Goal: Task Accomplishment & Management: Use online tool/utility

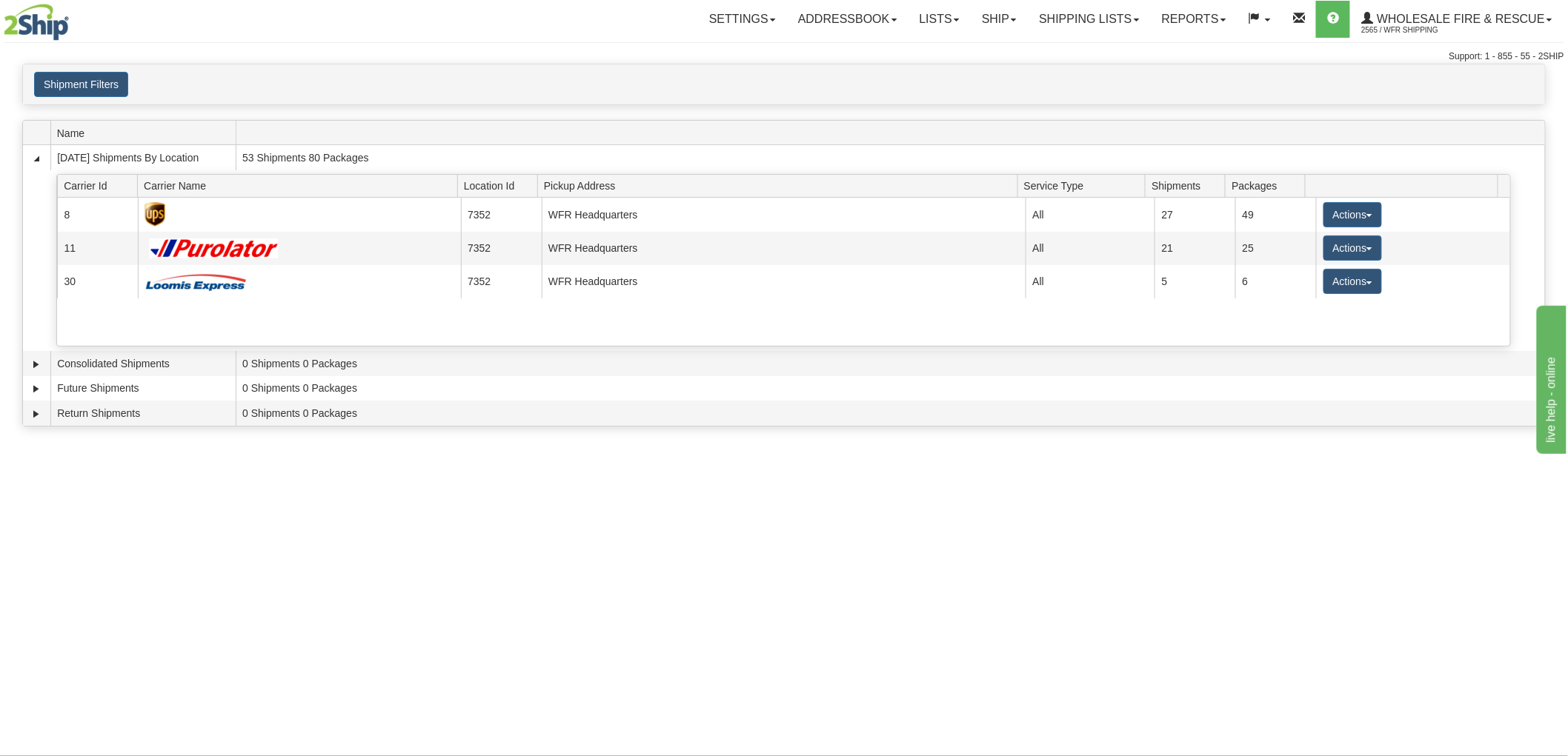
click at [113, 591] on div "Toggle navigation Settings Shipping Preferences Fields Preferences New Recipien…" at bounding box center [784, 378] width 1568 height 756
click at [989, 26] on link "Ship" at bounding box center [999, 19] width 57 height 37
click at [978, 46] on span "Ship Screen" at bounding box center [952, 51] width 56 height 11
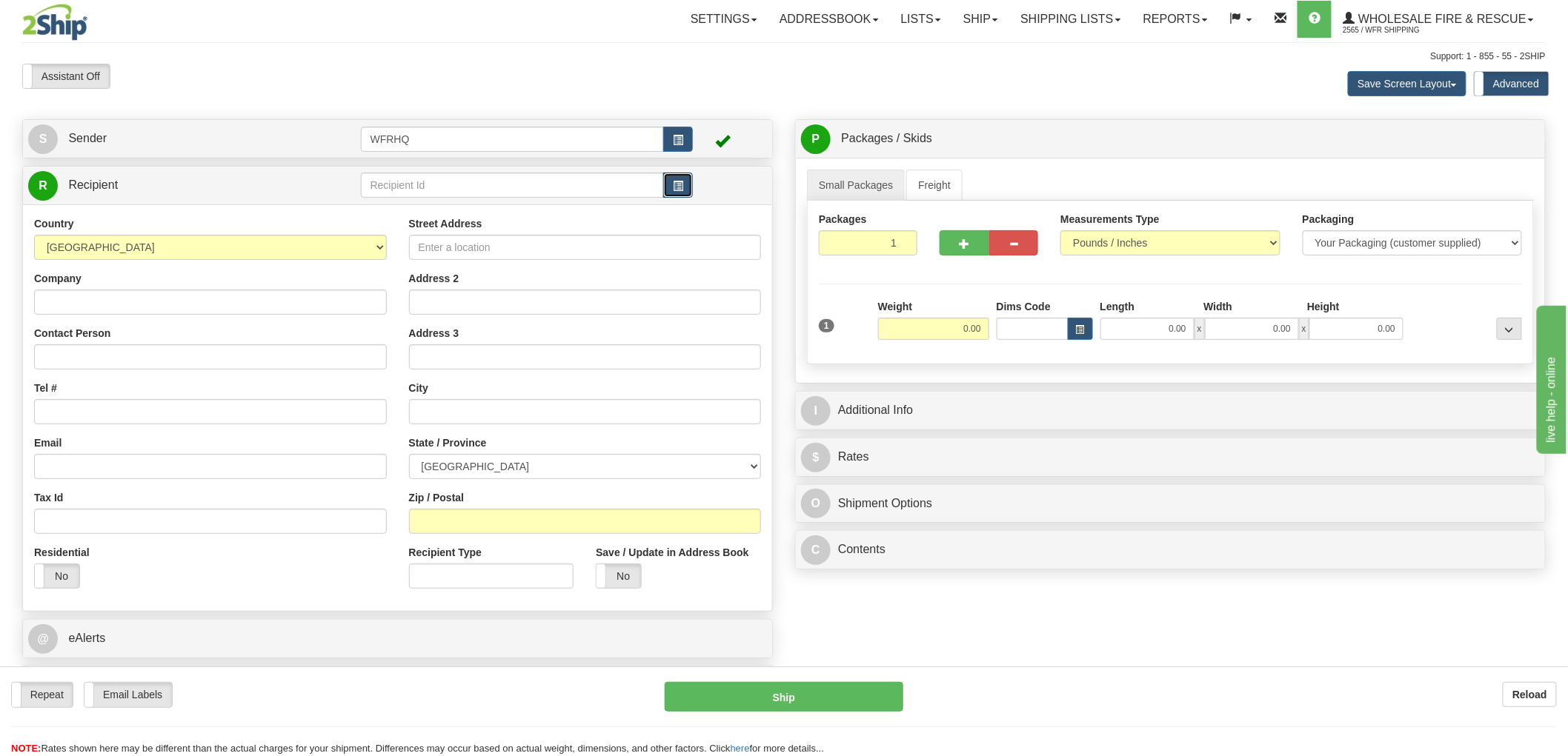
click at [686, 196] on button "button" at bounding box center [677, 185] width 29 height 26
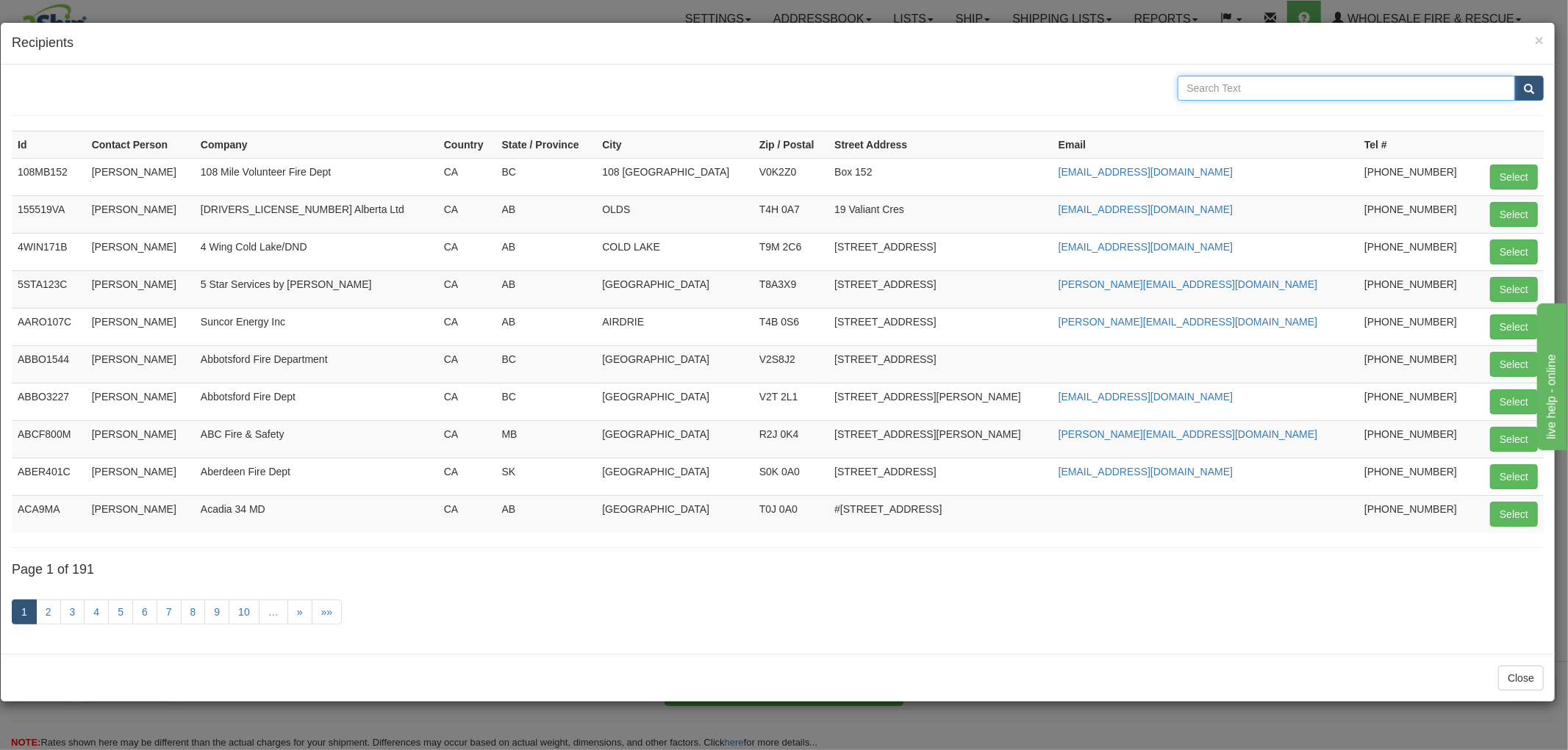
click at [1200, 89] on input "text" at bounding box center [1347, 88] width 338 height 25
type input "saskatoon air"
click at [1514, 75] on button "submit" at bounding box center [1528, 88] width 29 height 25
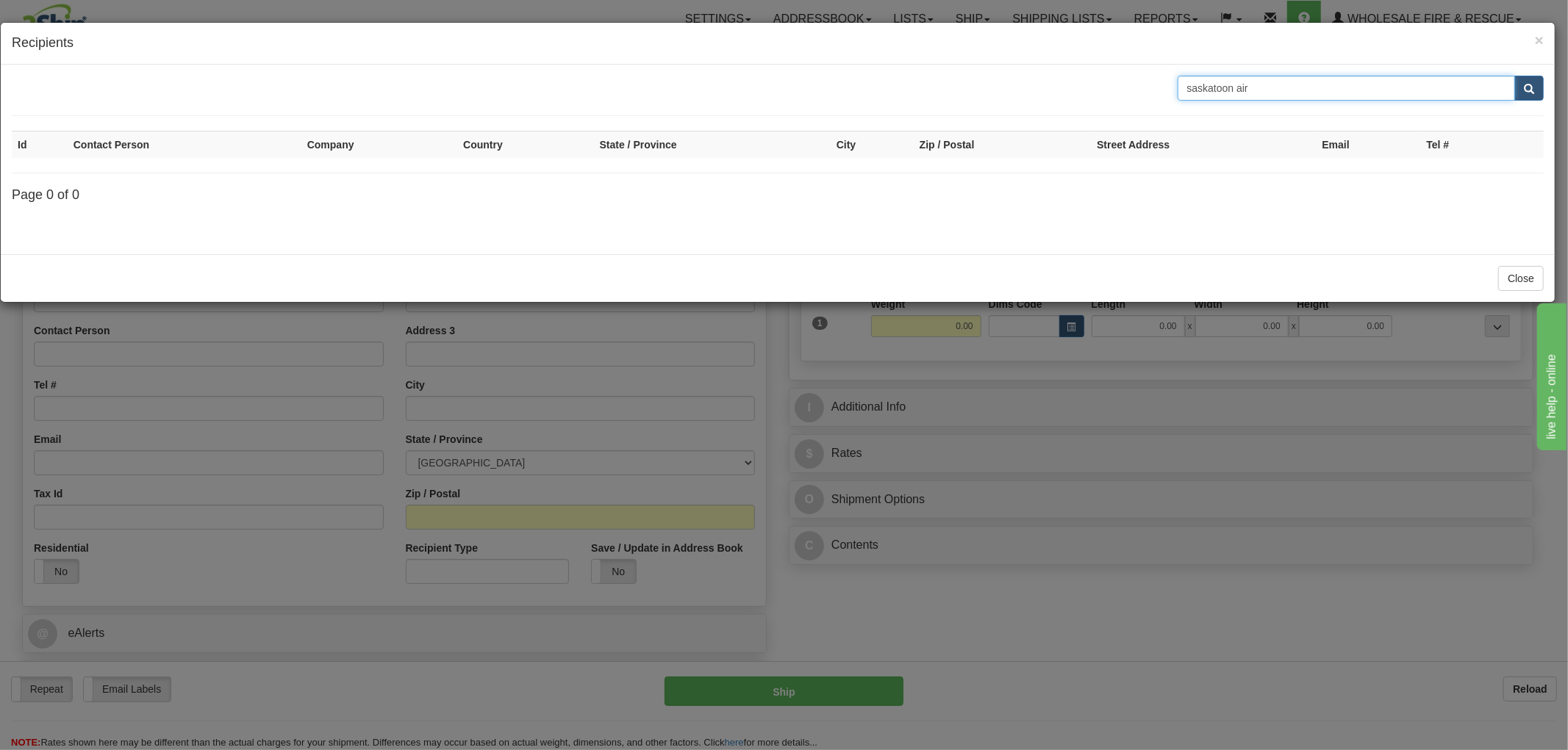
drag, startPoint x: 1262, startPoint y: 86, endPoint x: 1165, endPoint y: 75, distance: 97.6
click at [1165, 75] on div "saskatoon air" at bounding box center [777, 88] width 1554 height 25
type input "Saskatoon"
click at [1514, 75] on button "submit" at bounding box center [1528, 88] width 29 height 25
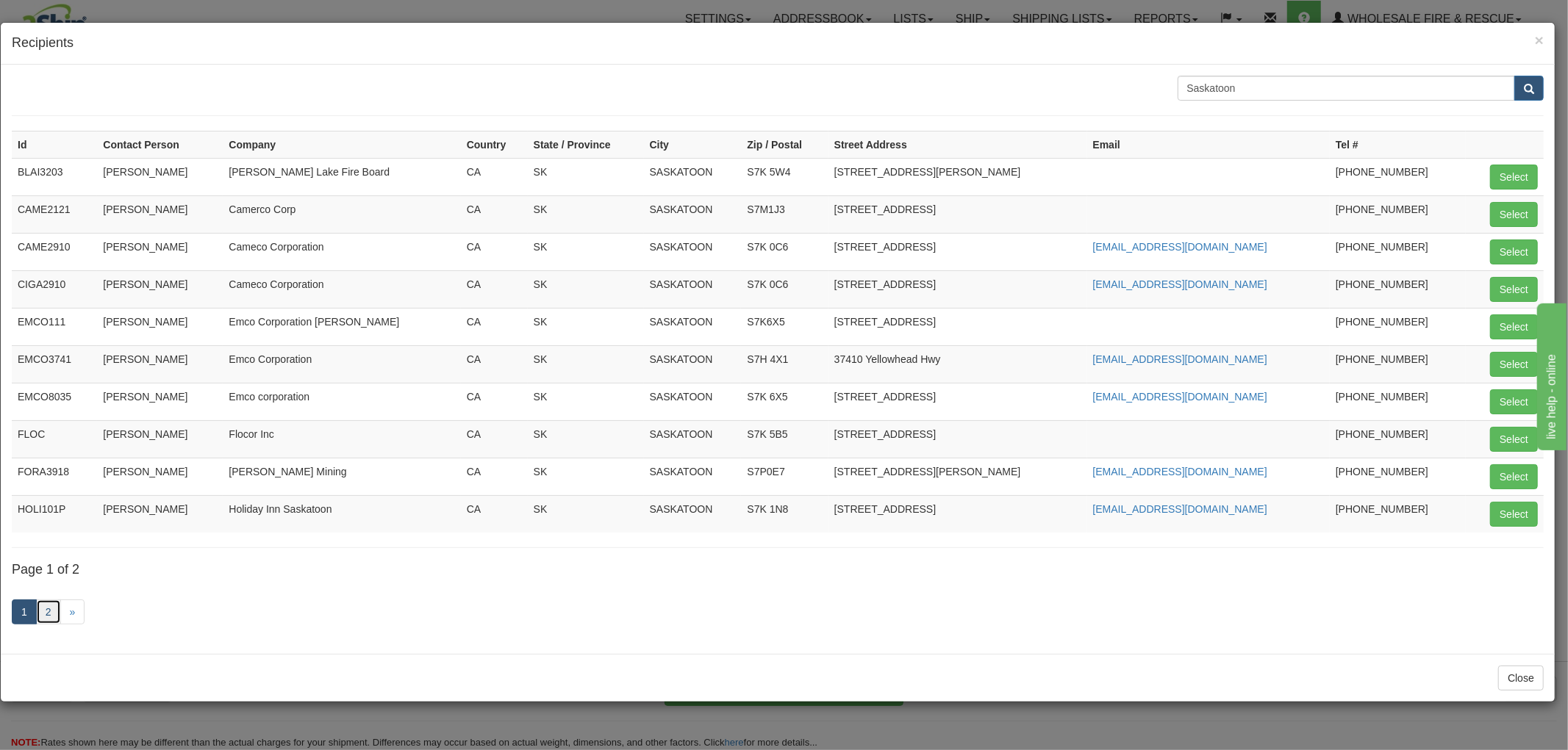
click at [53, 617] on link "2" at bounding box center [48, 612] width 25 height 25
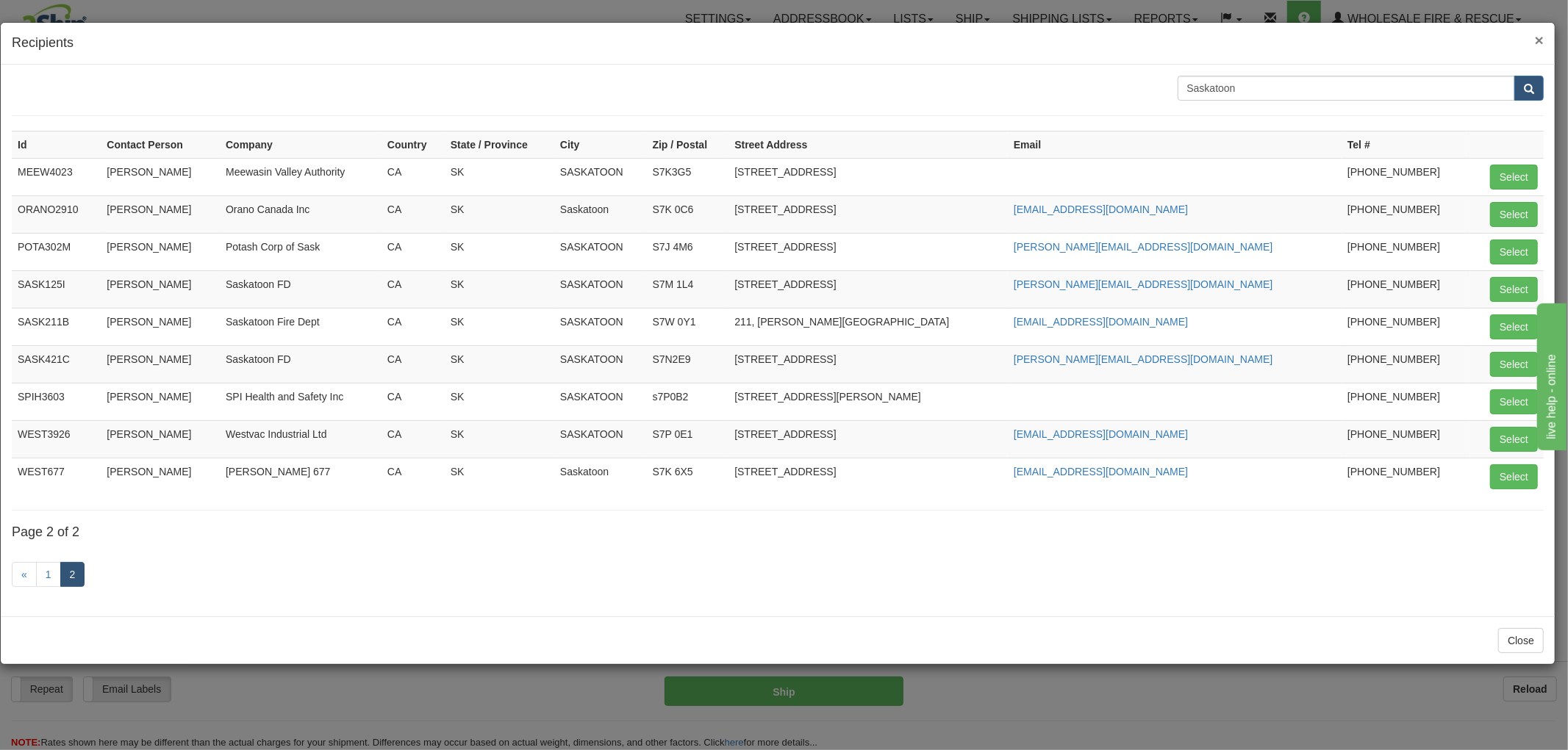
click at [1540, 41] on span "×" at bounding box center [1539, 41] width 8 height 17
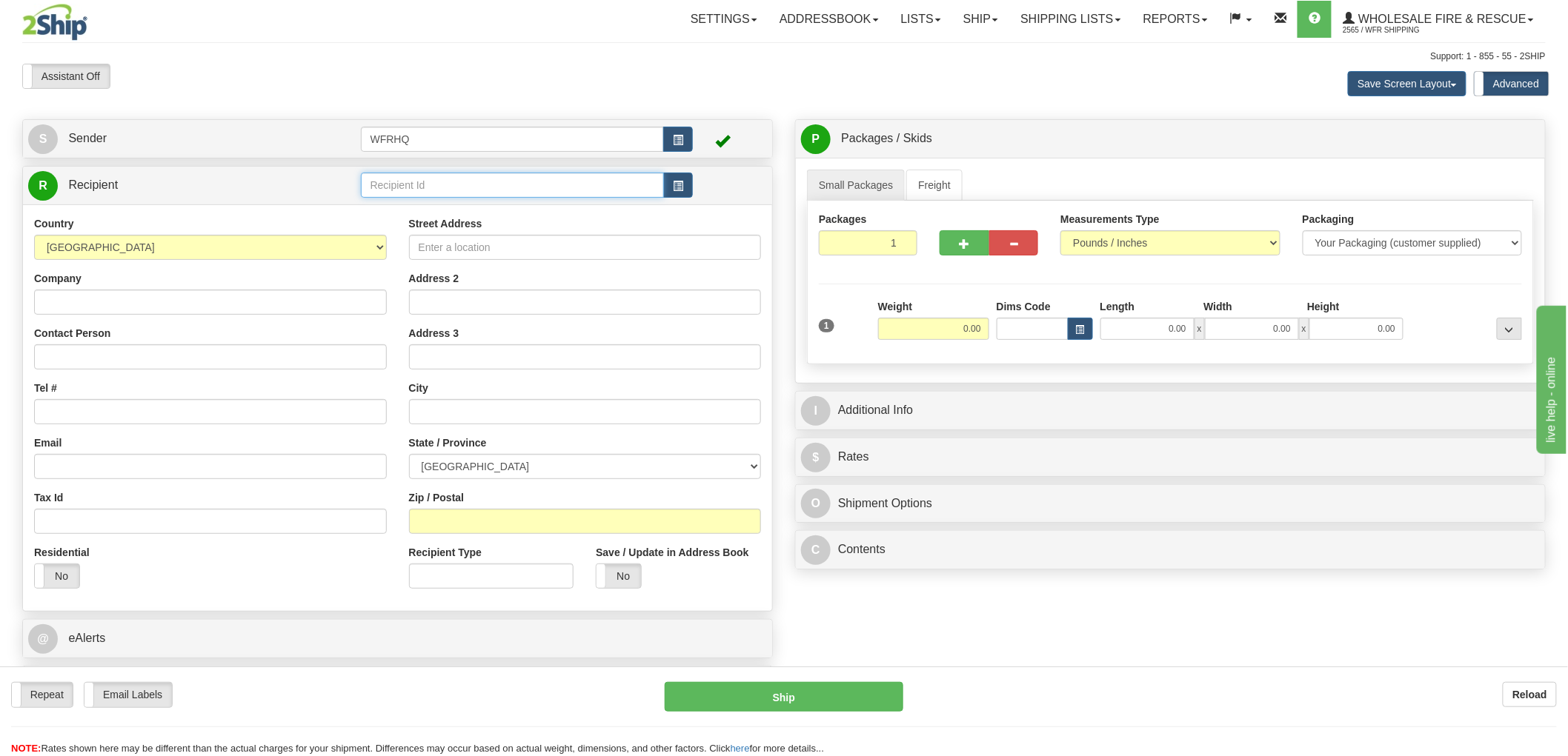
click at [441, 180] on input "text" at bounding box center [513, 185] width 304 height 26
type input "SASK2625"
click at [270, 301] on div "Country AFGHANISTAN ALAND ISLANDS ALBANIA ALGERIA AMERICAN SAMOA ANDORRA ANGOLA…" at bounding box center [397, 407] width 749 height 406
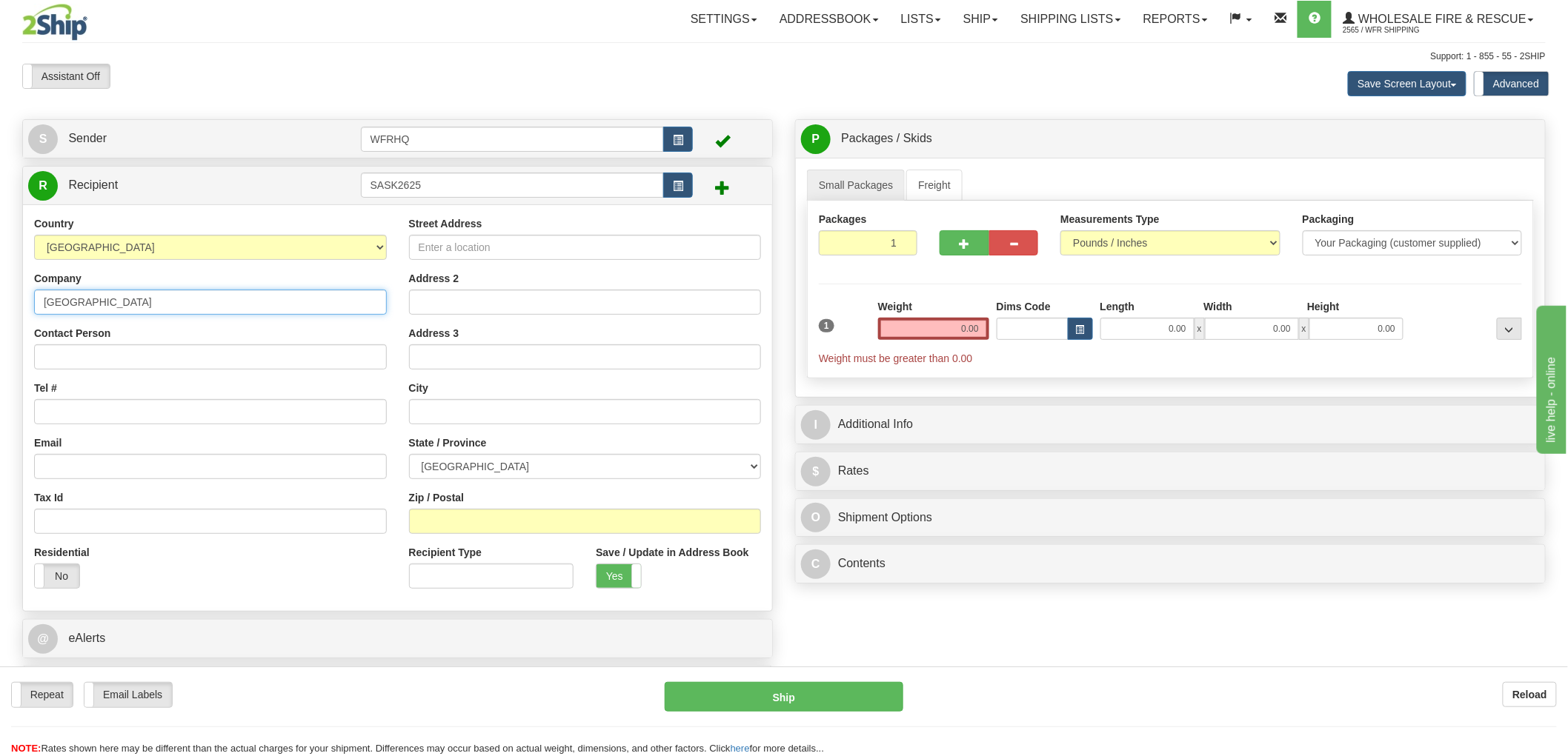
type input "[GEOGRAPHIC_DATA]"
click at [210, 357] on input "Contact Person" at bounding box center [210, 357] width 352 height 26
type input "Saskatoon Airport Authority"
click at [150, 423] on input "Tel #" at bounding box center [210, 411] width 352 height 26
click at [134, 420] on input "Tel #" at bounding box center [210, 411] width 352 height 26
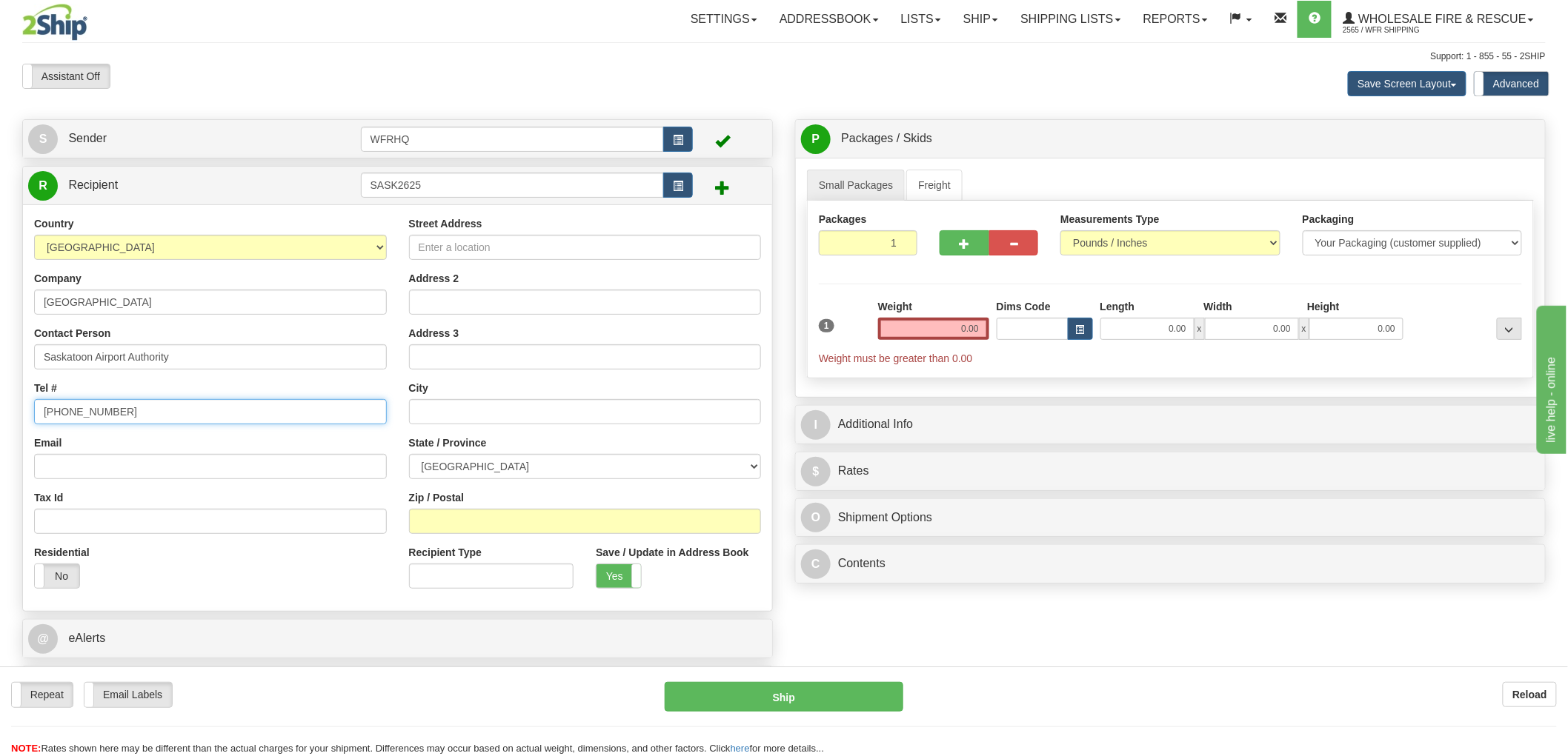
type input "[PHONE_NUMBER]"
click at [465, 522] on input "Zip / Postal" at bounding box center [585, 521] width 352 height 26
type input "S7L7L1"
click at [485, 253] on input "Street Address" at bounding box center [585, 247] width 352 height 26
type input "SASKATOON"
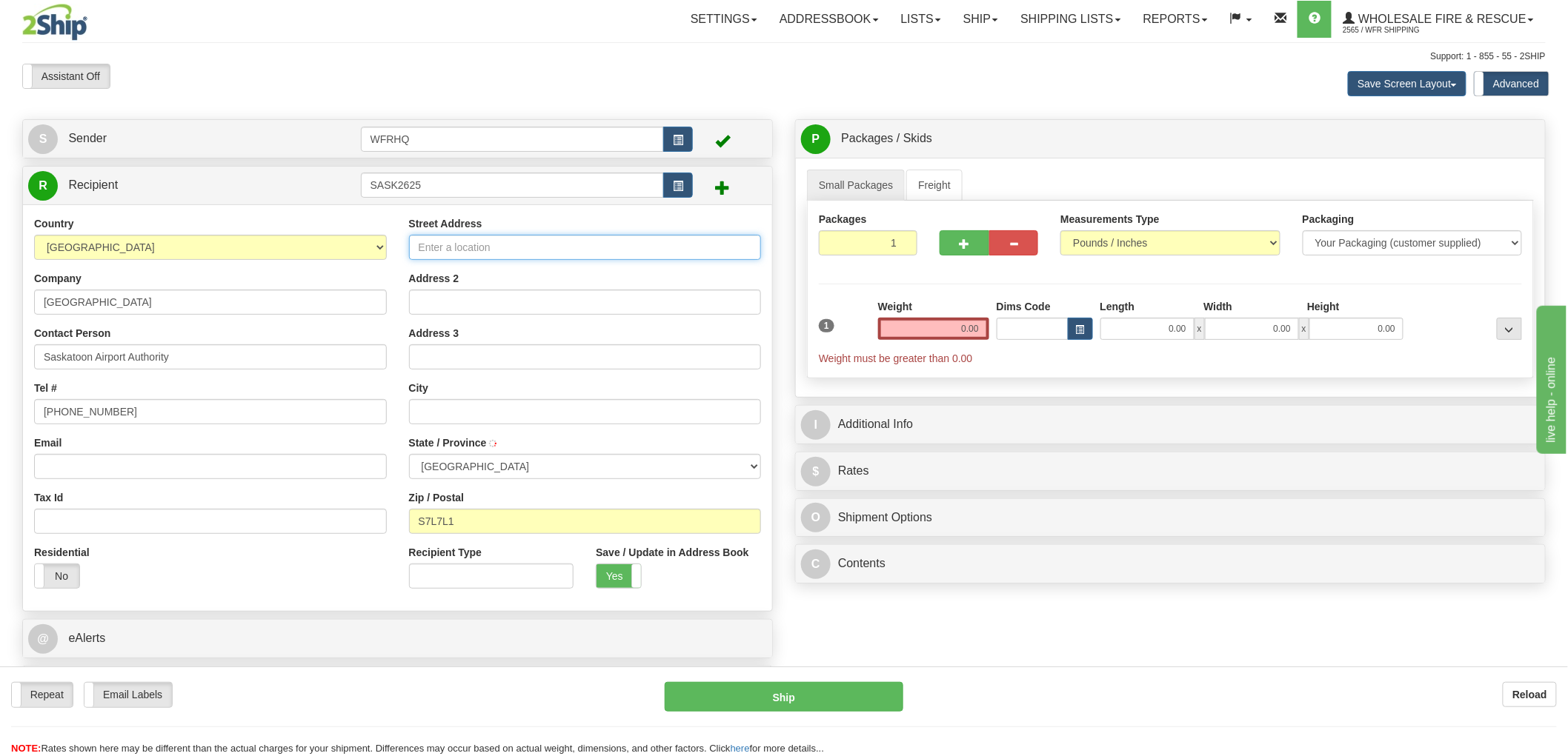
select select "SK"
type input "[STREET_ADDRESS]"
click at [959, 333] on input "0.00" at bounding box center [933, 329] width 111 height 22
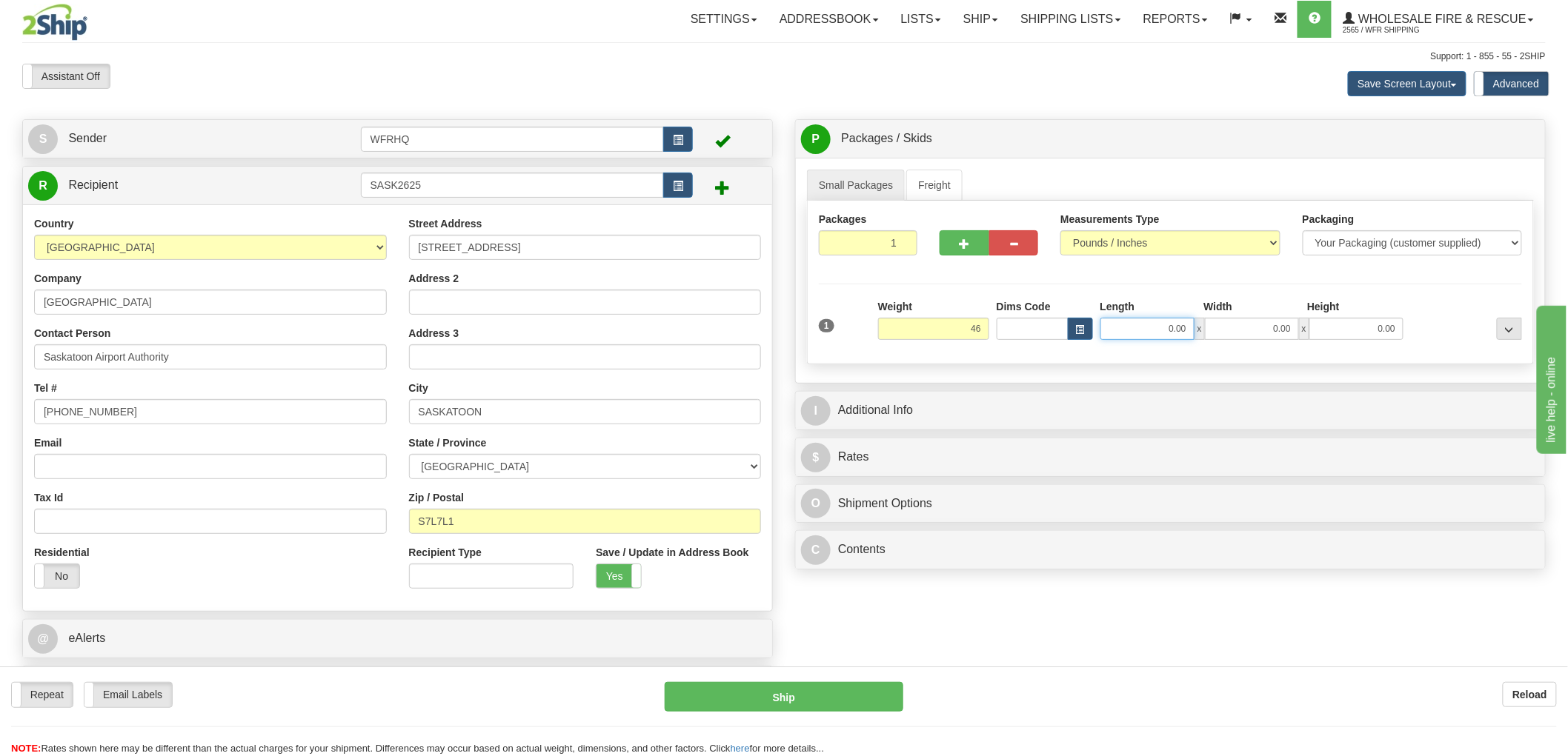
type input "46.00"
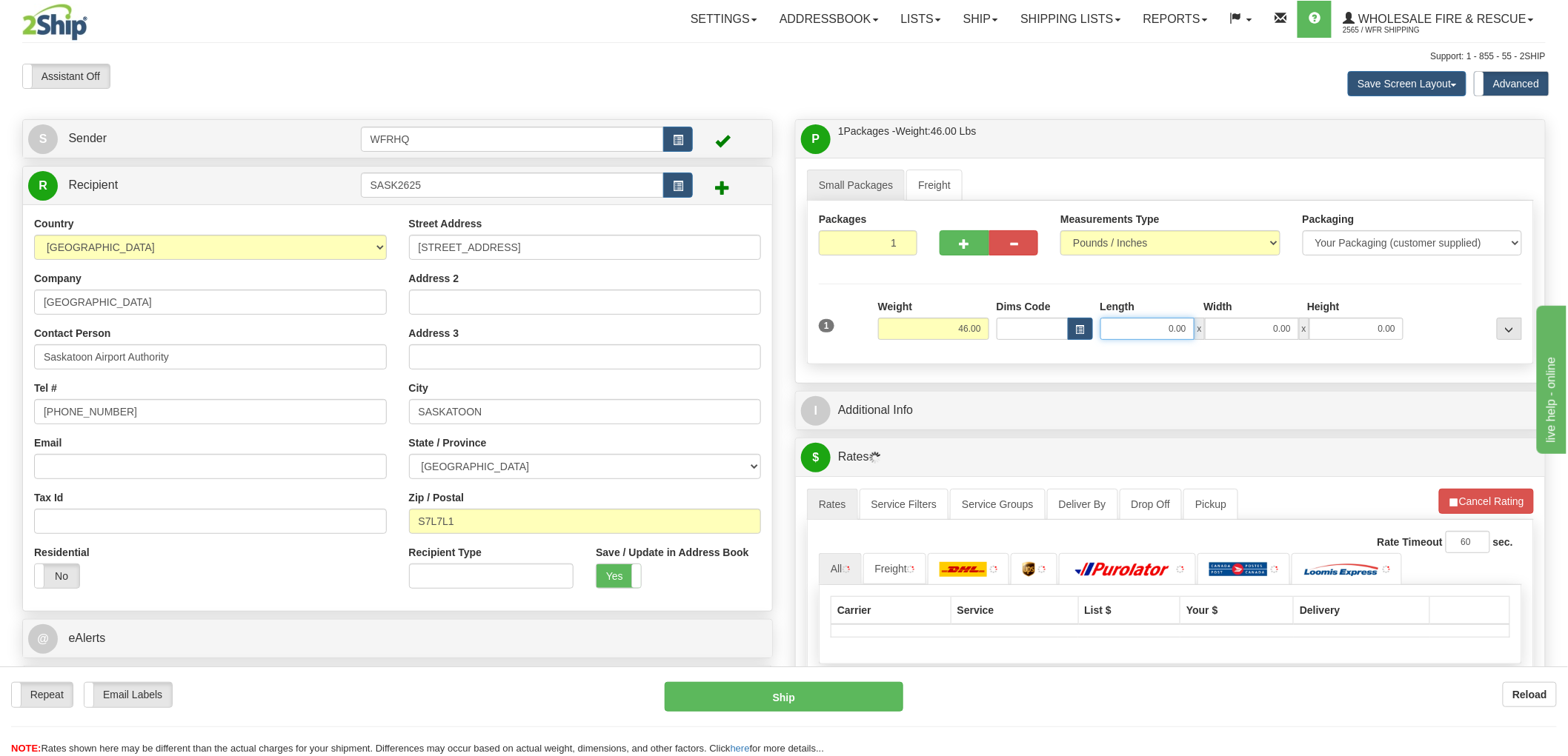
click at [1127, 324] on input "0.00" at bounding box center [1146, 329] width 94 height 22
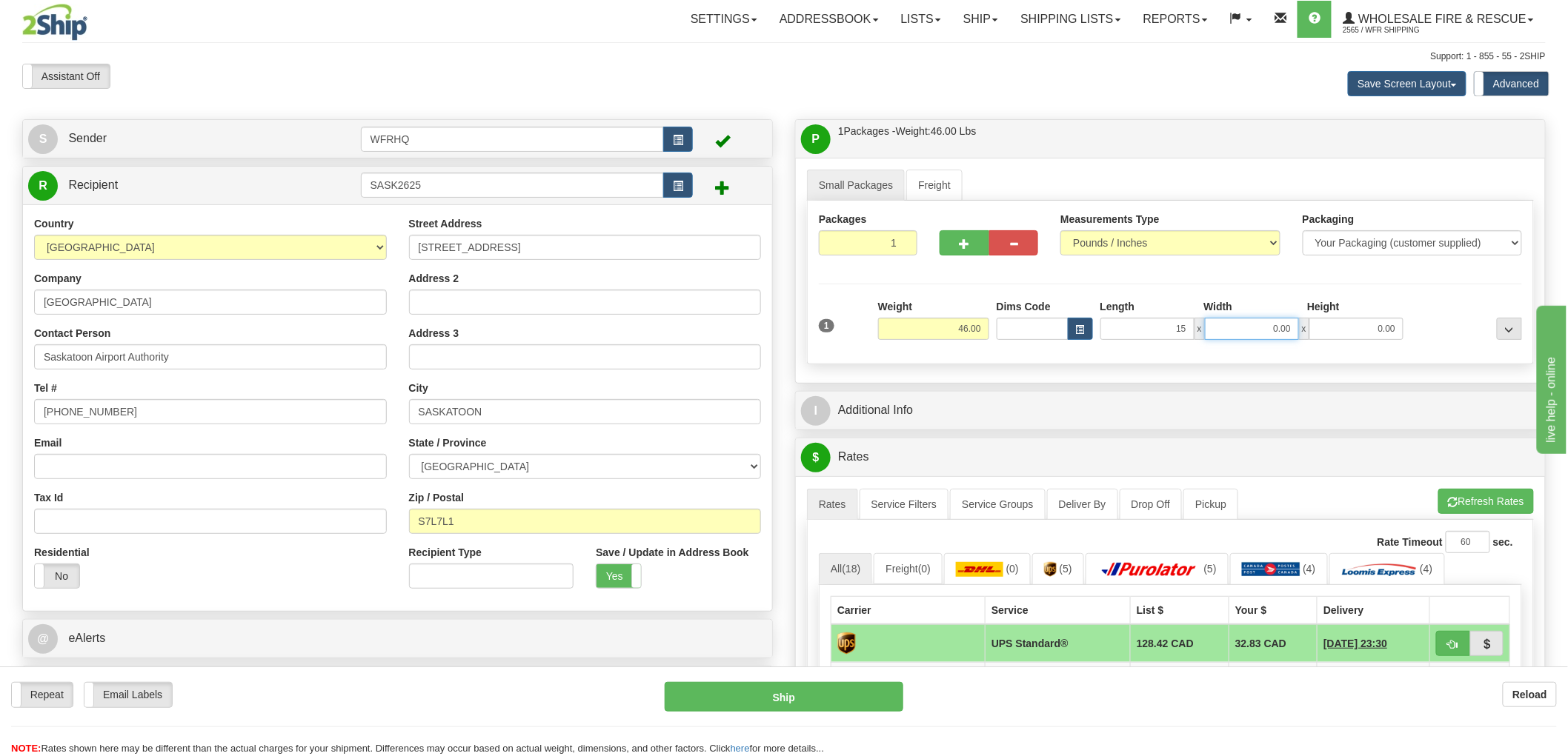
type input "15.00"
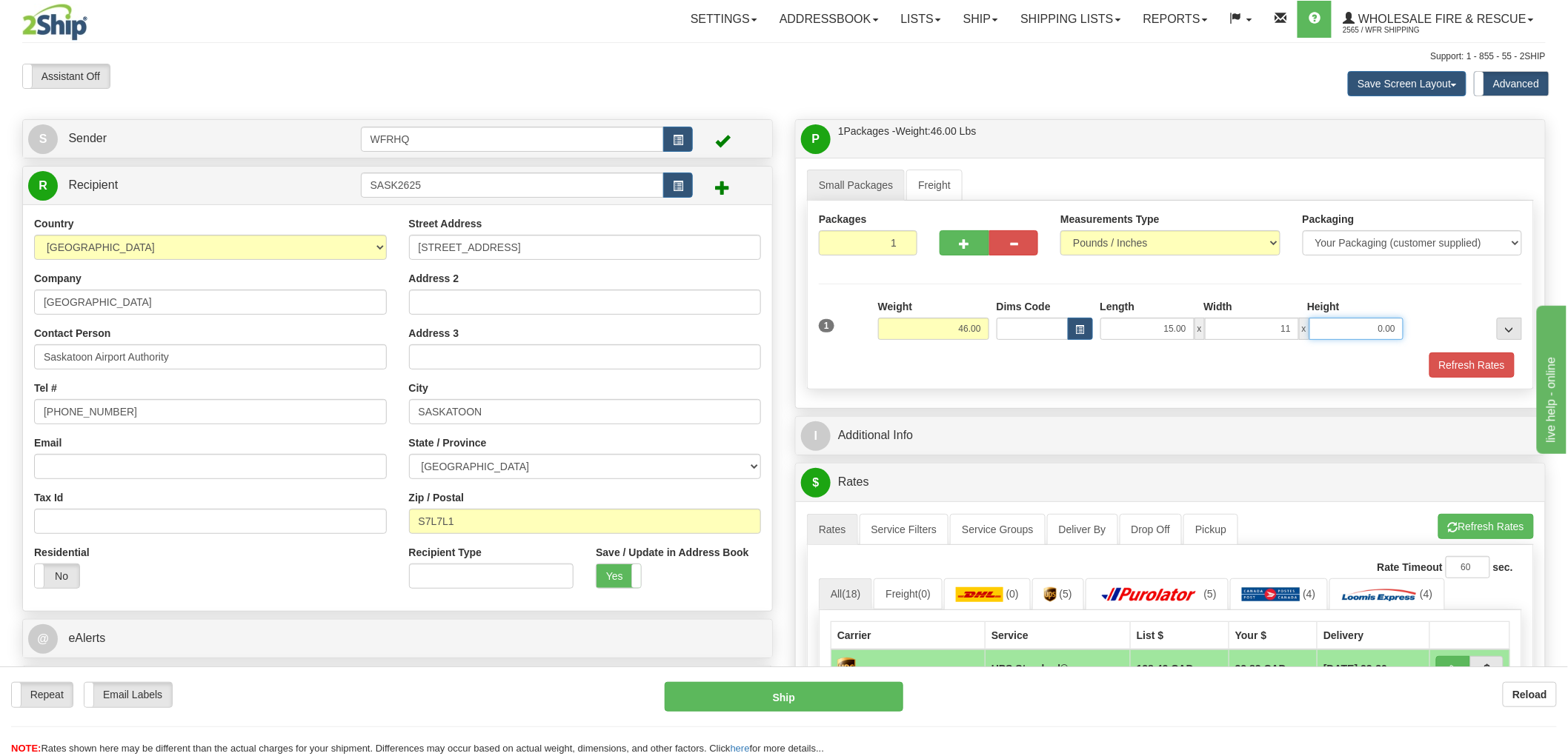
type input "11.00"
type input "10.00"
click at [965, 245] on span "button" at bounding box center [963, 244] width 10 height 9
radio input "true"
type input "2"
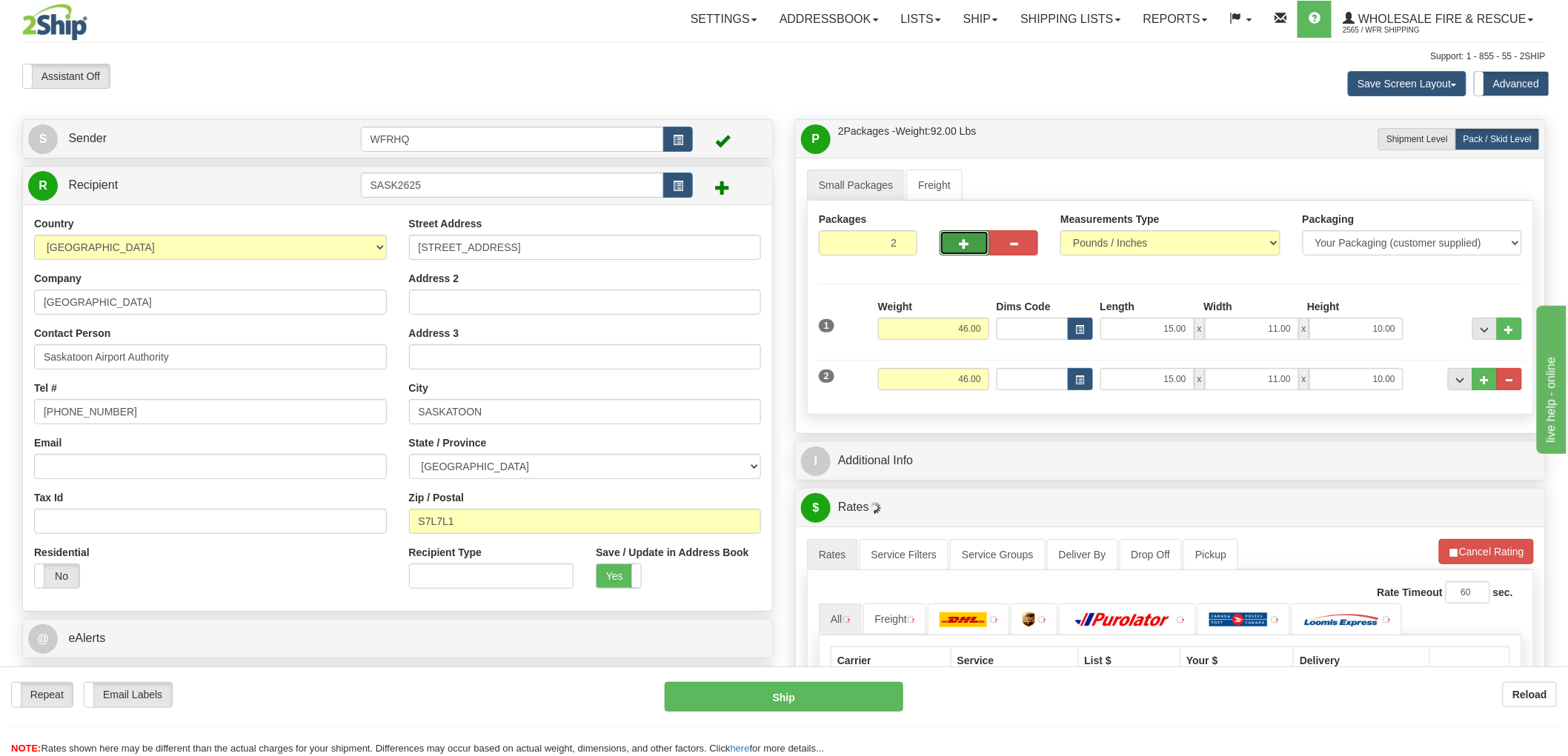
scroll to position [329, 0]
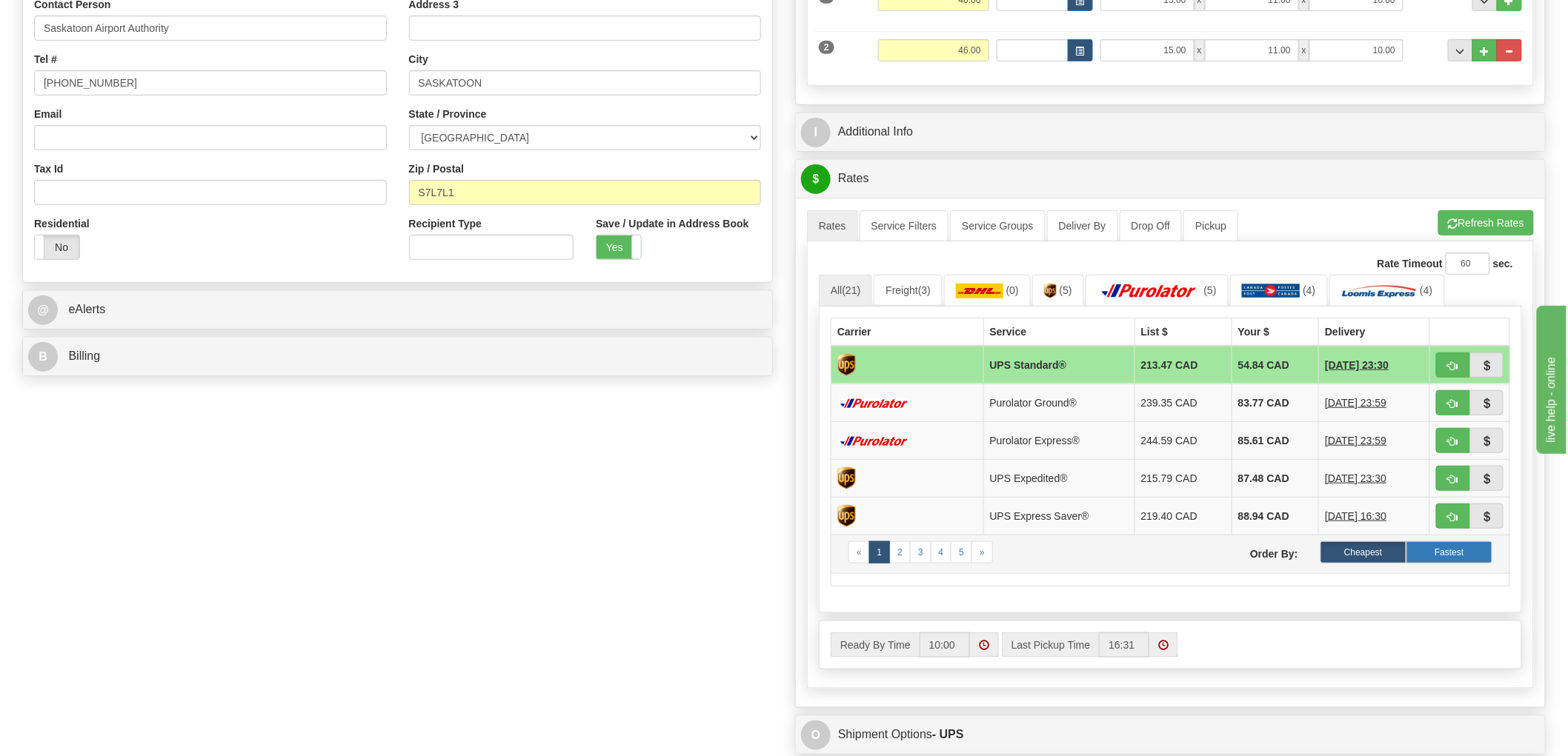
click at [1466, 550] on label "Fastest" at bounding box center [1448, 552] width 85 height 22
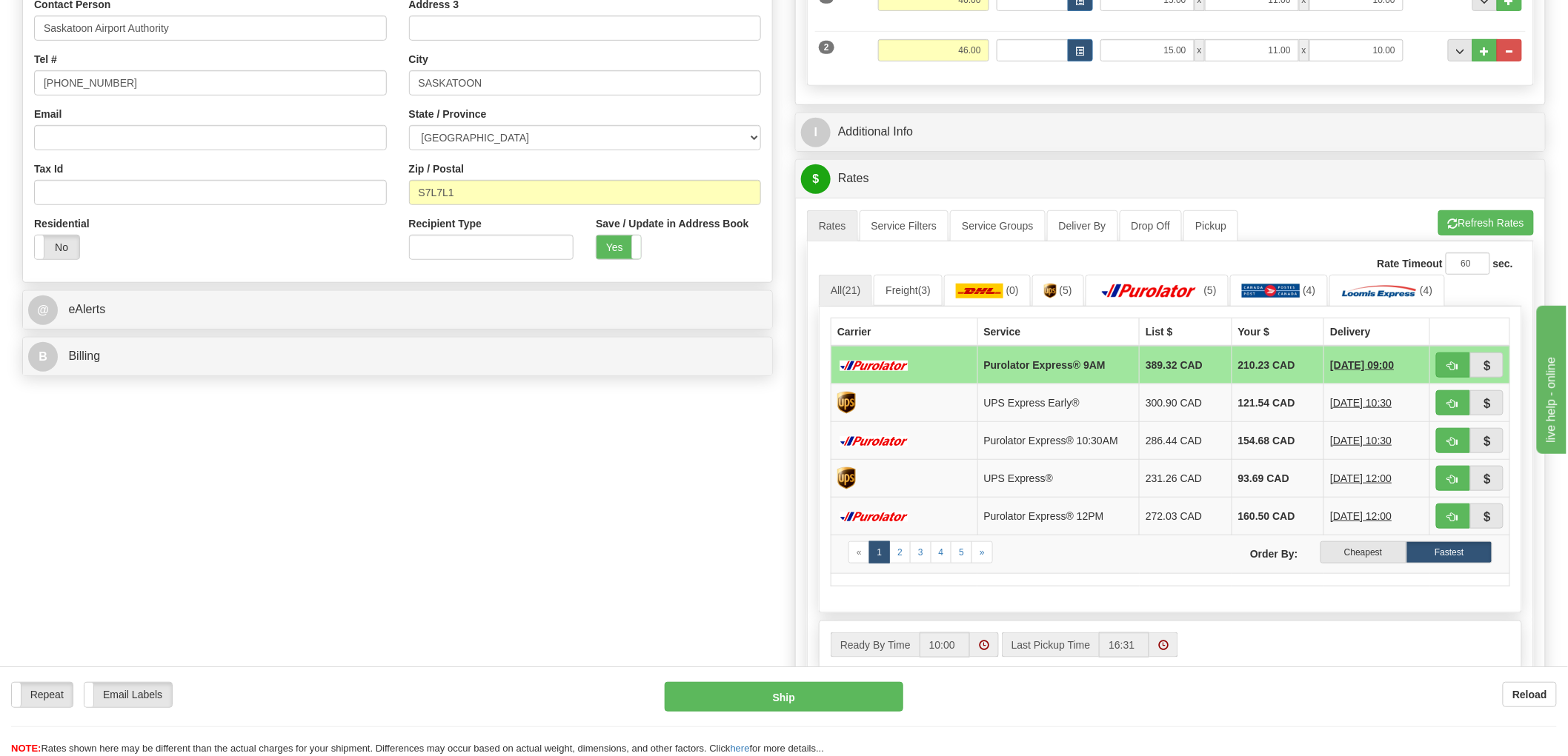
click at [595, 576] on div "S Sender WFRHQ" at bounding box center [784, 299] width 1545 height 1018
click at [928, 228] on link "Service Filters" at bounding box center [904, 226] width 89 height 31
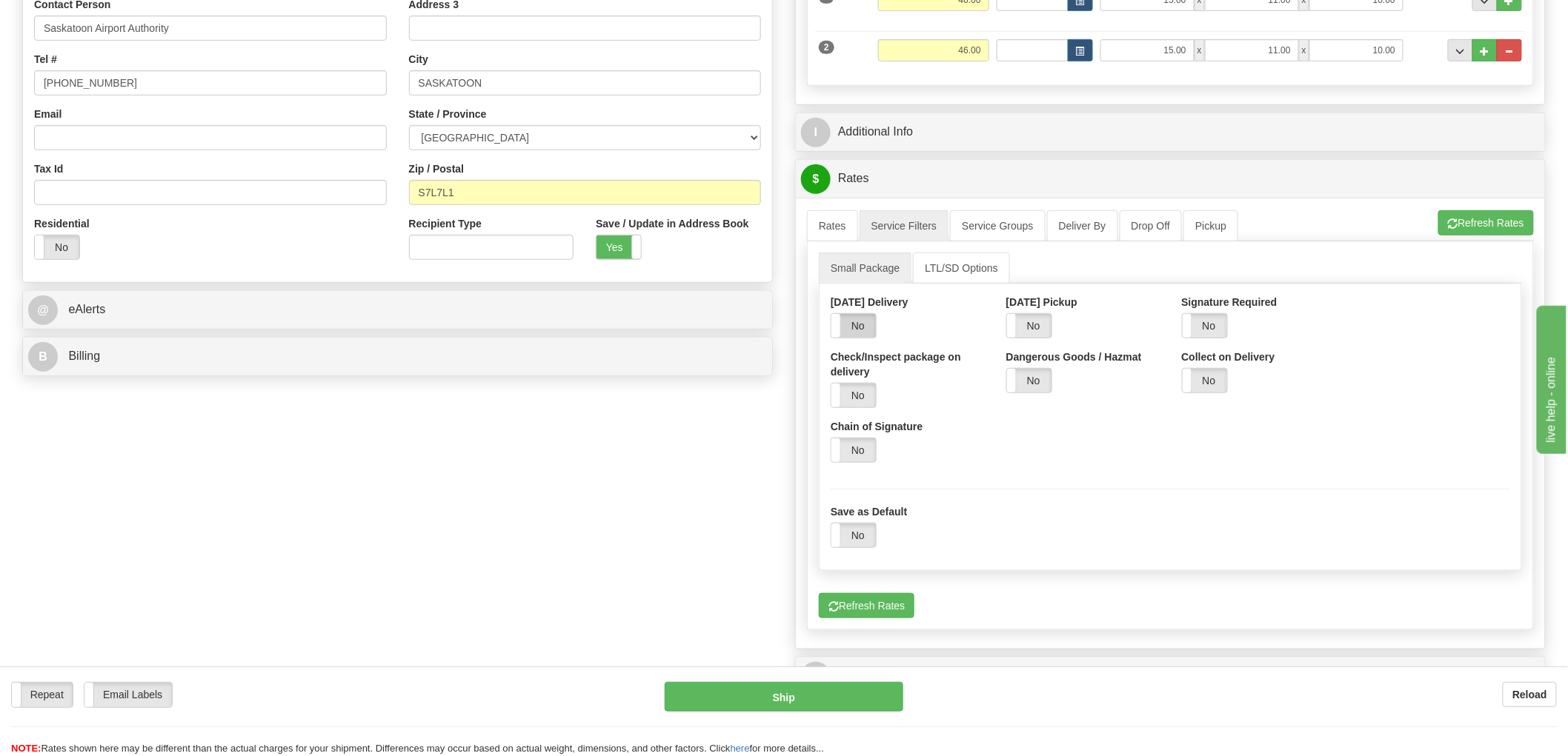
click at [845, 331] on label "No" at bounding box center [853, 326] width 45 height 24
click at [845, 231] on link "Rates" at bounding box center [832, 226] width 51 height 31
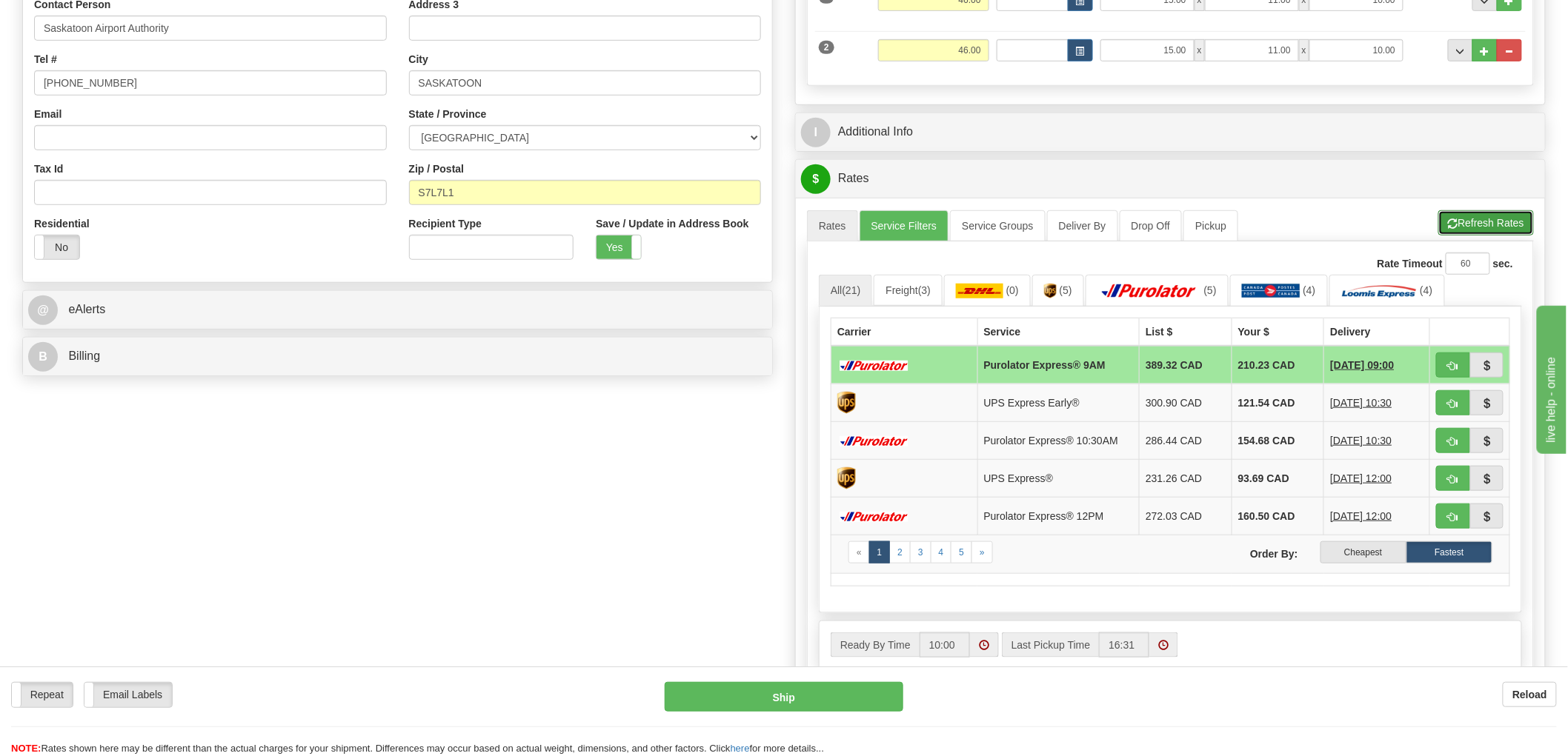
click at [1487, 222] on button "Refresh Rates" at bounding box center [1485, 223] width 96 height 26
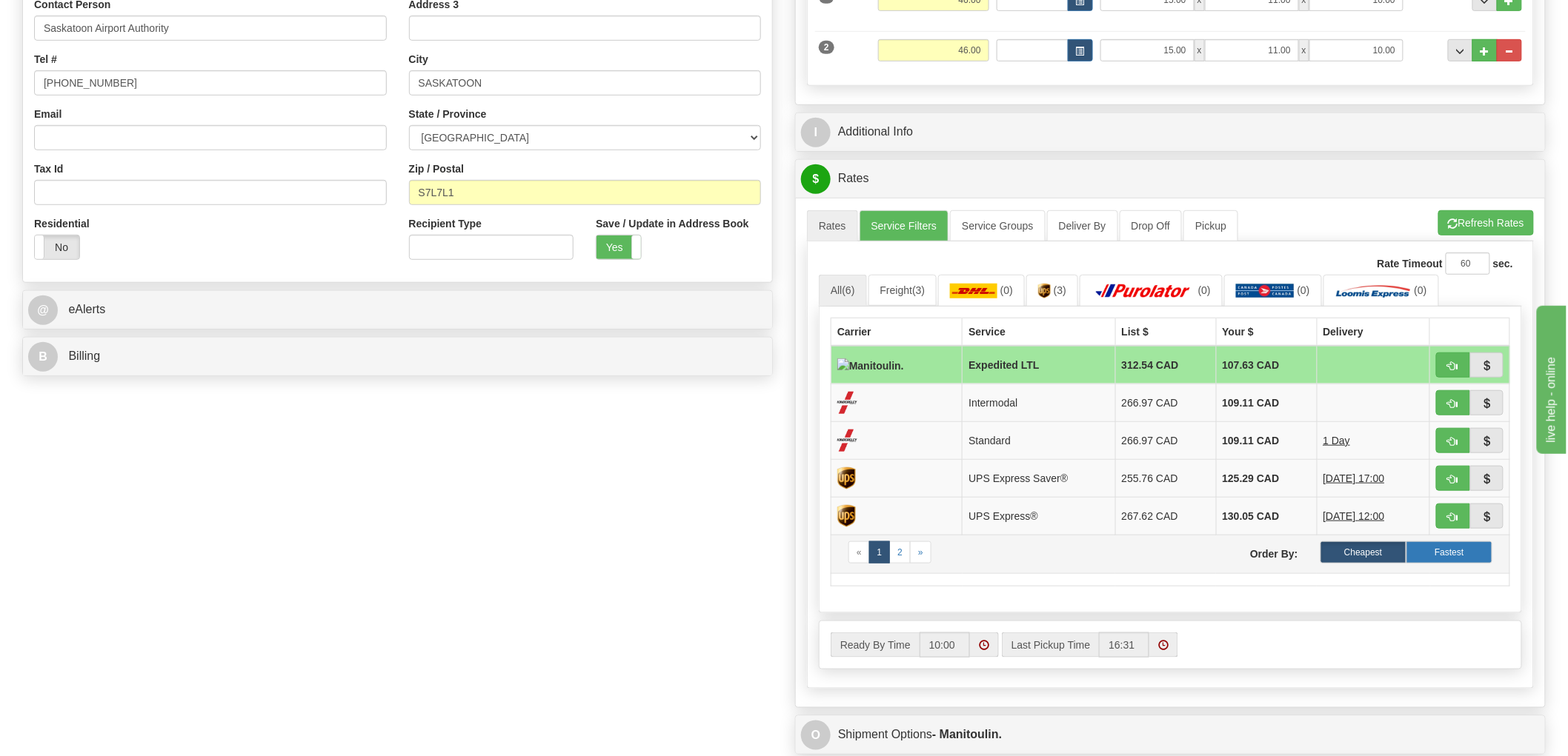
click at [1448, 558] on label "Fastest" at bounding box center [1448, 552] width 85 height 22
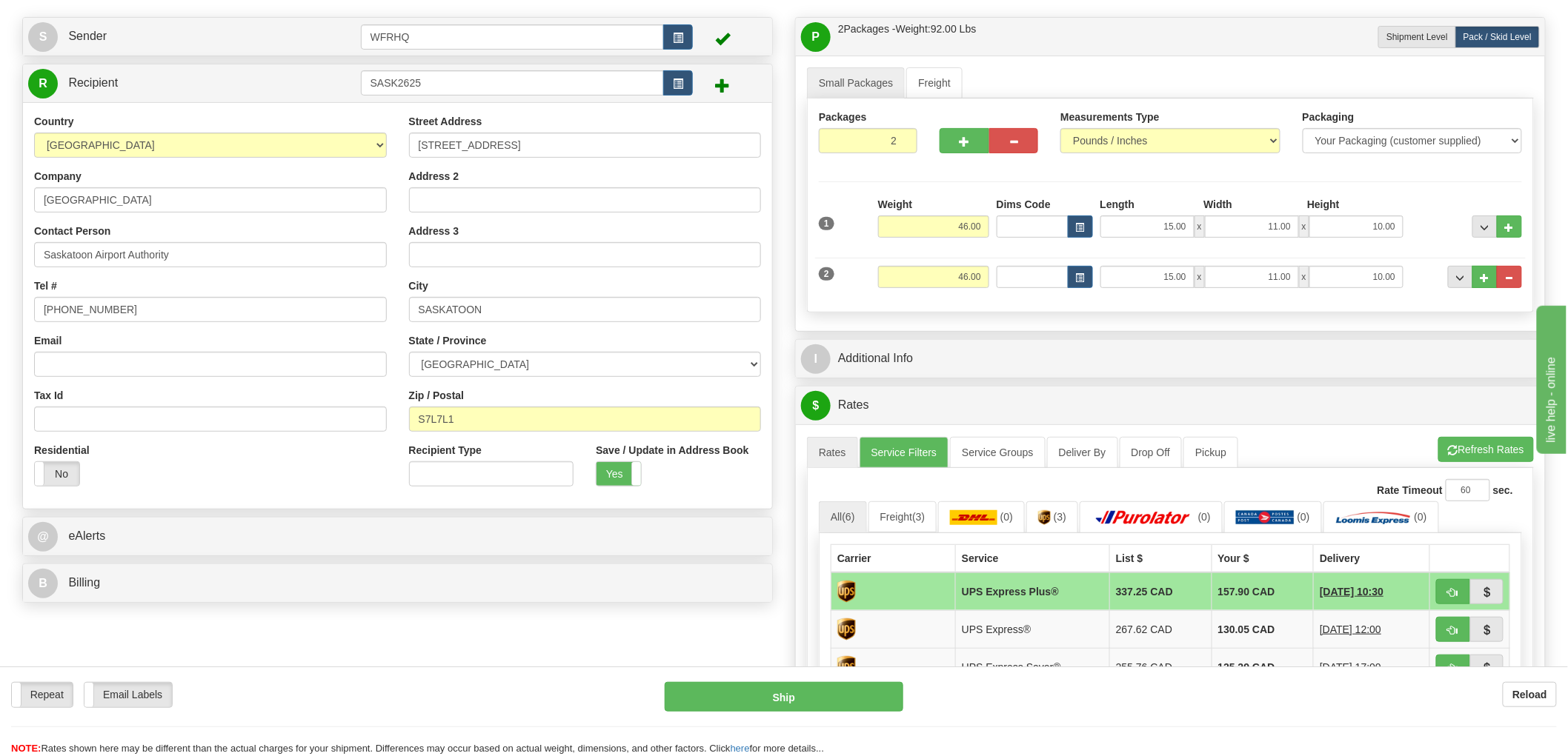
scroll to position [83, 0]
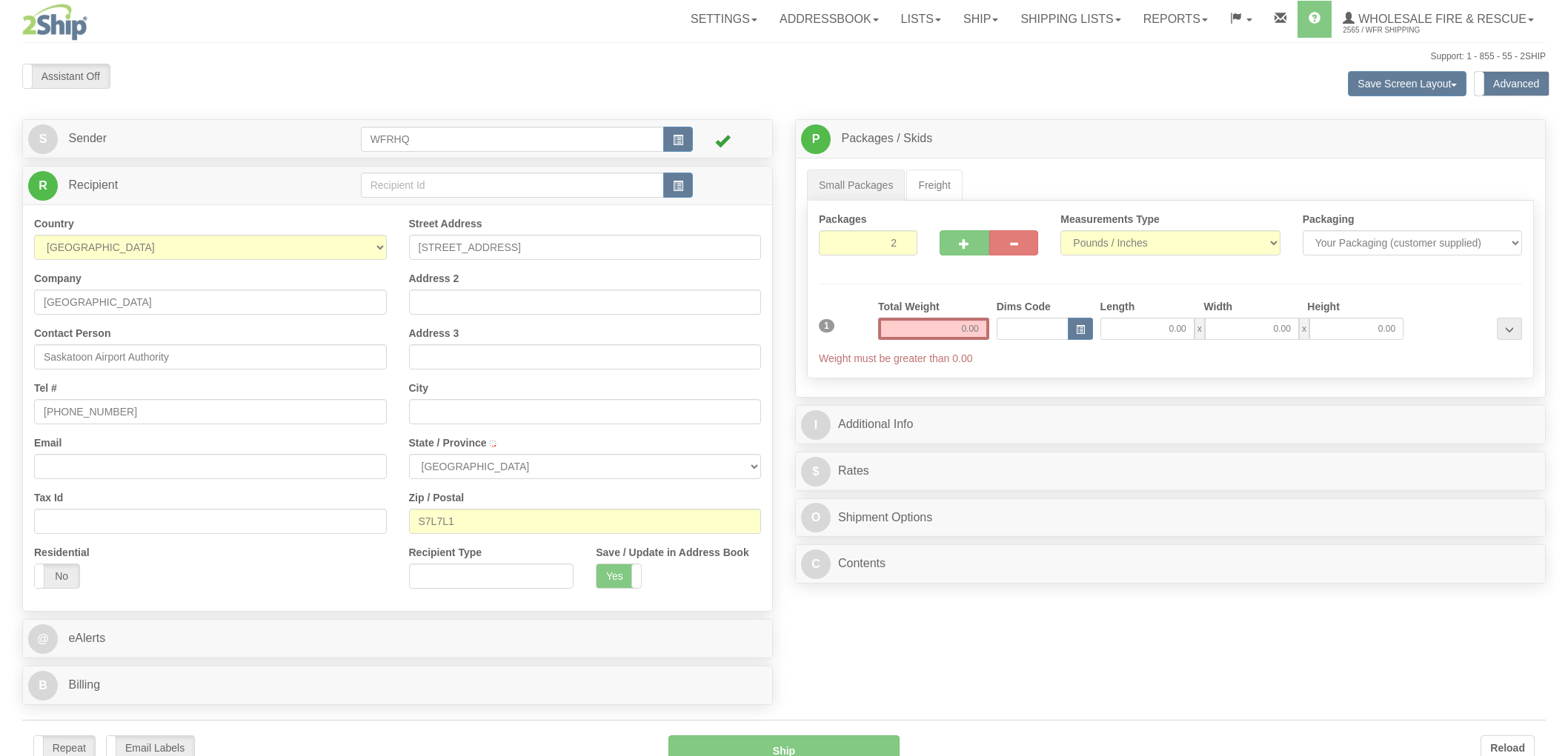
type input "SASKATOON"
select select "SK"
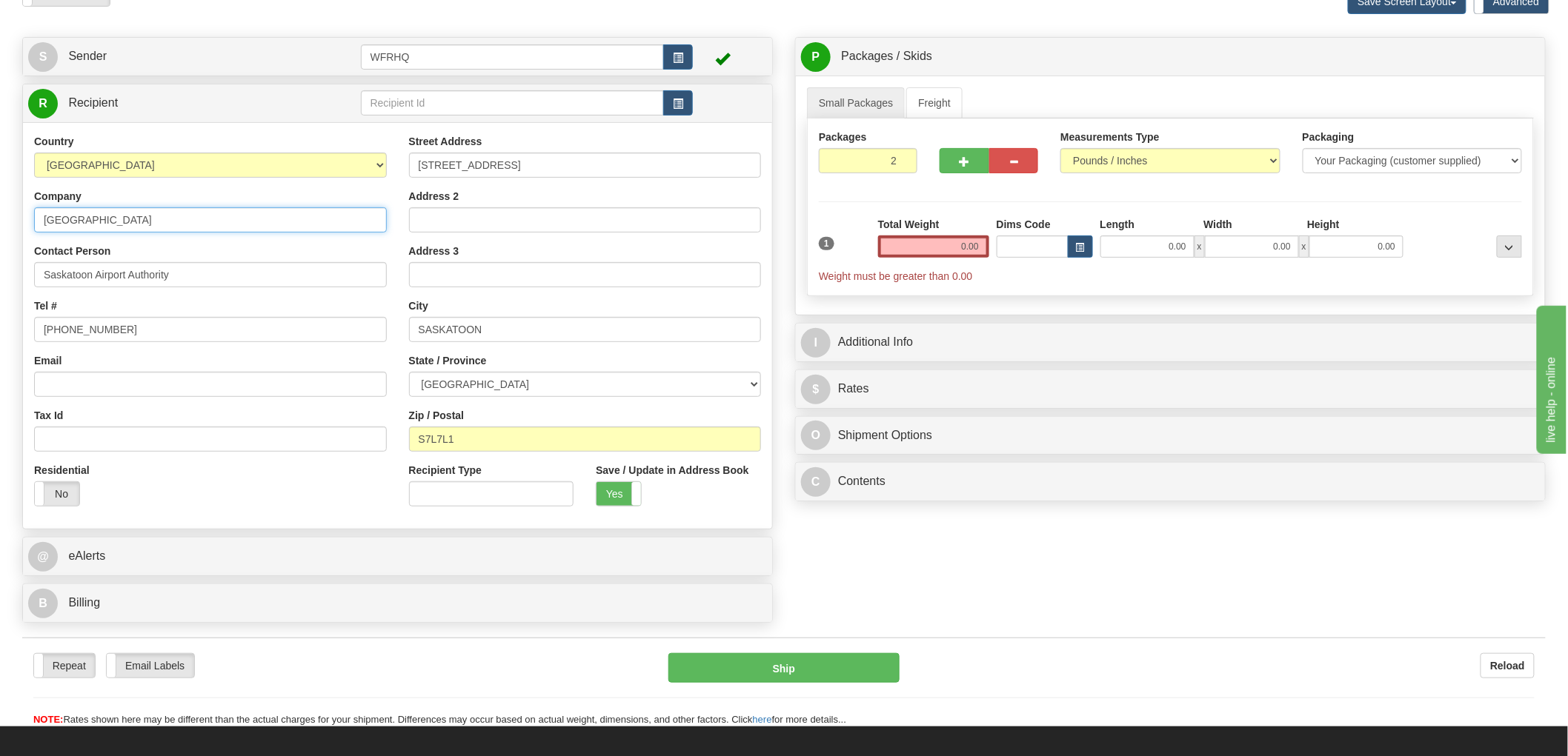
click at [236, 222] on input "[GEOGRAPHIC_DATA]" at bounding box center [210, 219] width 352 height 26
drag, startPoint x: 546, startPoint y: 158, endPoint x: 359, endPoint y: 163, distance: 187.1
click at [359, 163] on div "Country [GEOGRAPHIC_DATA] [GEOGRAPHIC_DATA] [GEOGRAPHIC_DATA] [GEOGRAPHIC_DATA]…" at bounding box center [397, 326] width 749 height 384
click at [515, 425] on div "Zip / Postal S7L7L1" at bounding box center [585, 430] width 352 height 44
drag, startPoint x: 392, startPoint y: 438, endPoint x: 315, endPoint y: 438, distance: 77.0
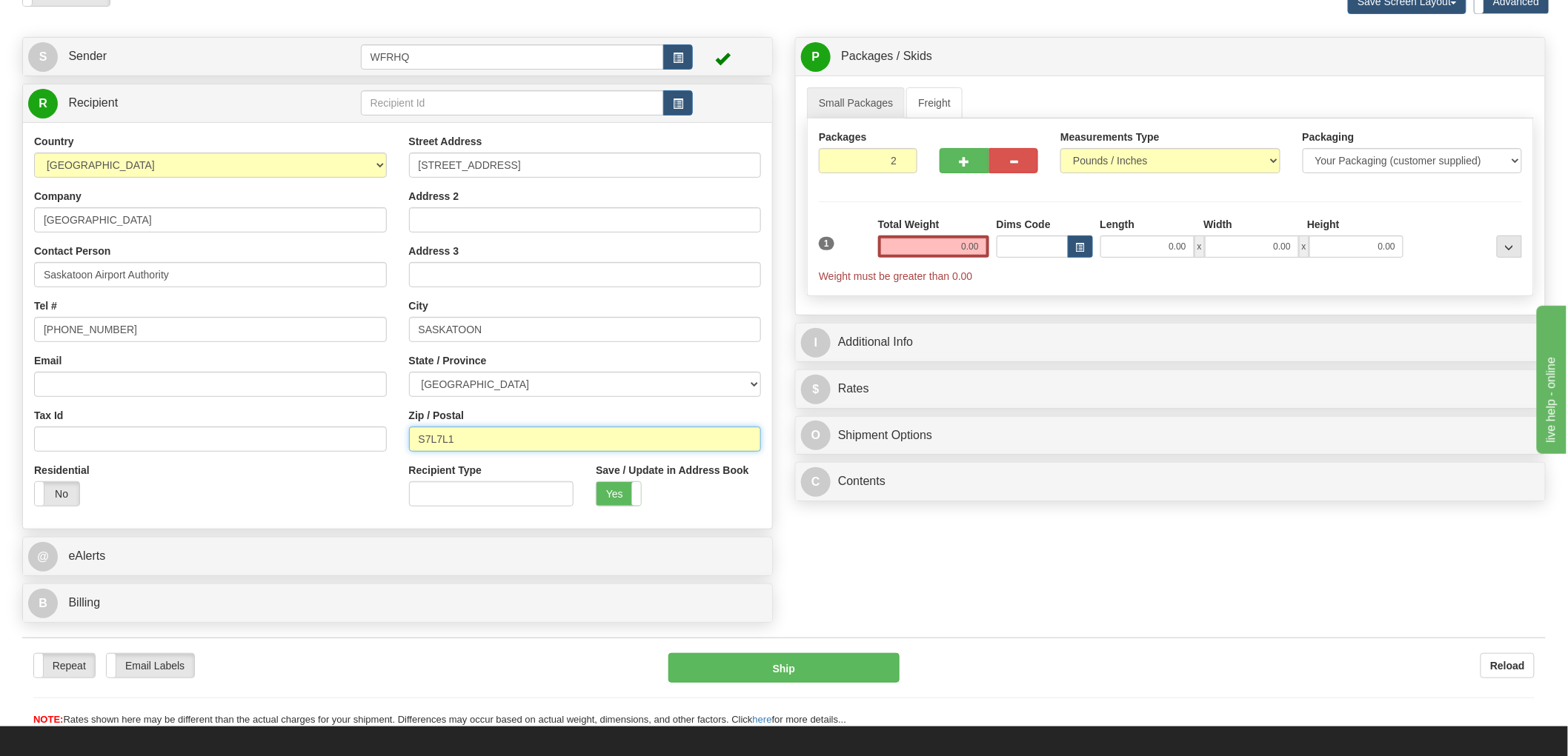
click at [315, 438] on div "Country [GEOGRAPHIC_DATA] [GEOGRAPHIC_DATA] [GEOGRAPHIC_DATA] [GEOGRAPHIC_DATA]…" at bounding box center [397, 326] width 749 height 384
drag, startPoint x: 503, startPoint y: 443, endPoint x: 345, endPoint y: 430, distance: 158.5
click at [345, 430] on div "Country [GEOGRAPHIC_DATA] [GEOGRAPHIC_DATA] [GEOGRAPHIC_DATA] [GEOGRAPHIC_DATA]…" at bounding box center [397, 326] width 749 height 384
type input "A0R 1B0"
click at [442, 159] on input "[STREET_ADDRESS]" at bounding box center [585, 165] width 352 height 26
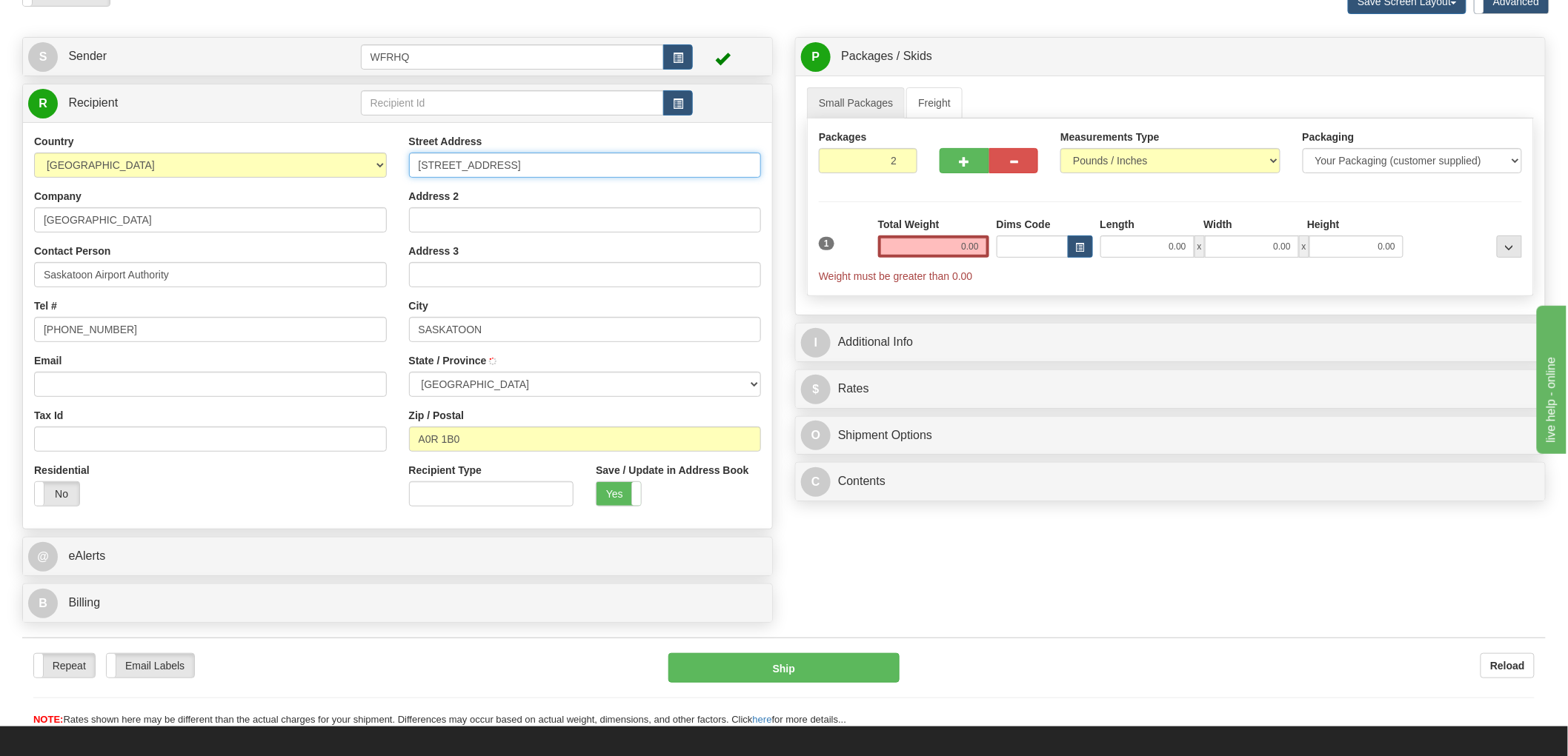
type input "WABUSH"
select select "NL"
click at [440, 161] on input "[STREET_ADDRESS]" at bounding box center [585, 165] width 352 height 26
drag, startPoint x: 524, startPoint y: 170, endPoint x: 292, endPoint y: 173, distance: 232.0
click at [292, 173] on div "Country [GEOGRAPHIC_DATA] [GEOGRAPHIC_DATA] [GEOGRAPHIC_DATA] [GEOGRAPHIC_DATA]…" at bounding box center [397, 326] width 749 height 384
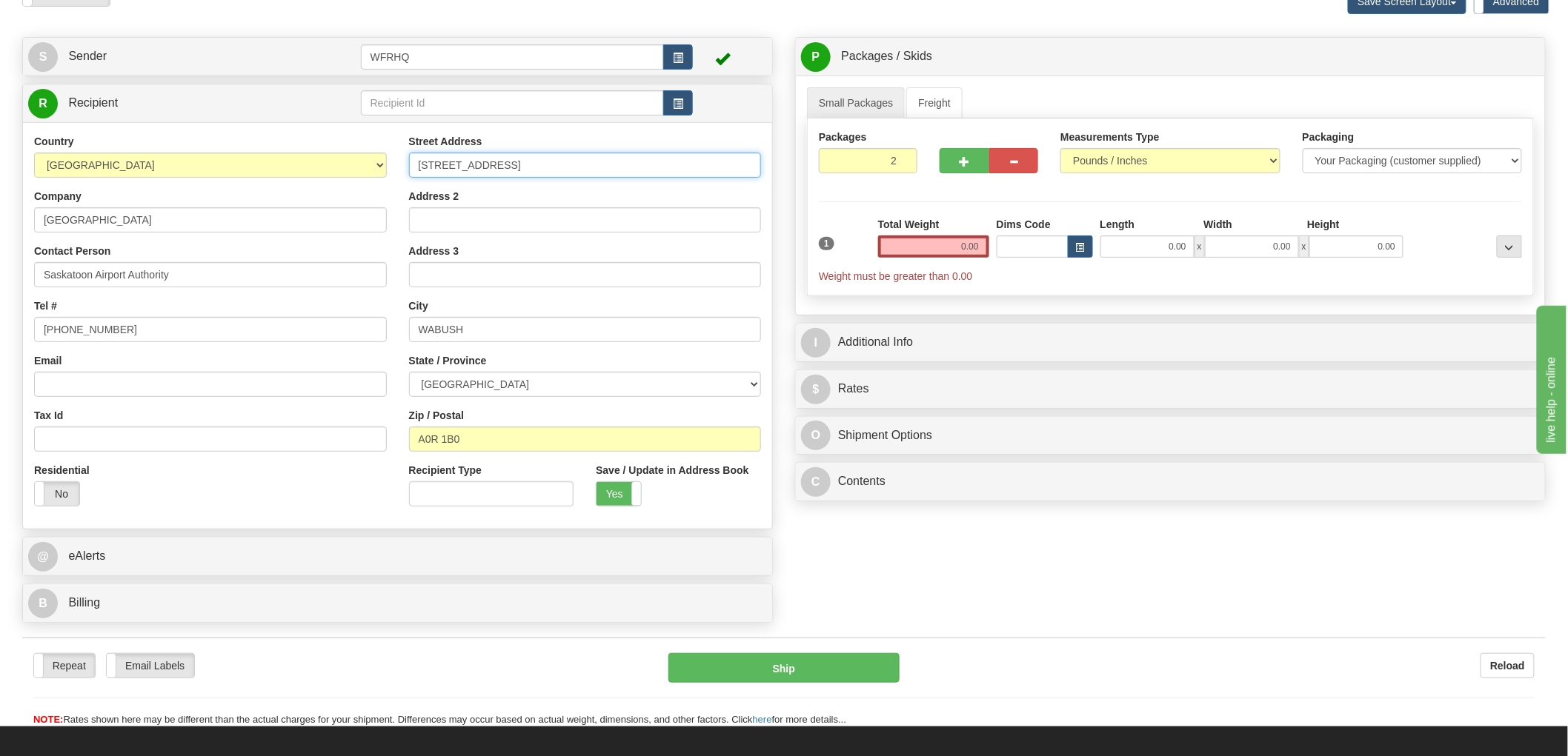
type input "[STREET_ADDRESS]"
click at [969, 245] on input "0.00" at bounding box center [933, 246] width 111 height 22
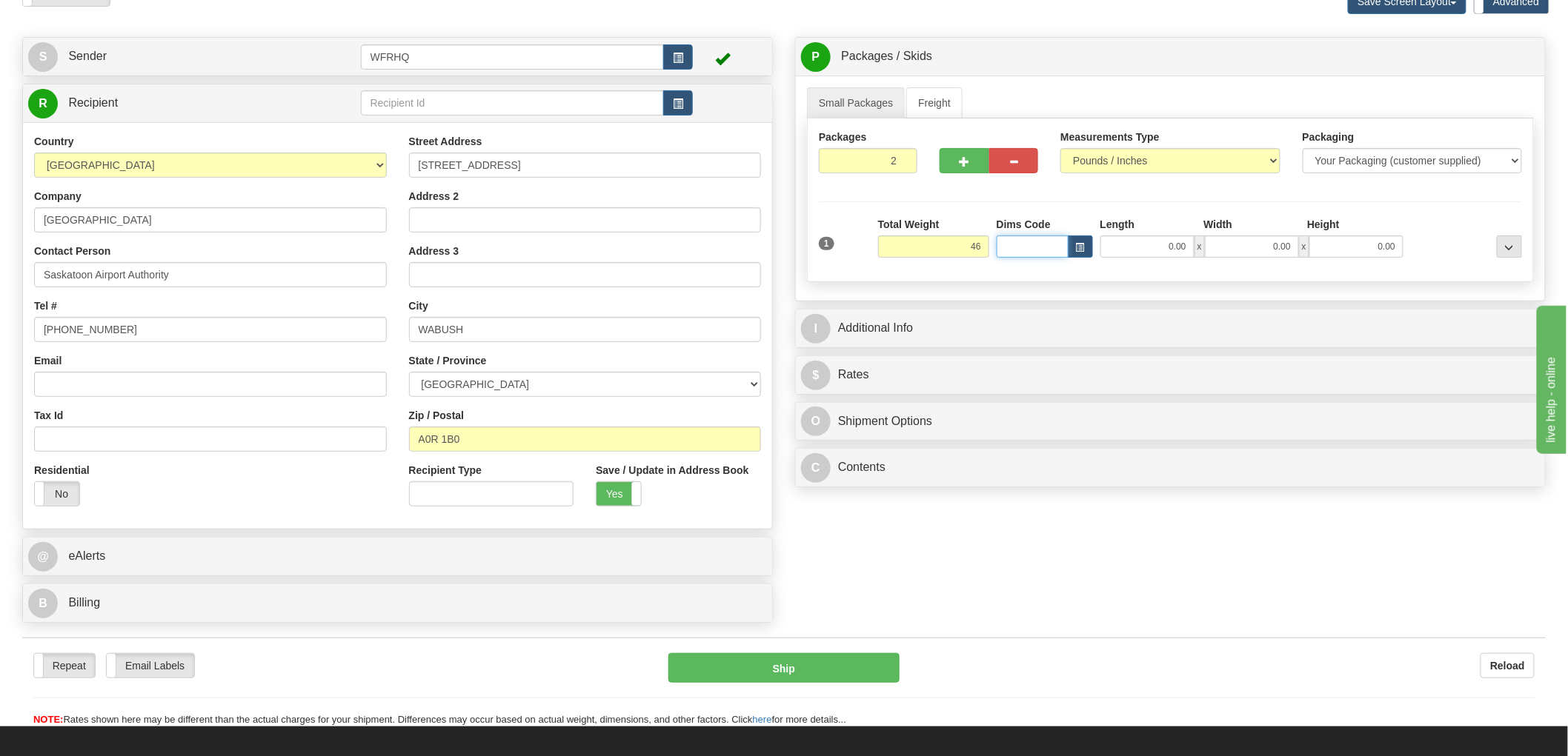
type input "46.00"
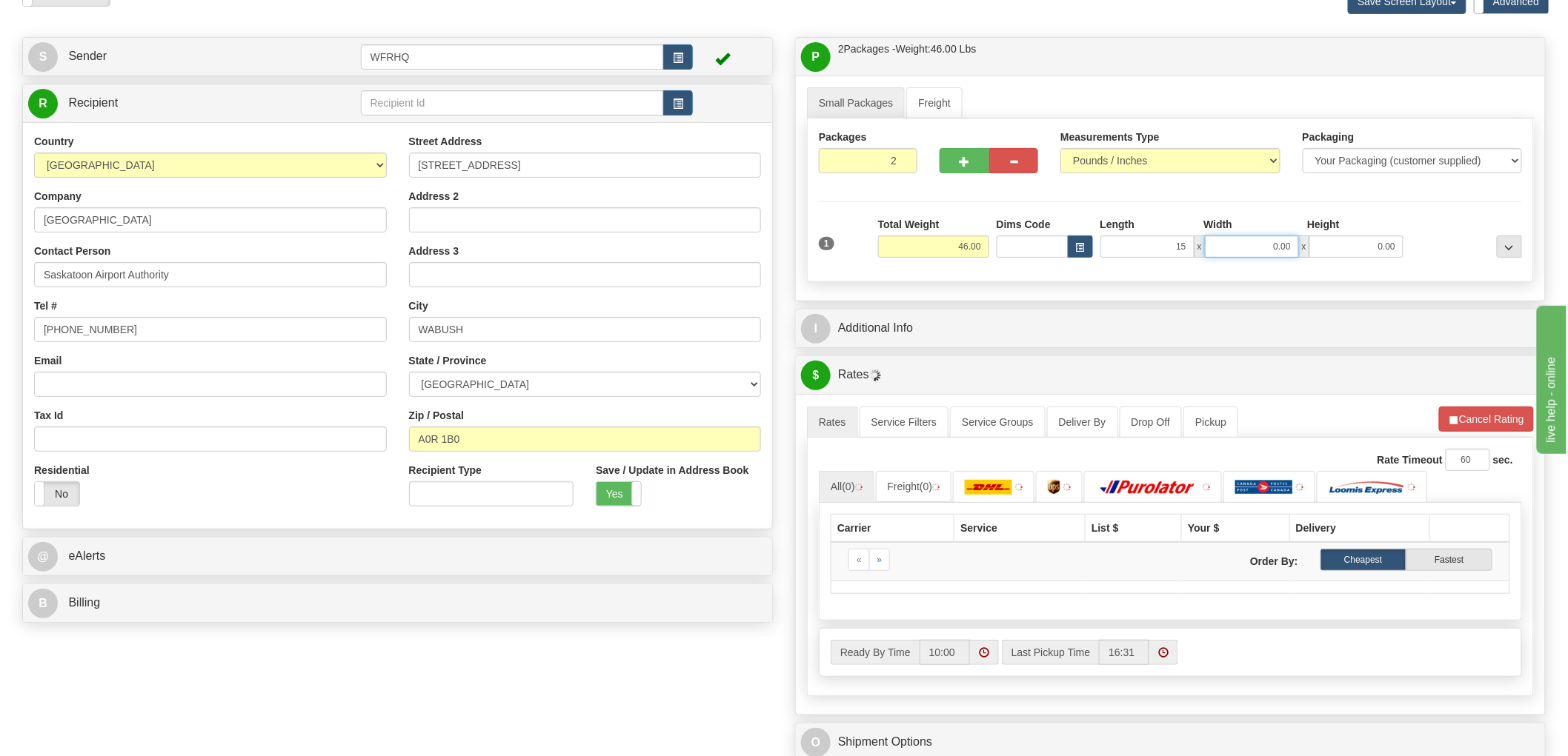
type input "15.00"
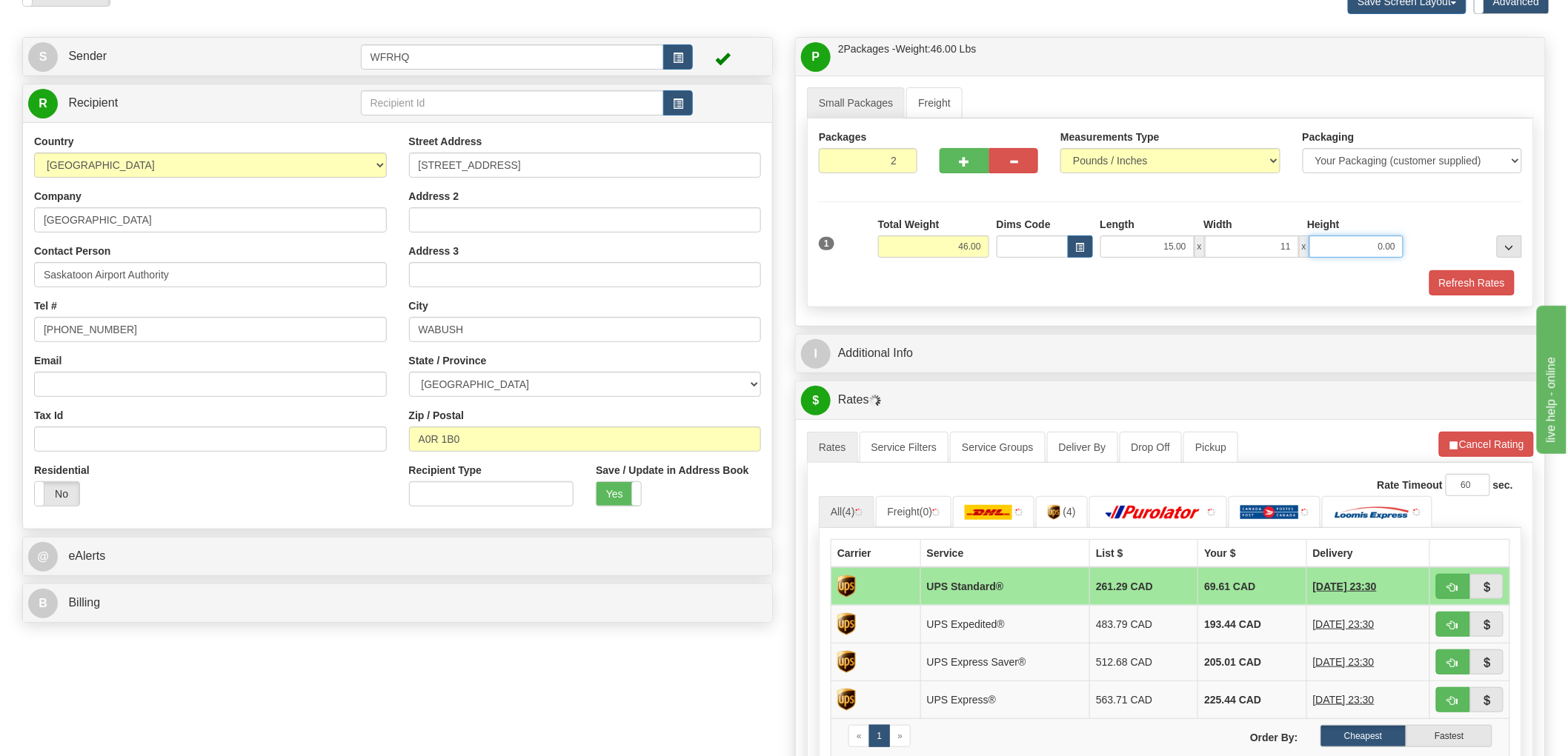
type input "11.00"
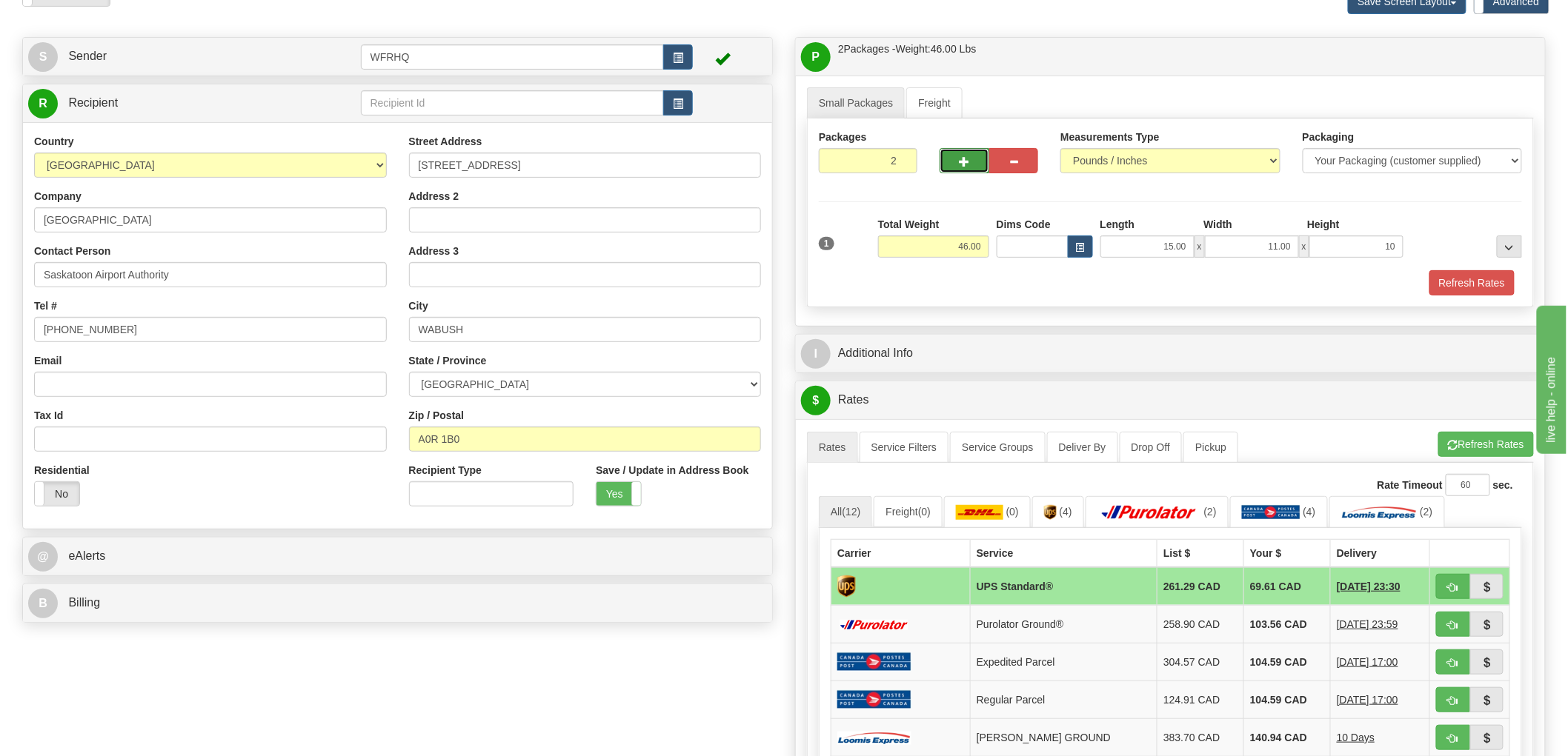
type input "10.00"
click at [969, 166] on button "button" at bounding box center [964, 161] width 49 height 26
radio input "true"
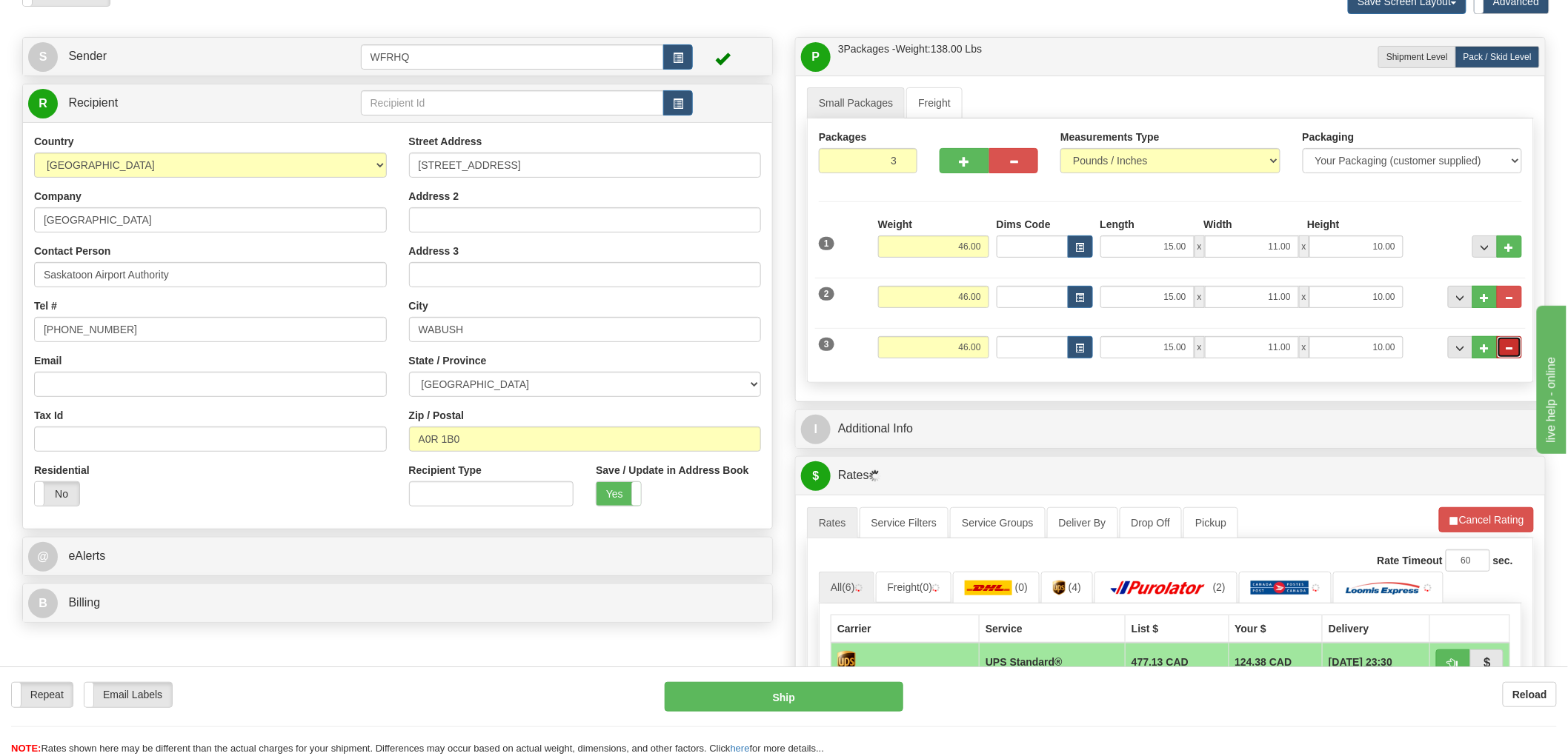
click at [1508, 350] on span "..." at bounding box center [1508, 349] width 9 height 9
type input "2"
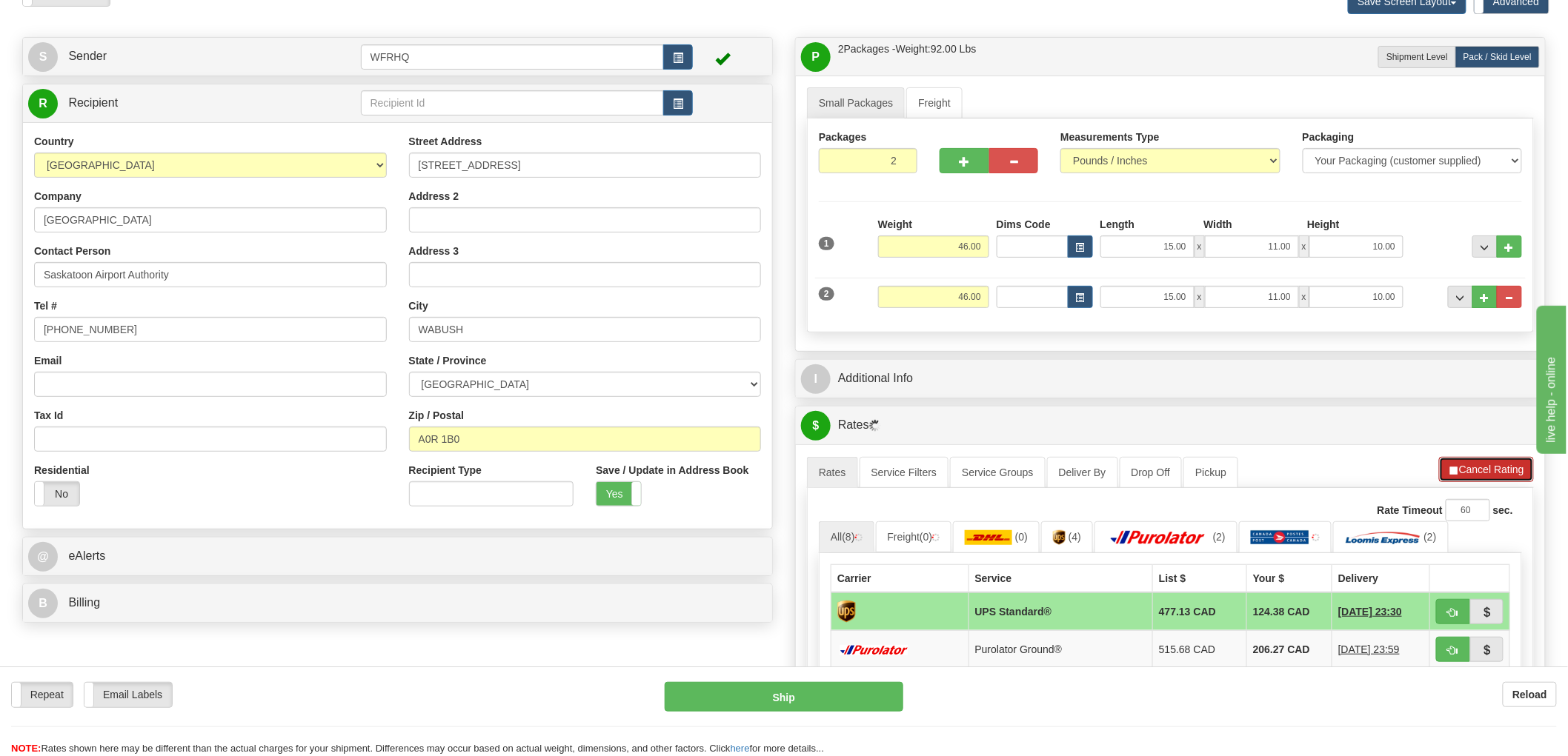
click at [1497, 472] on button "Cancel Rating" at bounding box center [1486, 469] width 95 height 26
click at [1497, 472] on button "Refresh Rates" at bounding box center [1485, 469] width 96 height 26
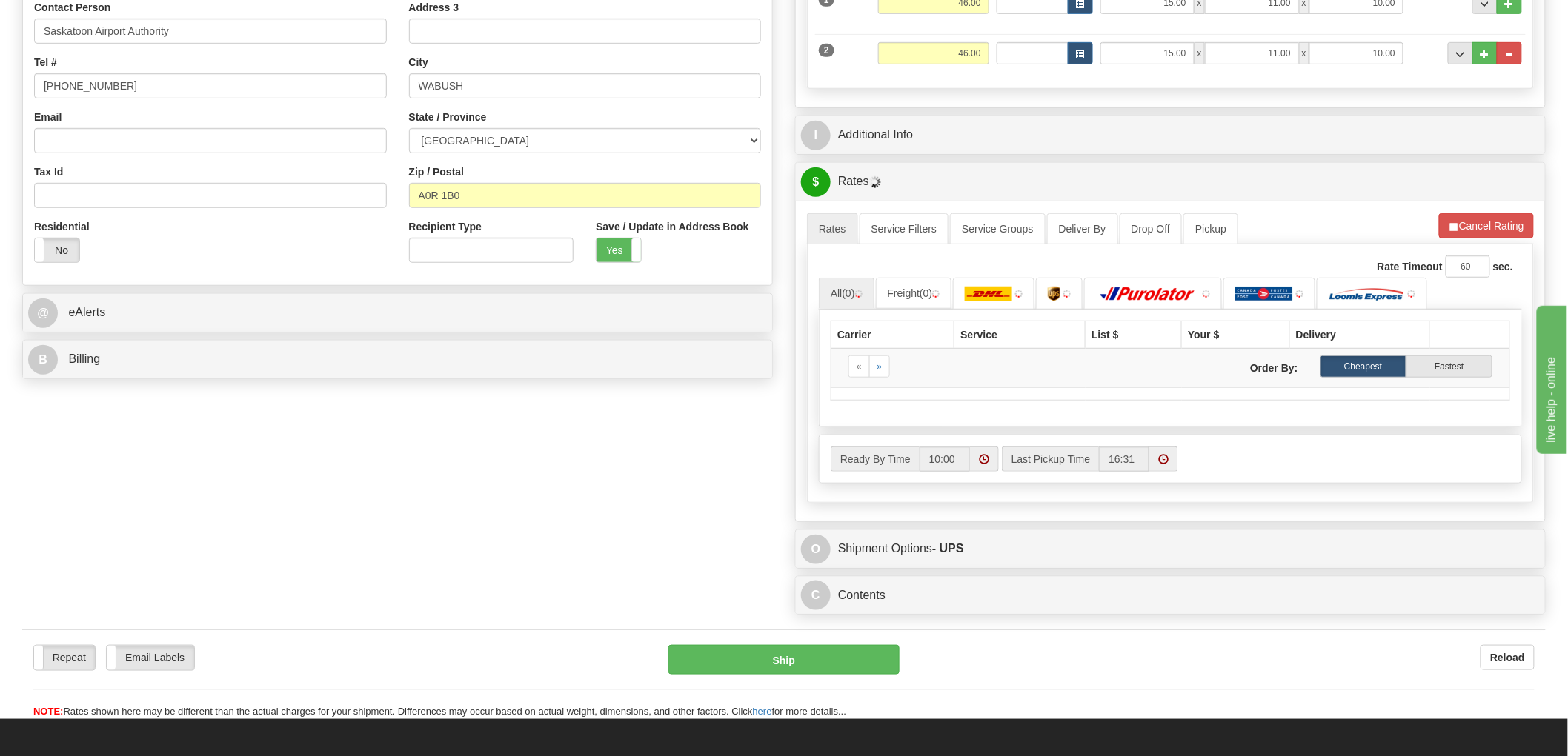
scroll to position [329, 0]
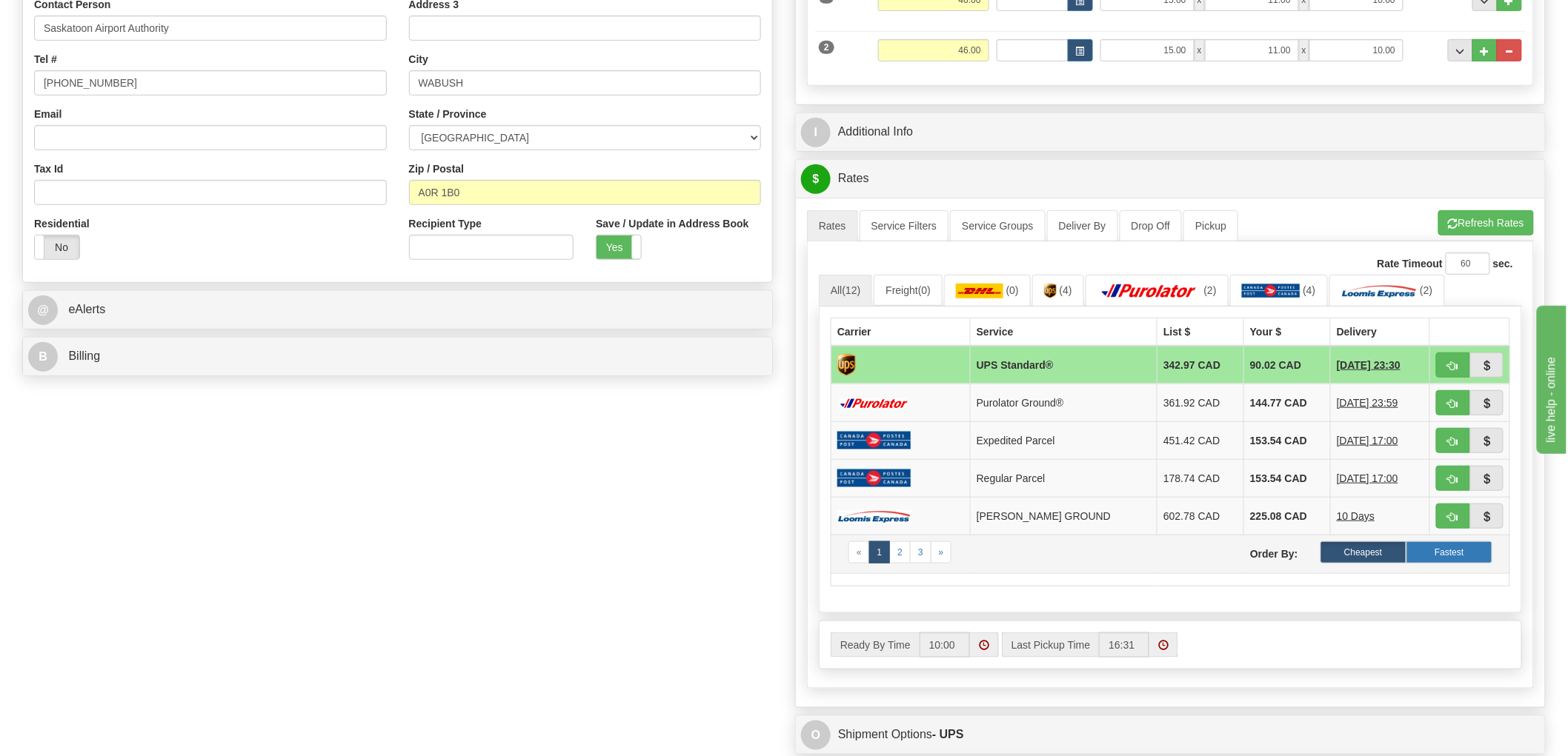
click at [1460, 557] on label "Fastest" at bounding box center [1448, 552] width 85 height 22
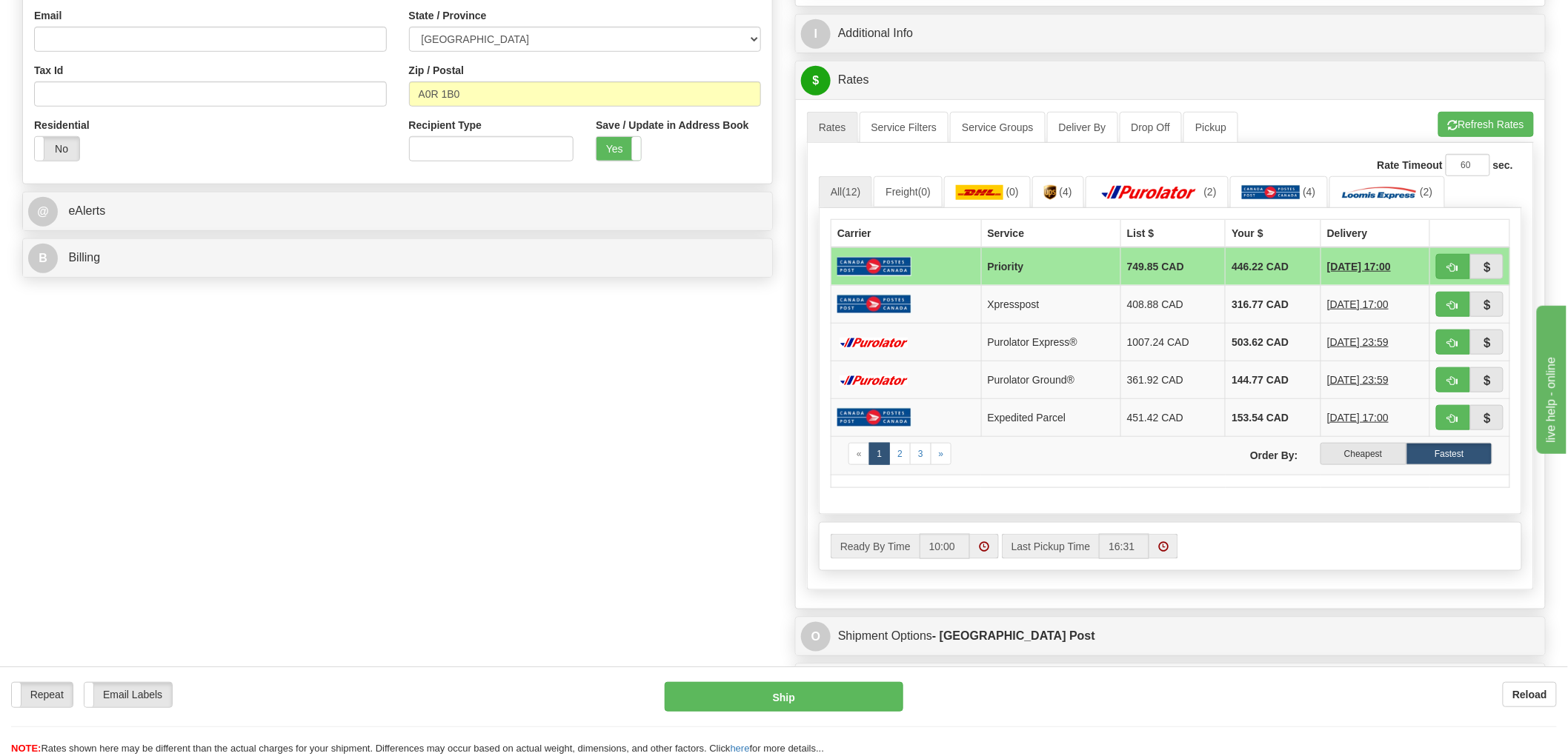
scroll to position [411, 0]
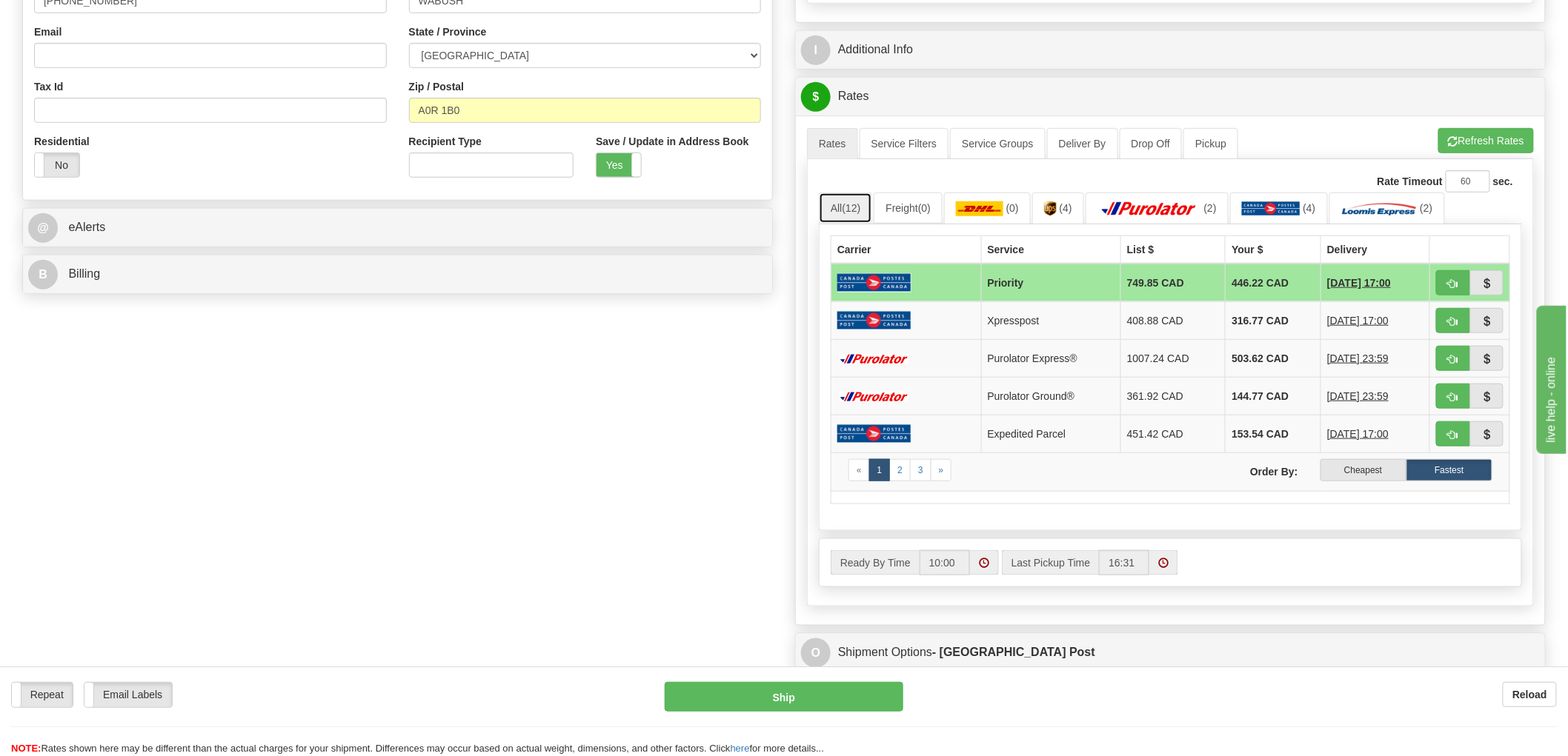
click at [831, 203] on link "All (12)" at bounding box center [845, 208] width 53 height 31
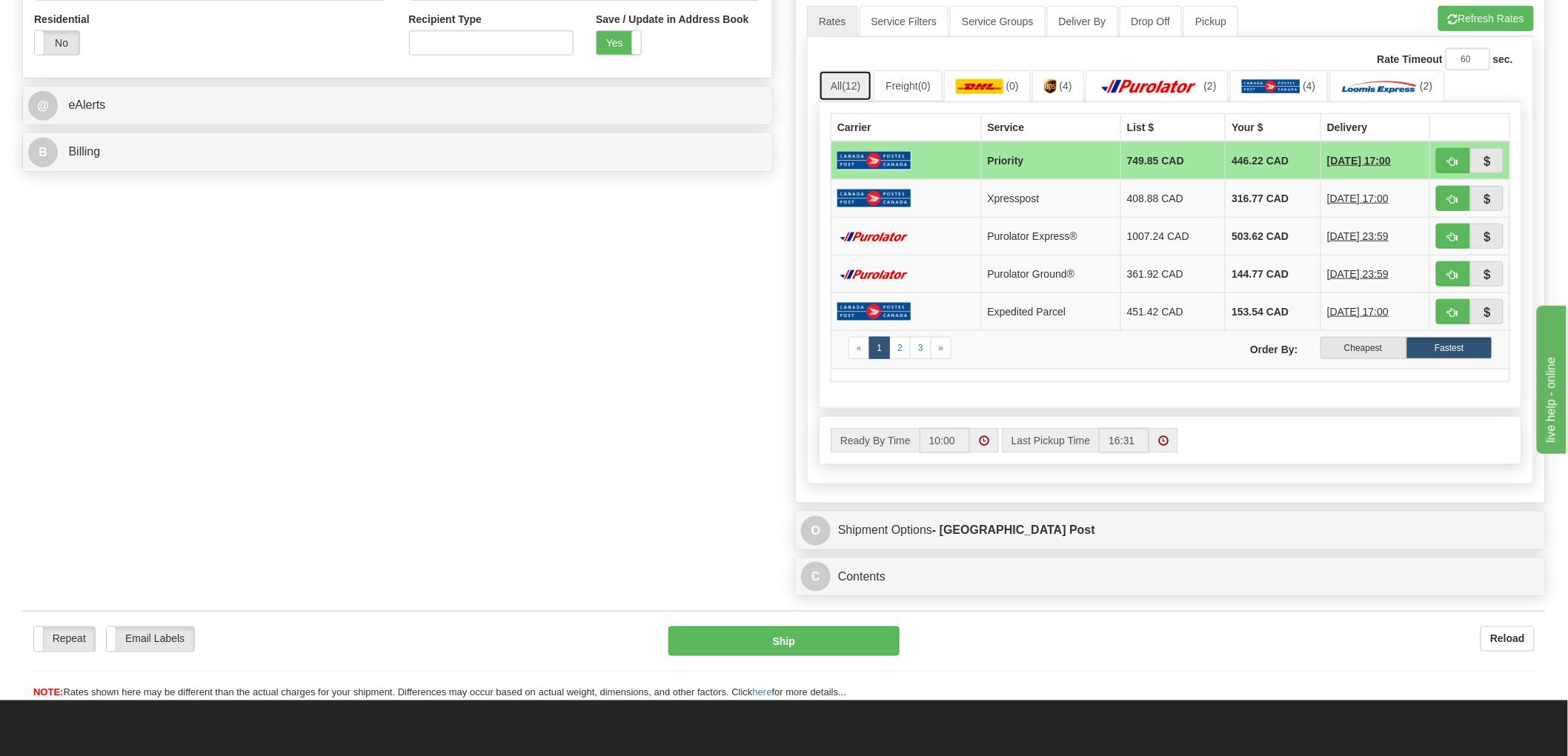
scroll to position [658, 0]
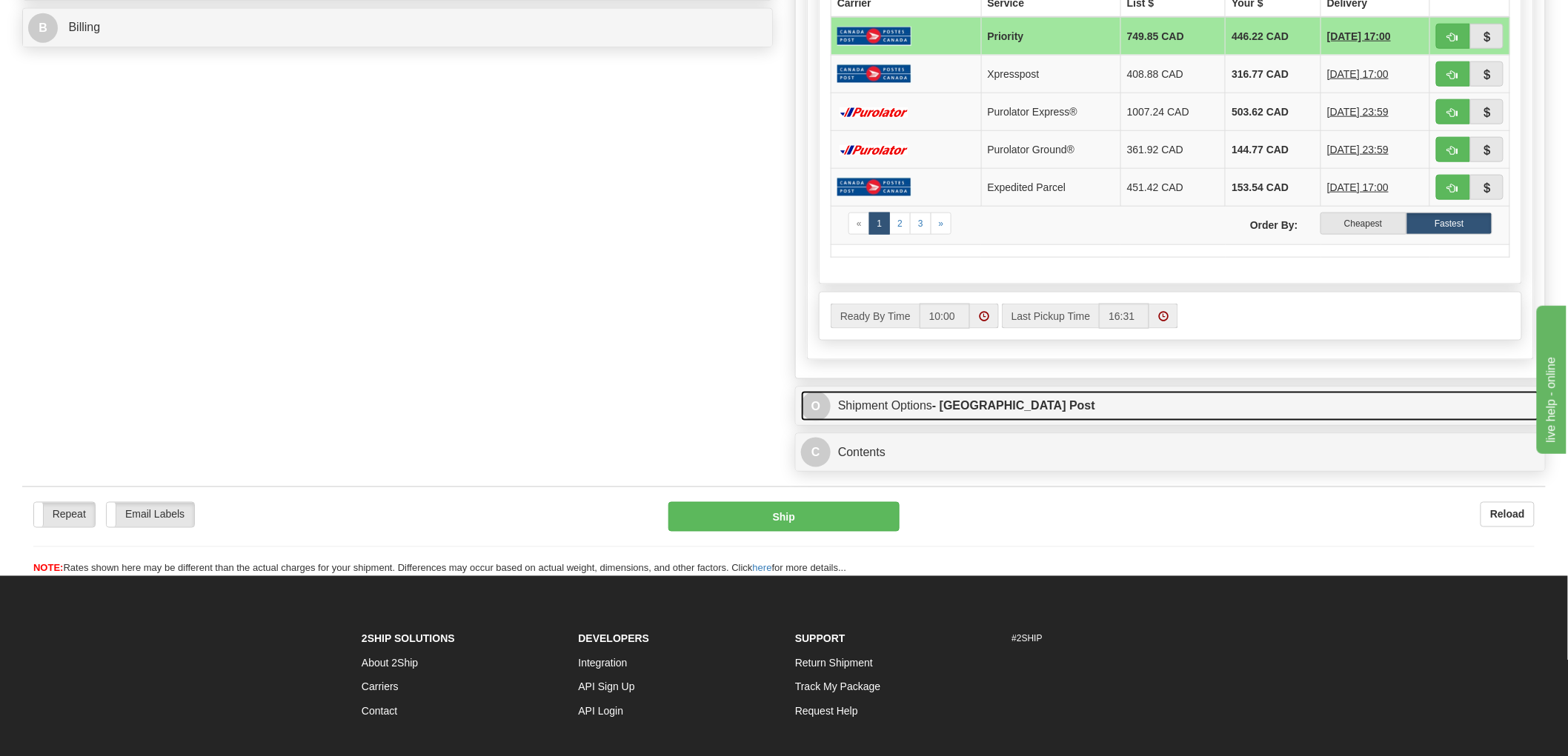
click at [895, 416] on link "O Shipment Options - [GEOGRAPHIC_DATA] Post" at bounding box center [1170, 406] width 739 height 30
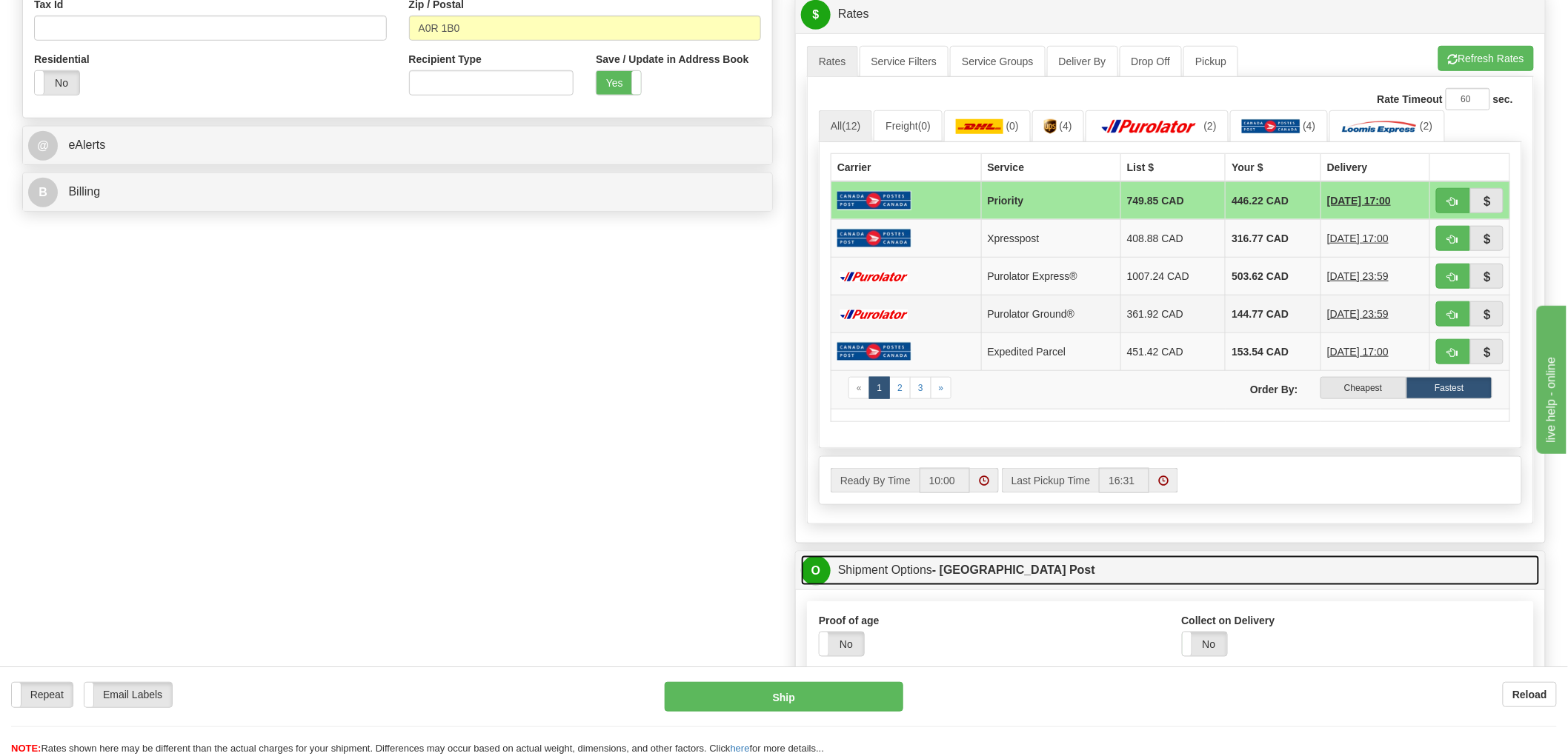
scroll to position [411, 0]
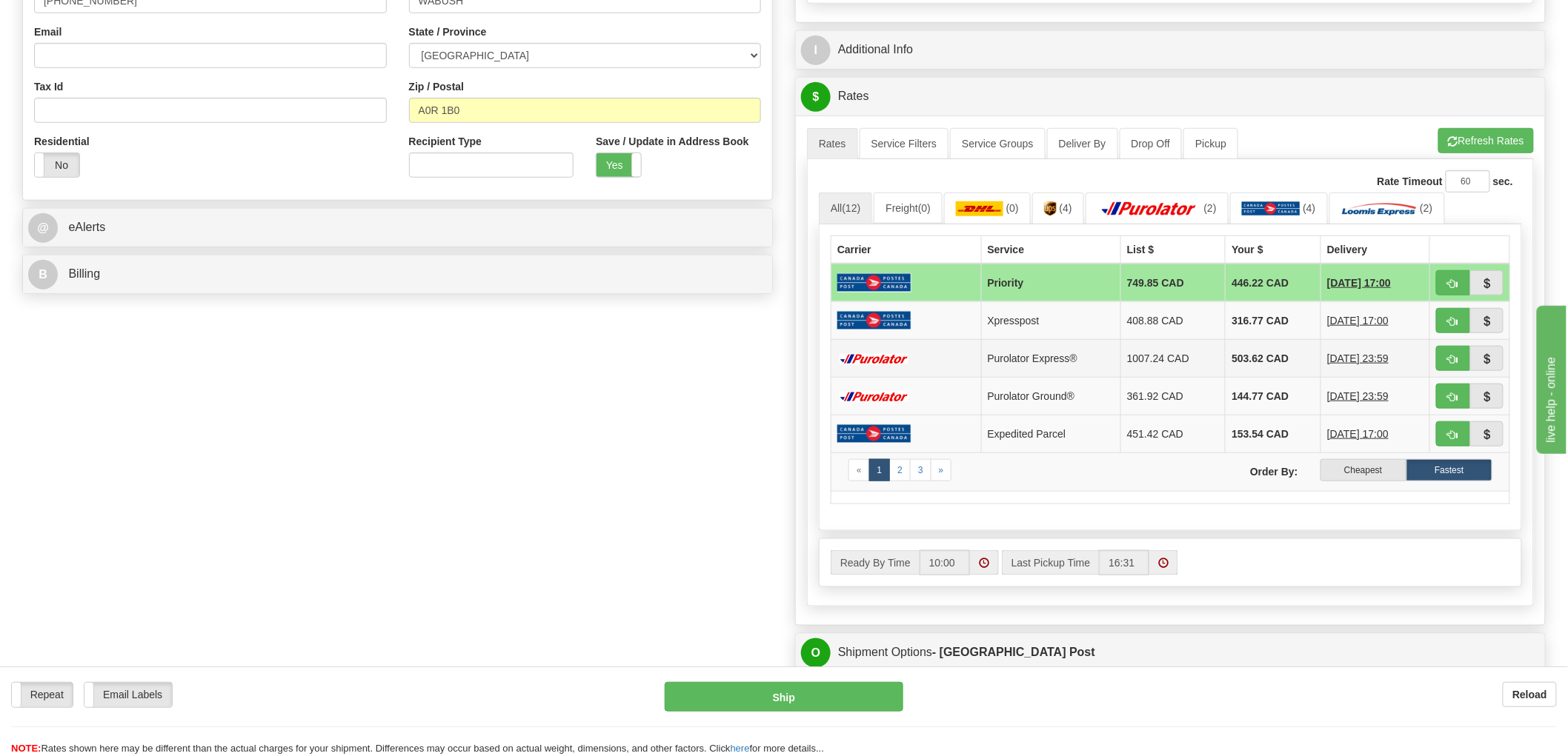
click at [916, 355] on td at bounding box center [906, 358] width 150 height 38
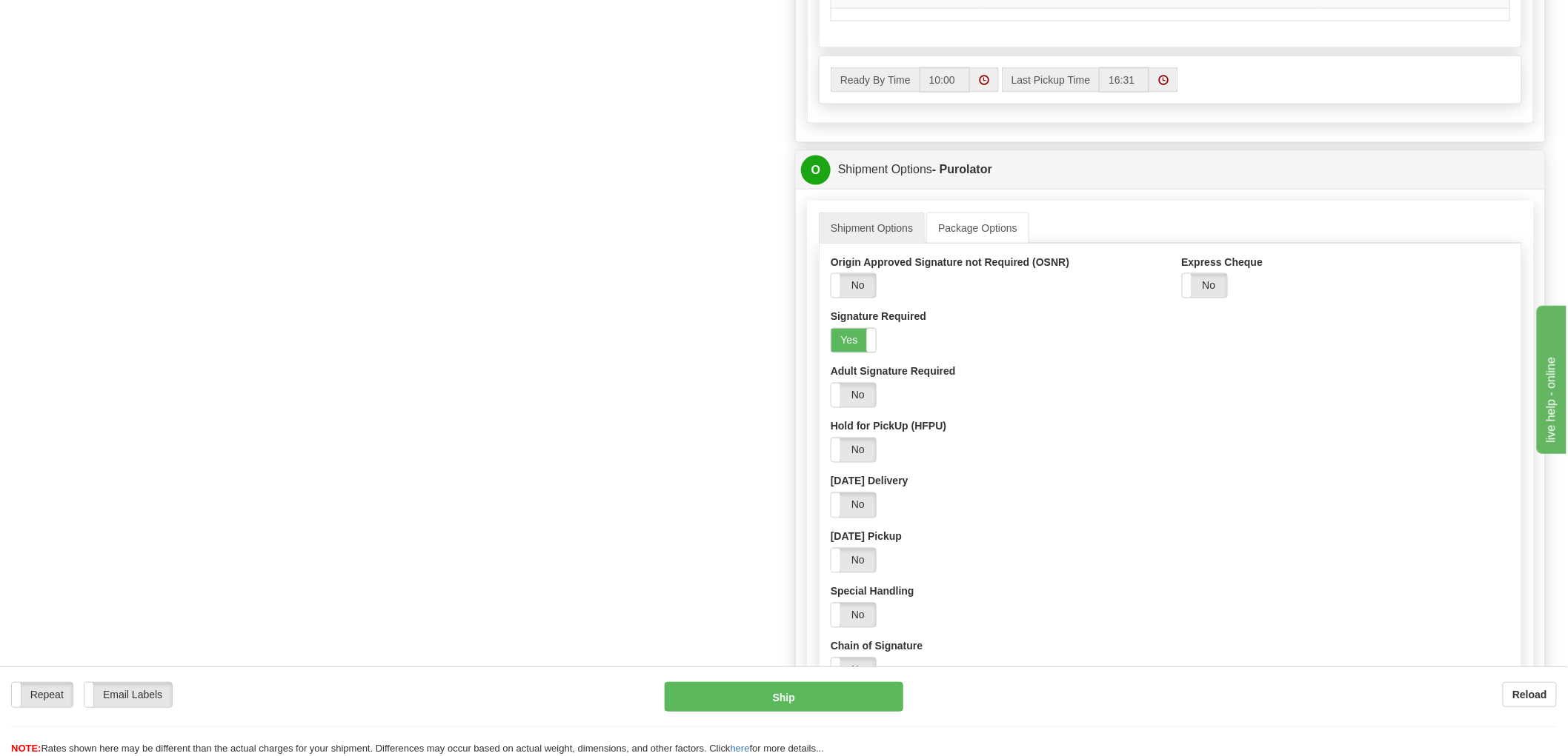
scroll to position [905, 0]
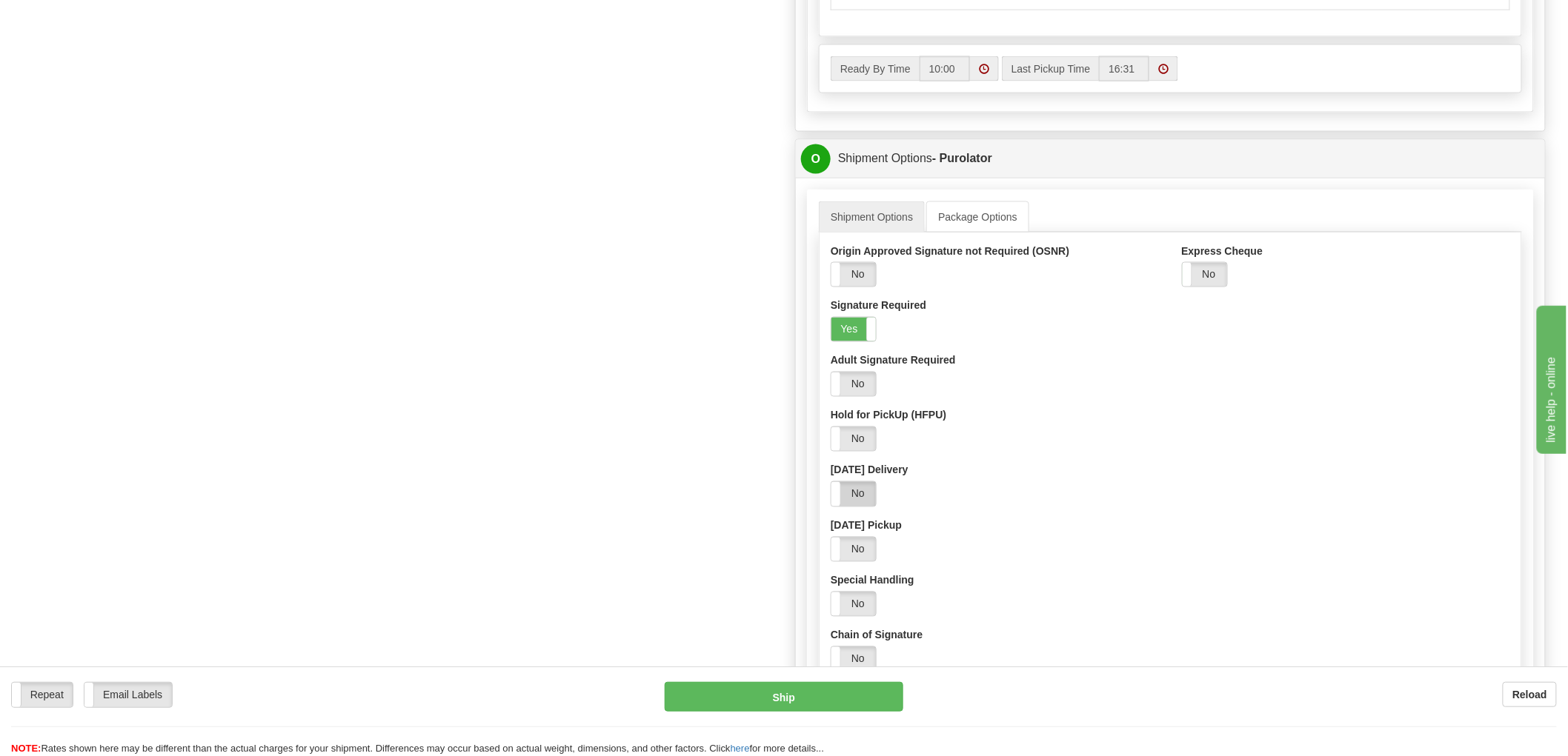
click at [864, 495] on label "No" at bounding box center [853, 494] width 45 height 24
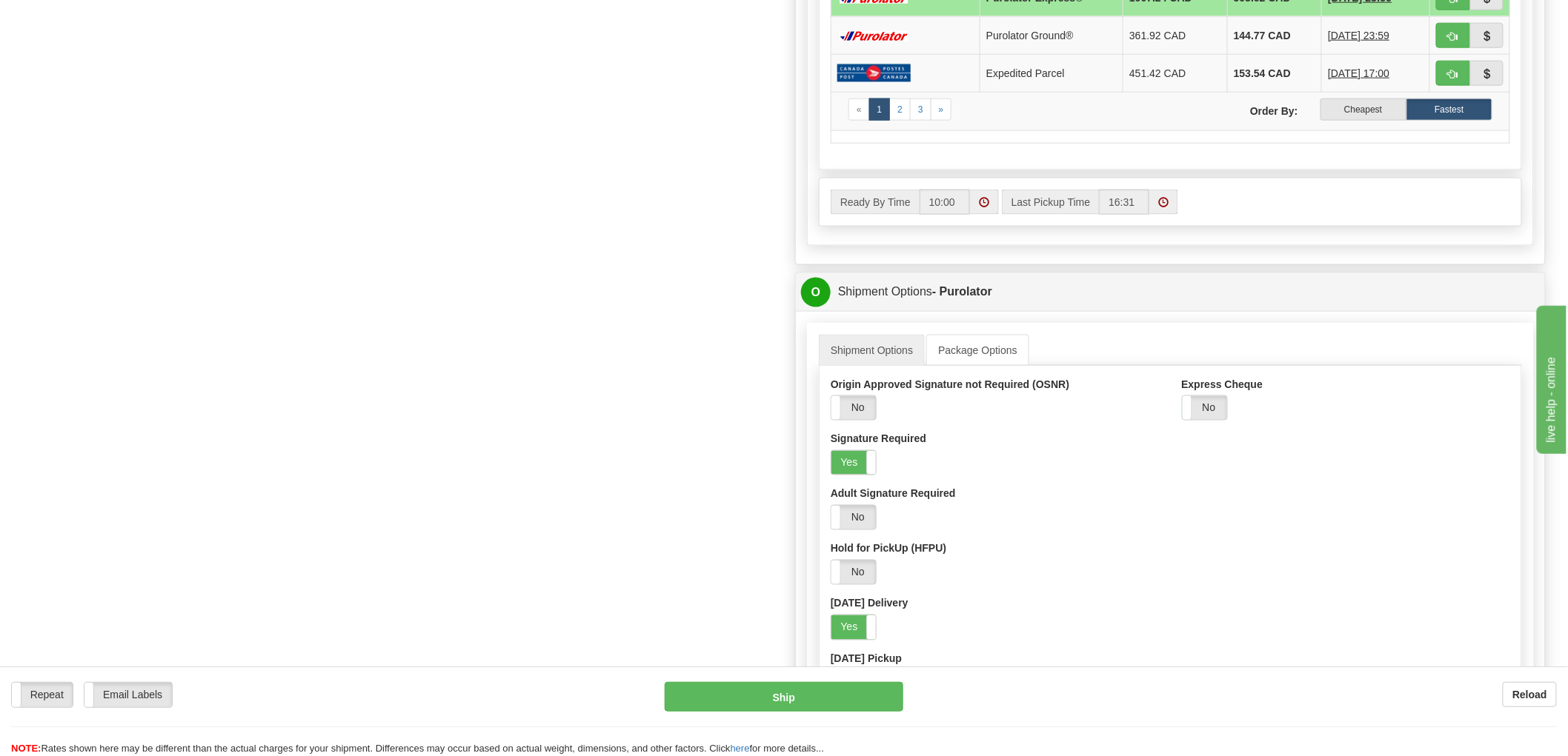
scroll to position [493, 0]
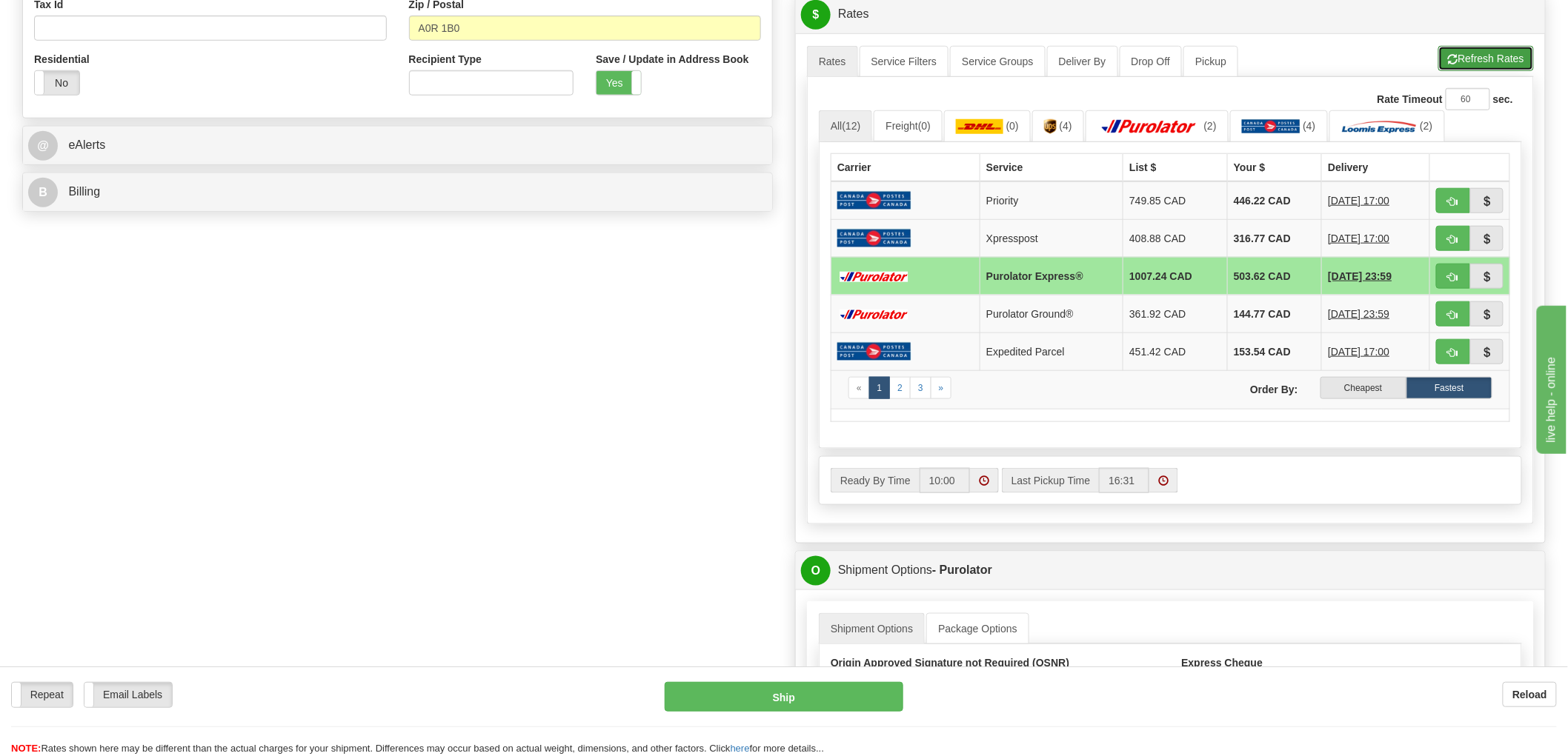
click at [1491, 59] on button "Refresh Rates" at bounding box center [1485, 58] width 96 height 26
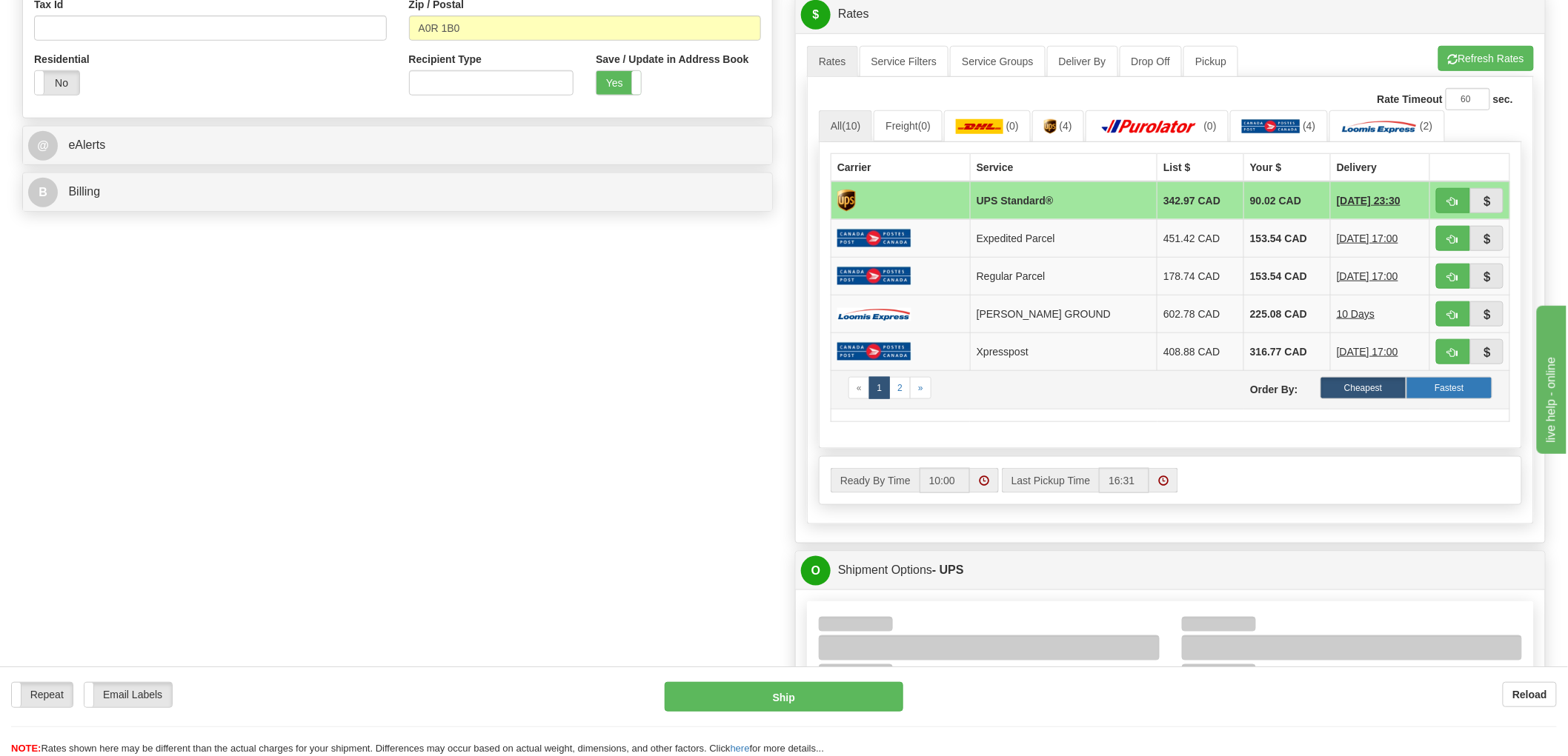
click at [1457, 397] on label "Fastest" at bounding box center [1448, 387] width 85 height 22
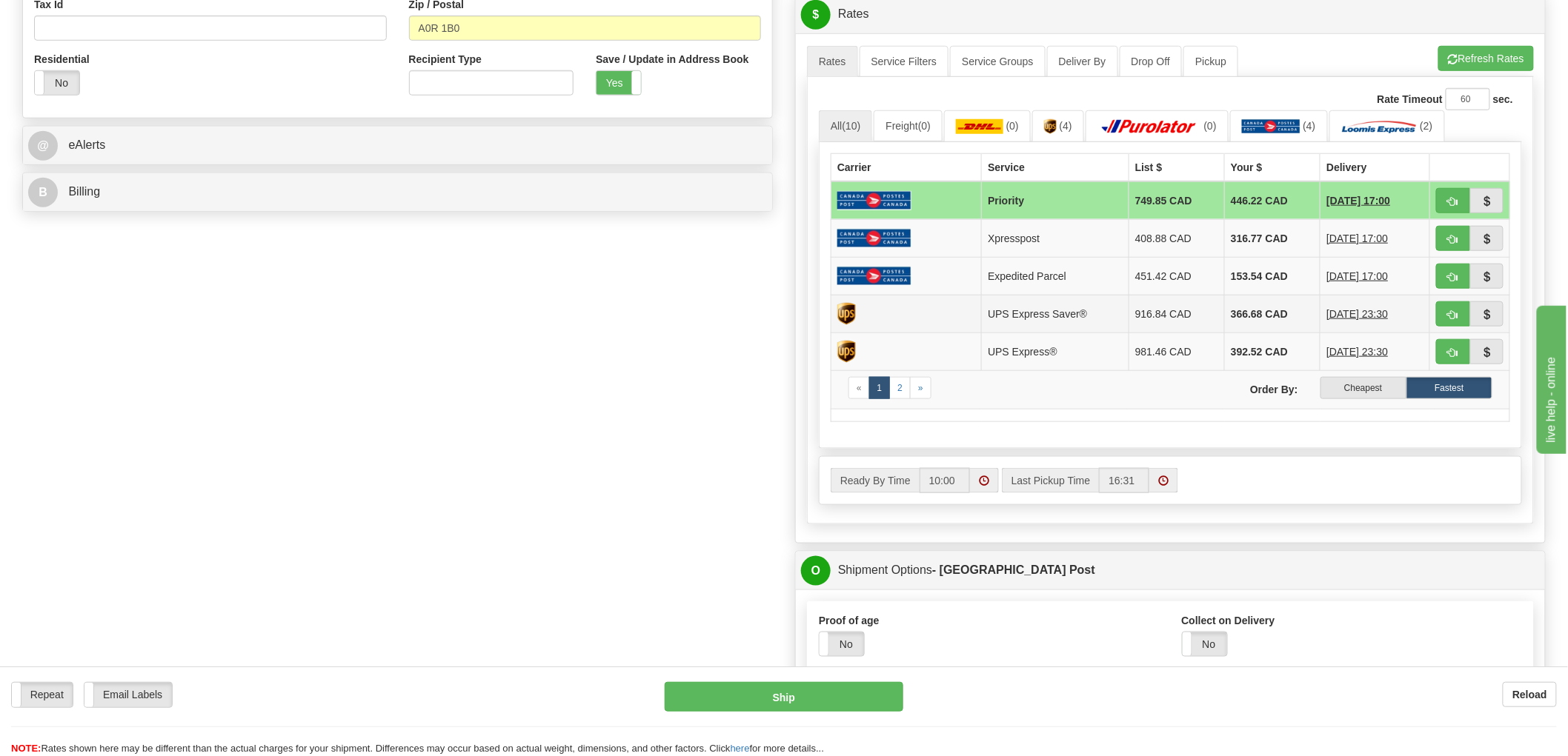
click at [954, 322] on td at bounding box center [906, 313] width 150 height 38
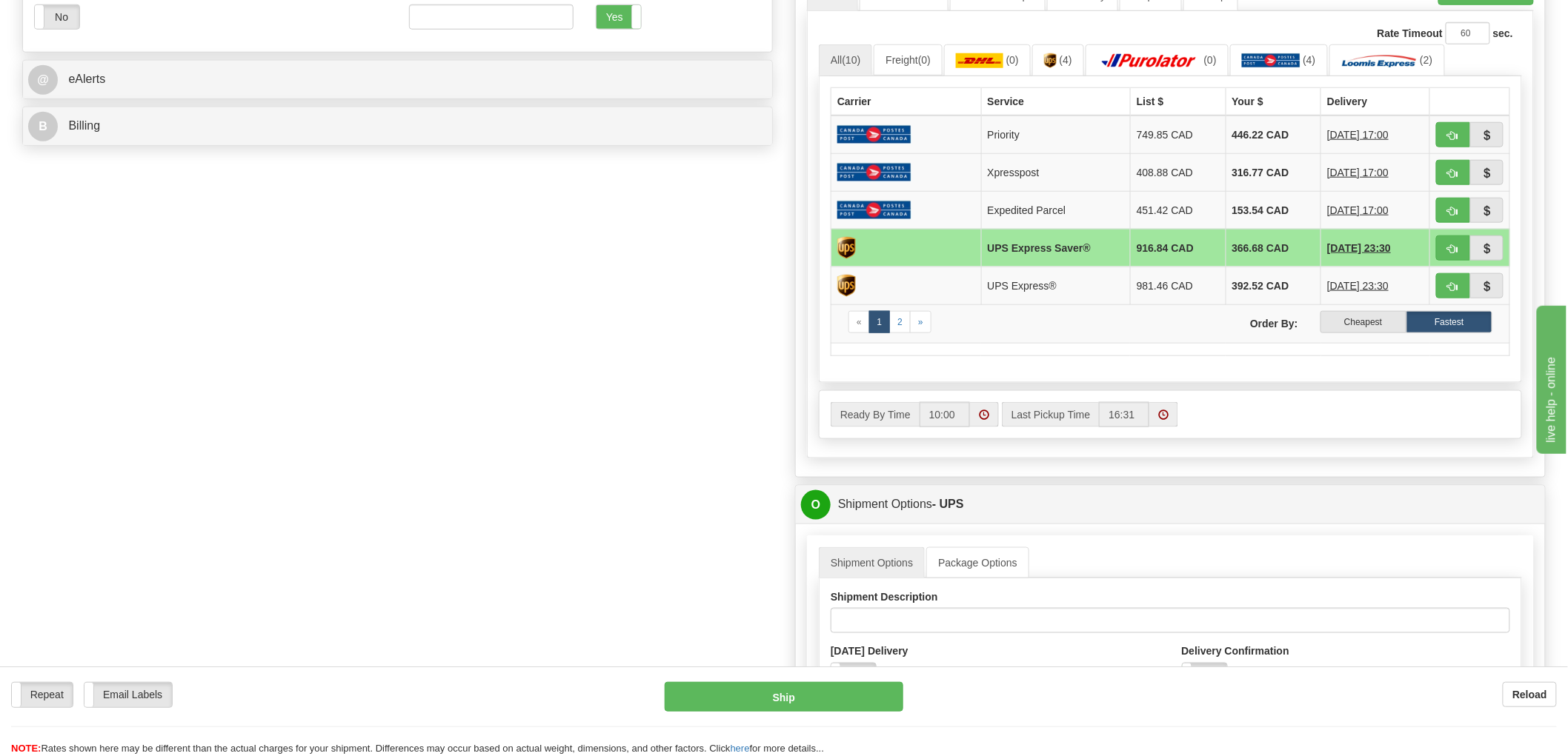
scroll to position [741, 0]
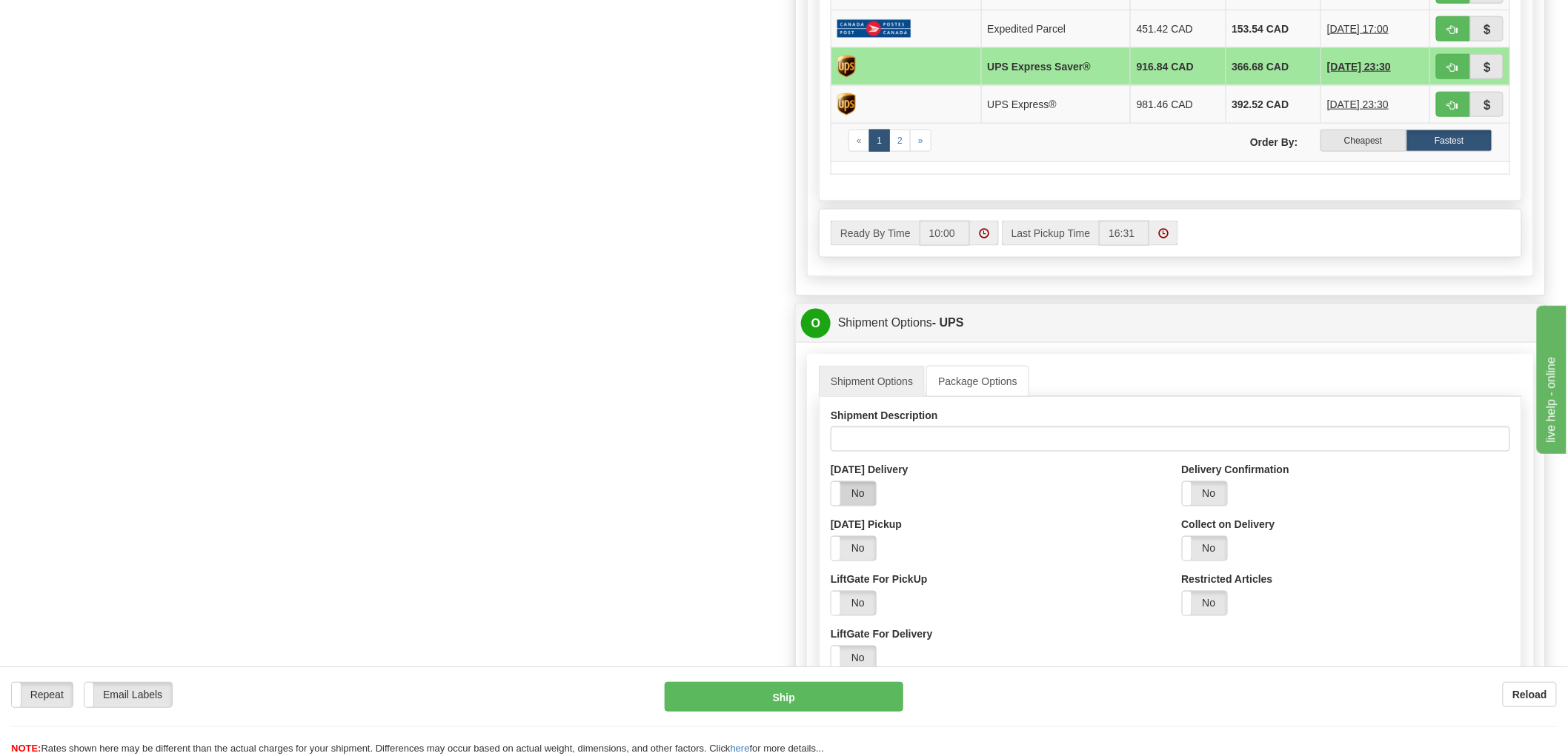
click at [847, 497] on label "No" at bounding box center [853, 494] width 45 height 24
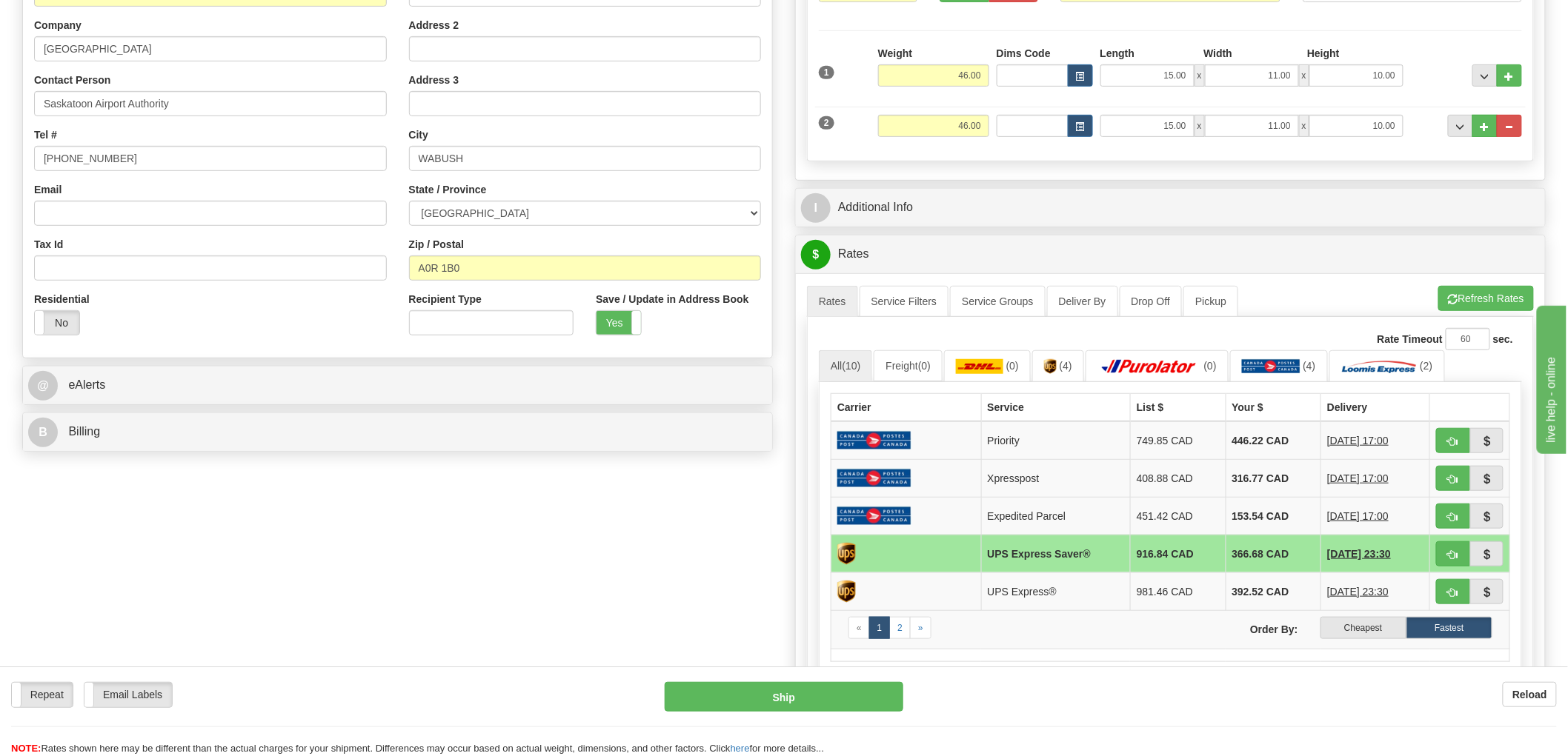
scroll to position [247, 0]
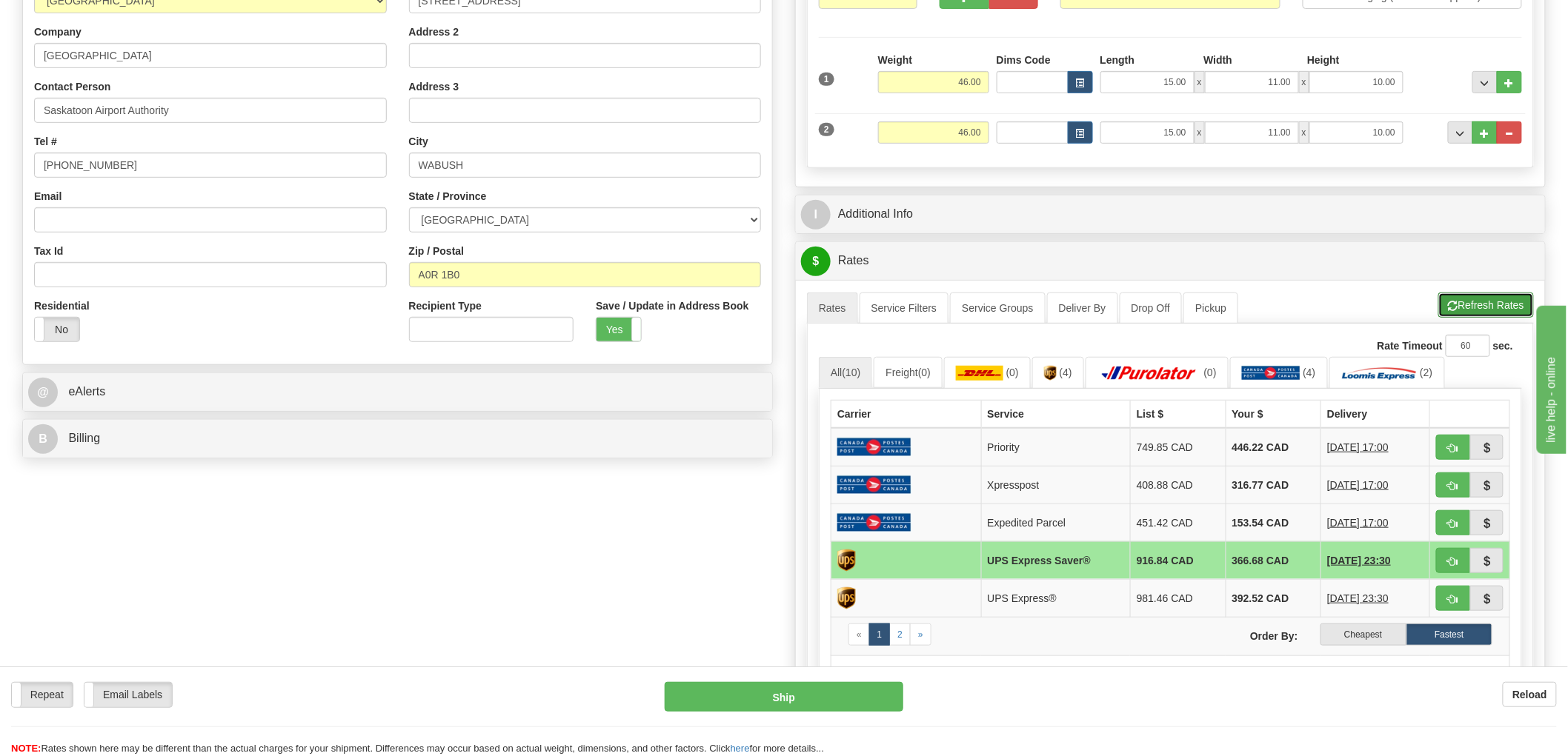
click at [1470, 305] on button "Refresh Rates" at bounding box center [1485, 305] width 96 height 26
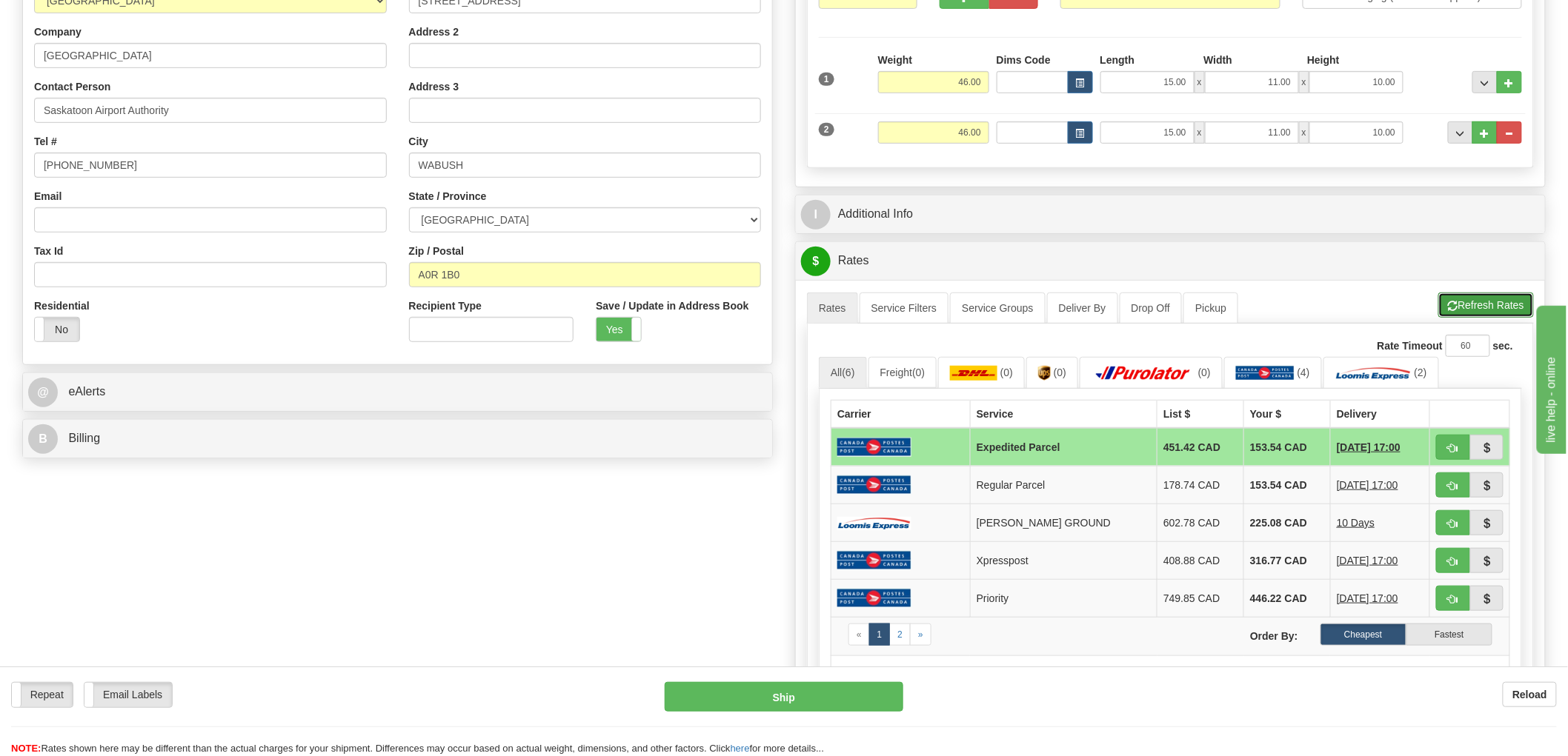
click at [1471, 299] on button "Refresh Rates" at bounding box center [1485, 305] width 96 height 26
click at [1050, 381] on img at bounding box center [1044, 373] width 12 height 15
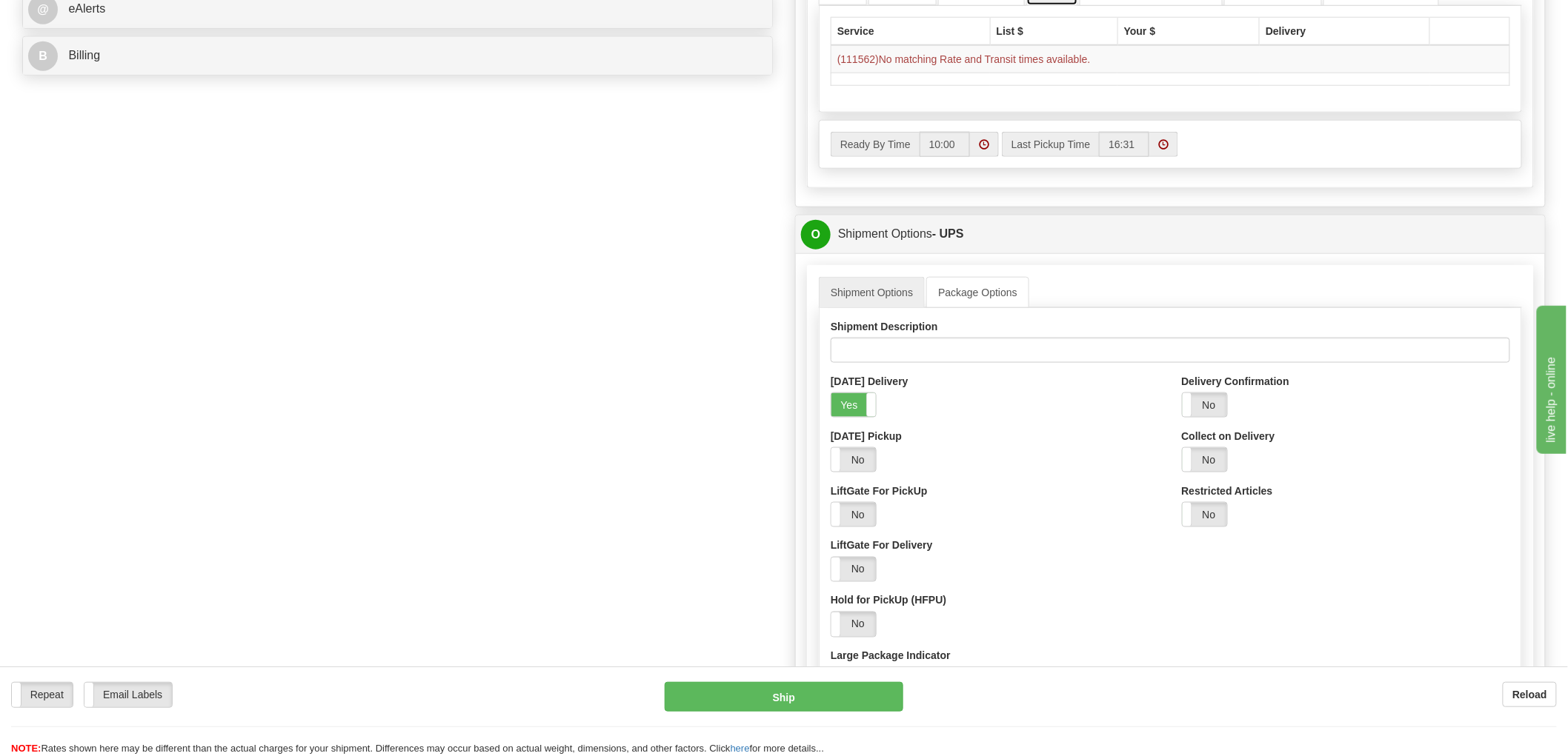
scroll to position [658, 0]
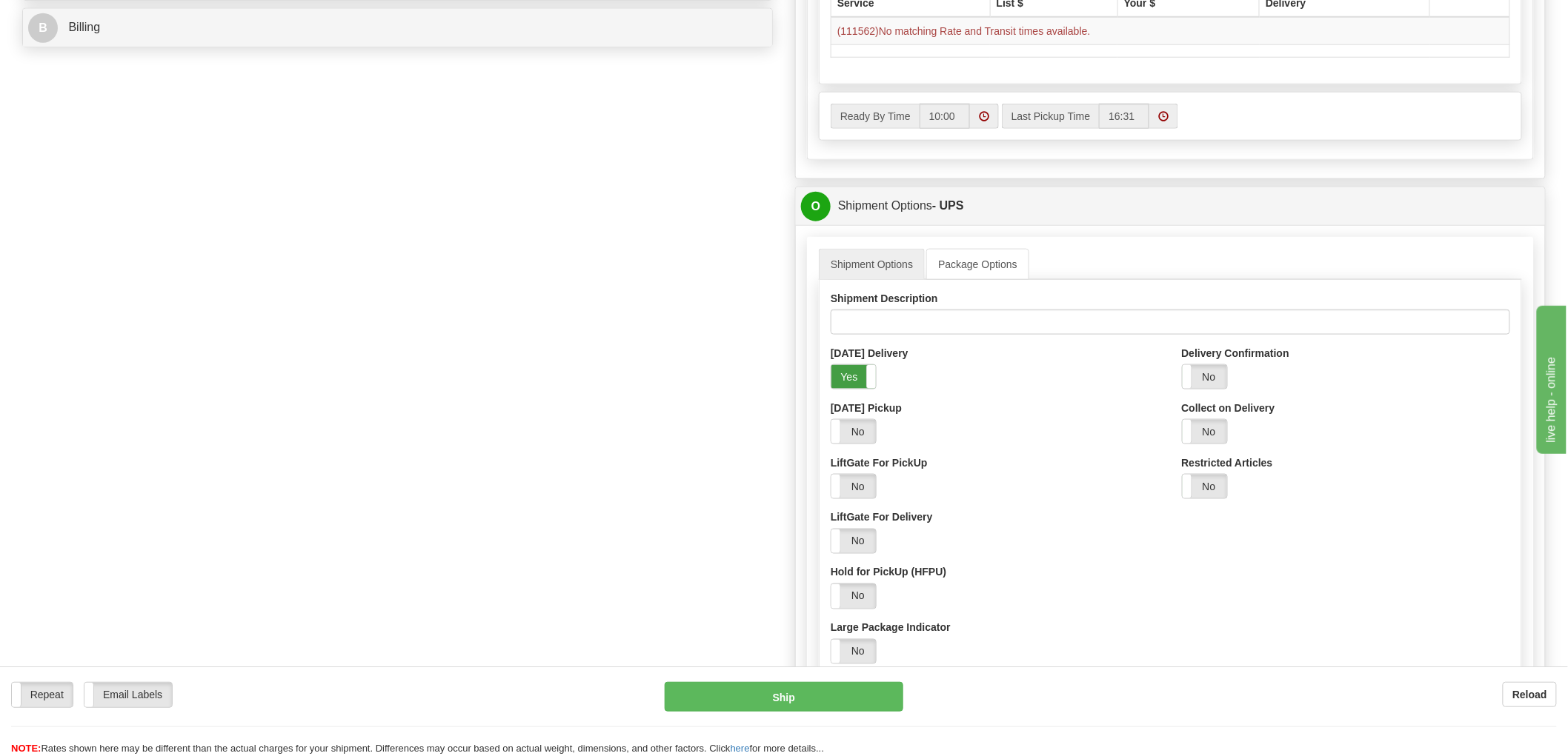
click at [857, 382] on label "Yes" at bounding box center [853, 377] width 45 height 24
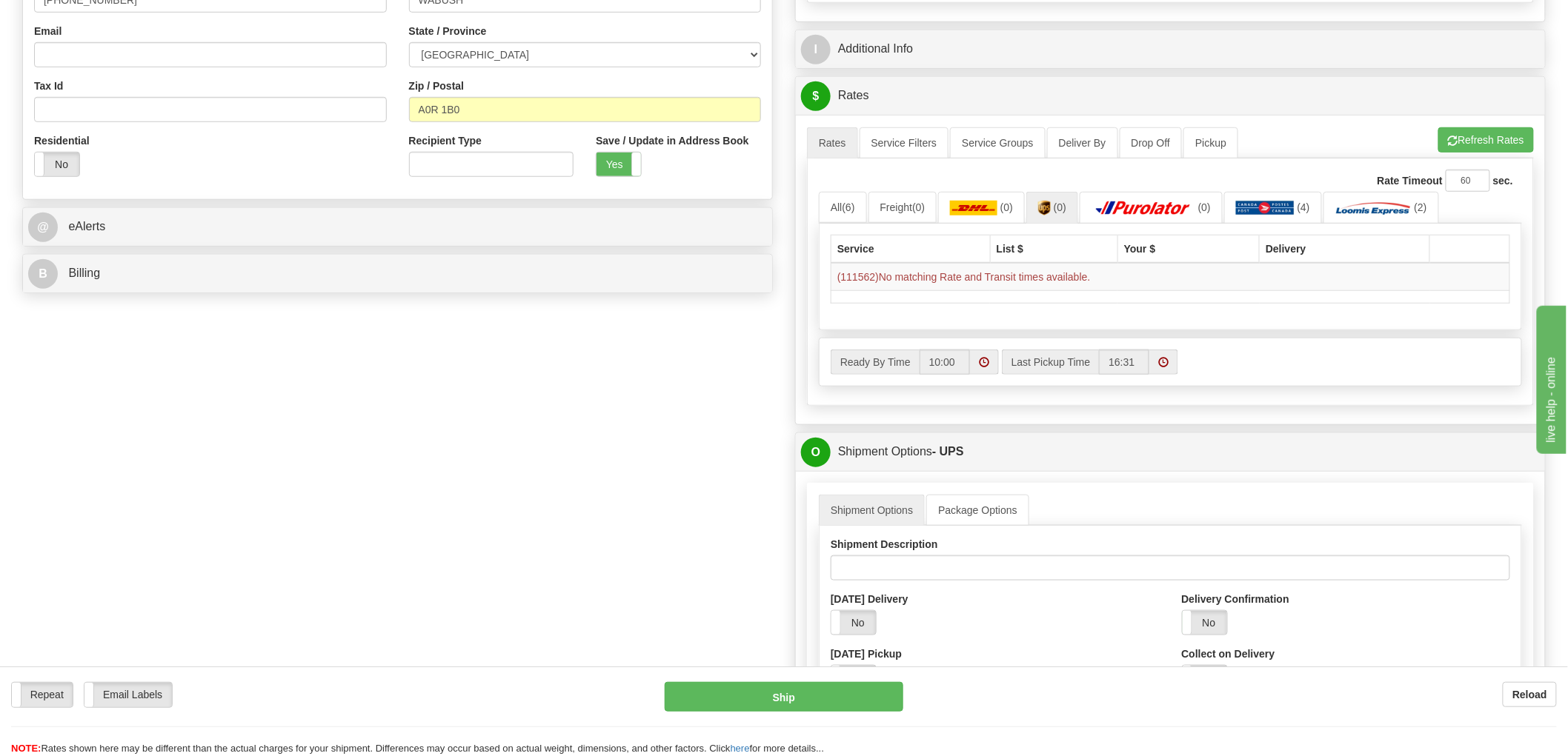
scroll to position [411, 0]
click at [1135, 204] on img at bounding box center [1143, 209] width 104 height 15
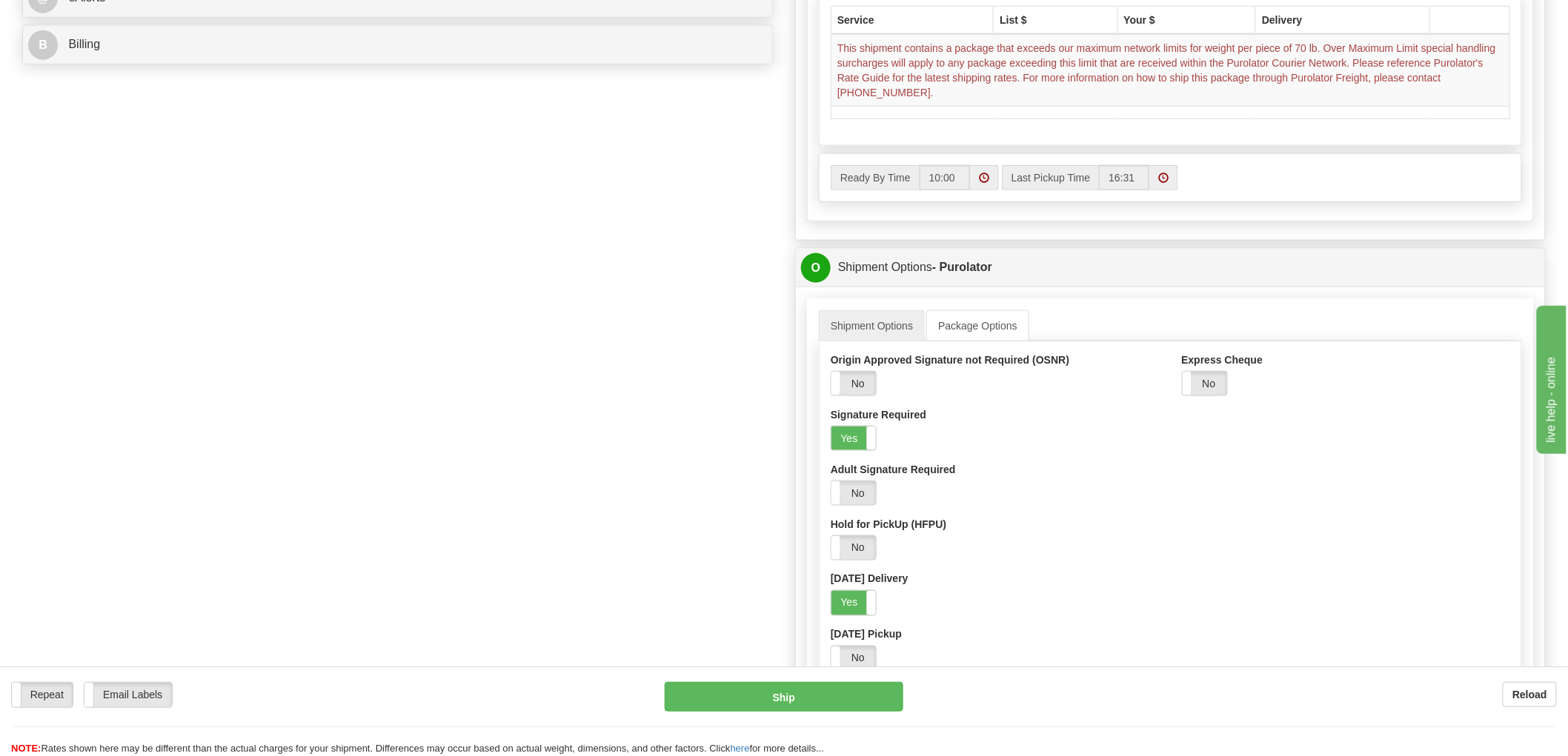
scroll to position [741, 0]
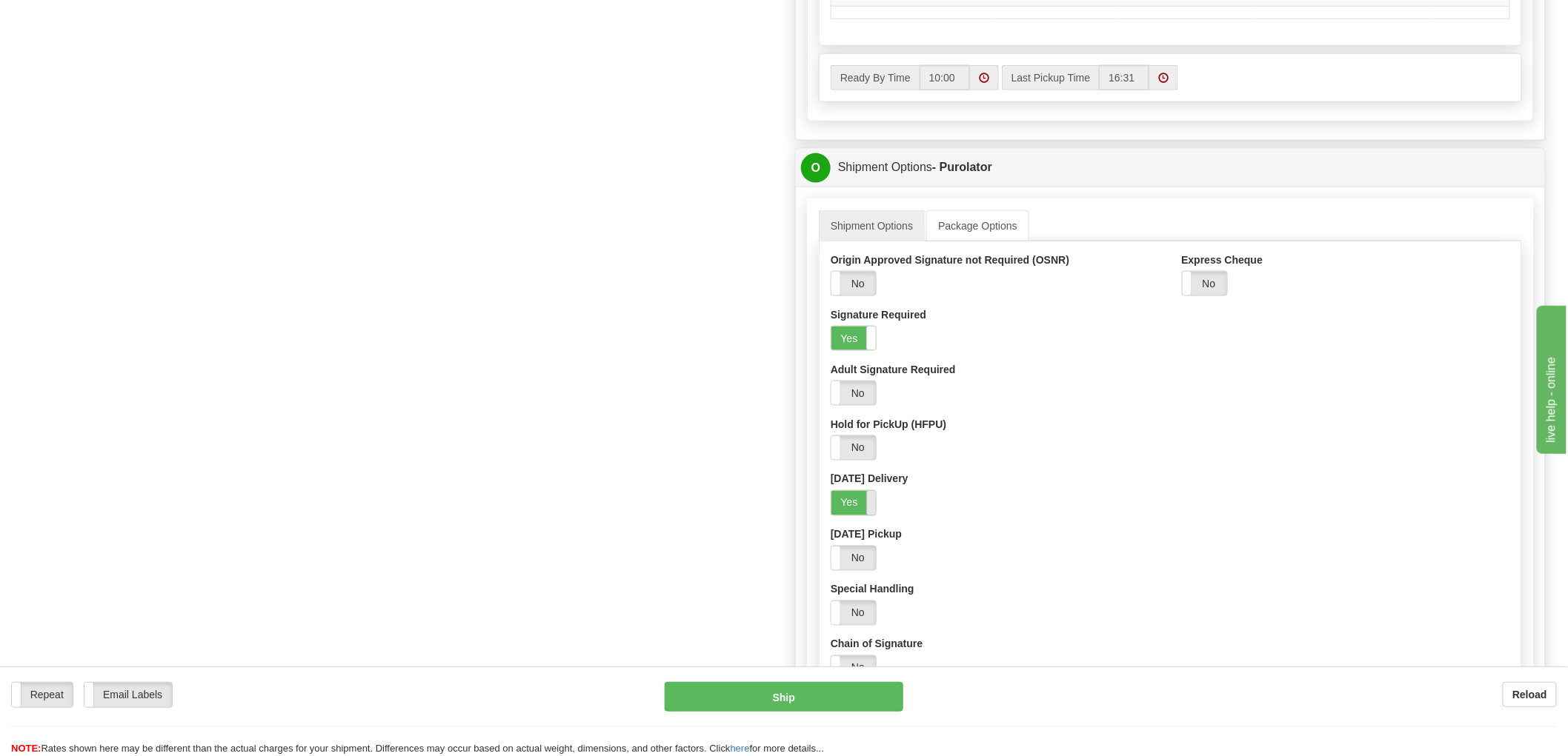
click at [871, 509] on span at bounding box center [876, 502] width 19 height 24
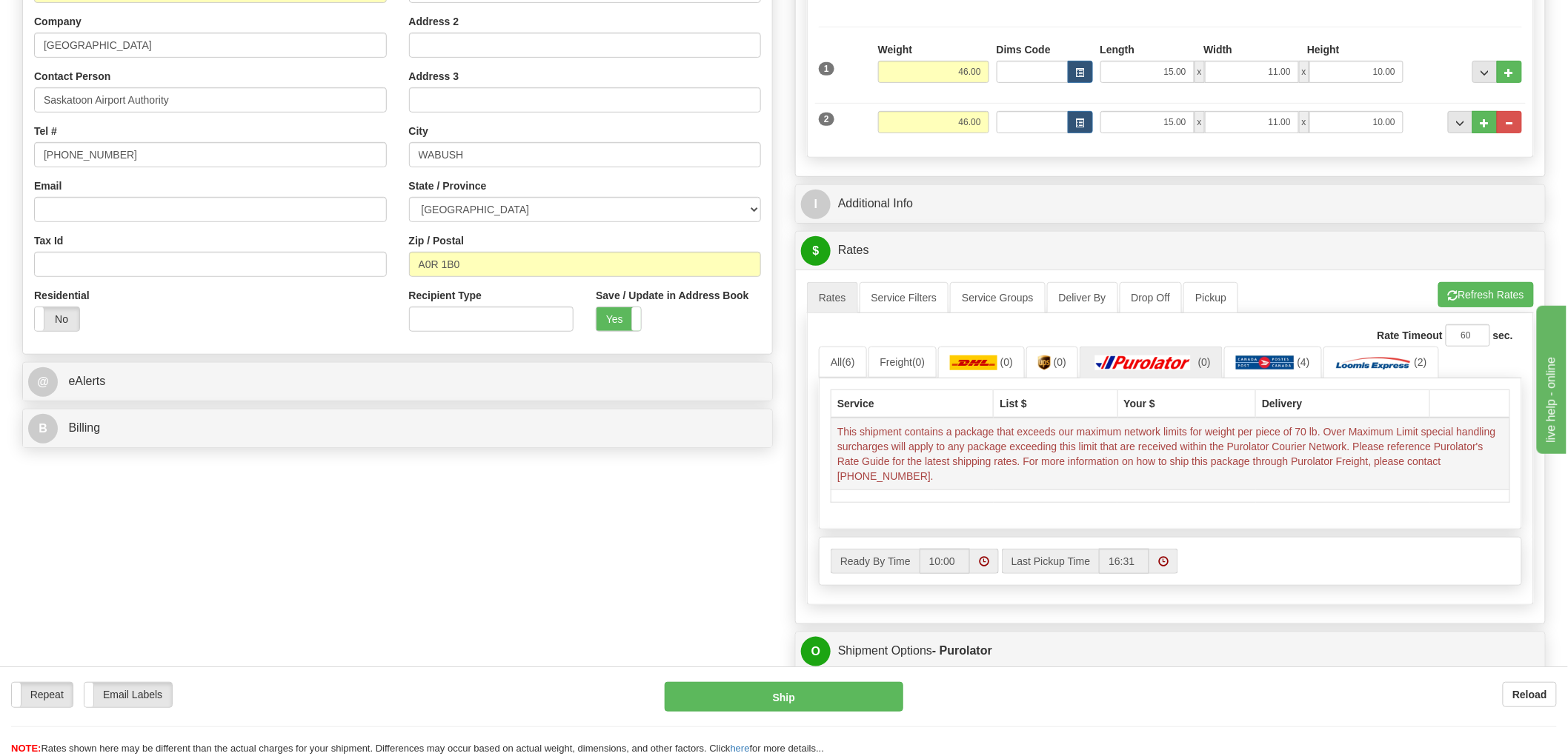
scroll to position [247, 0]
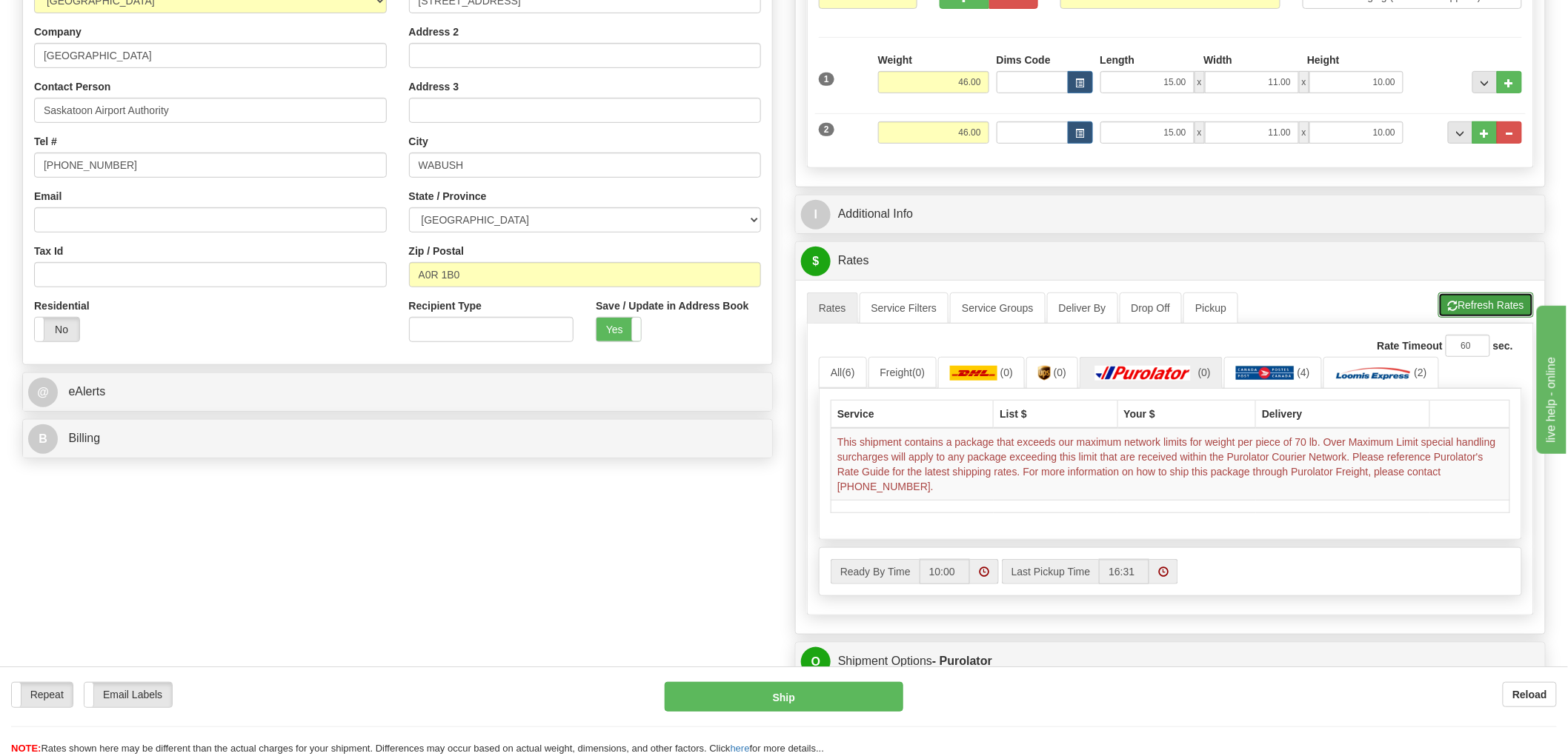
click at [1482, 305] on button "Refresh Rates" at bounding box center [1485, 305] width 96 height 26
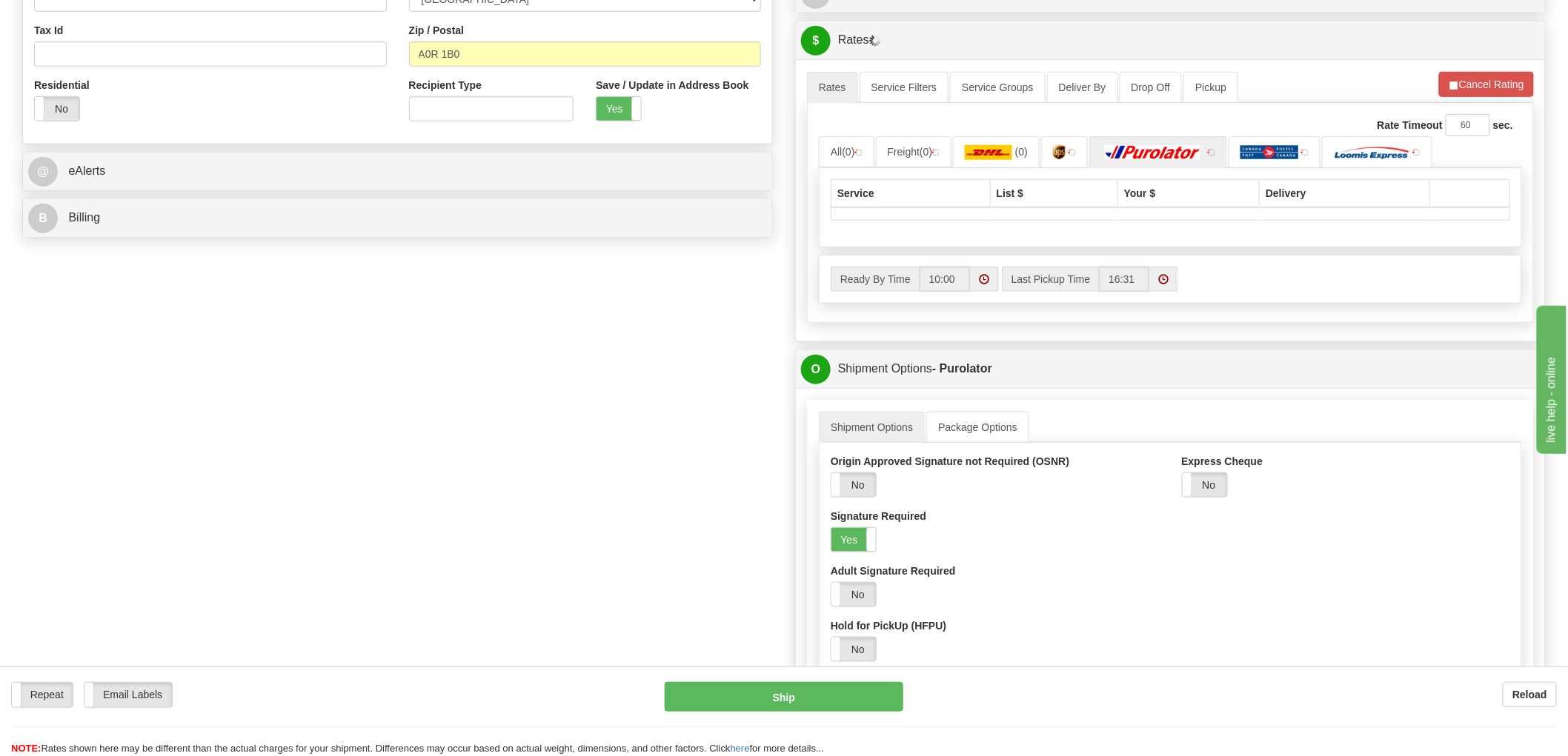
scroll to position [493, 0]
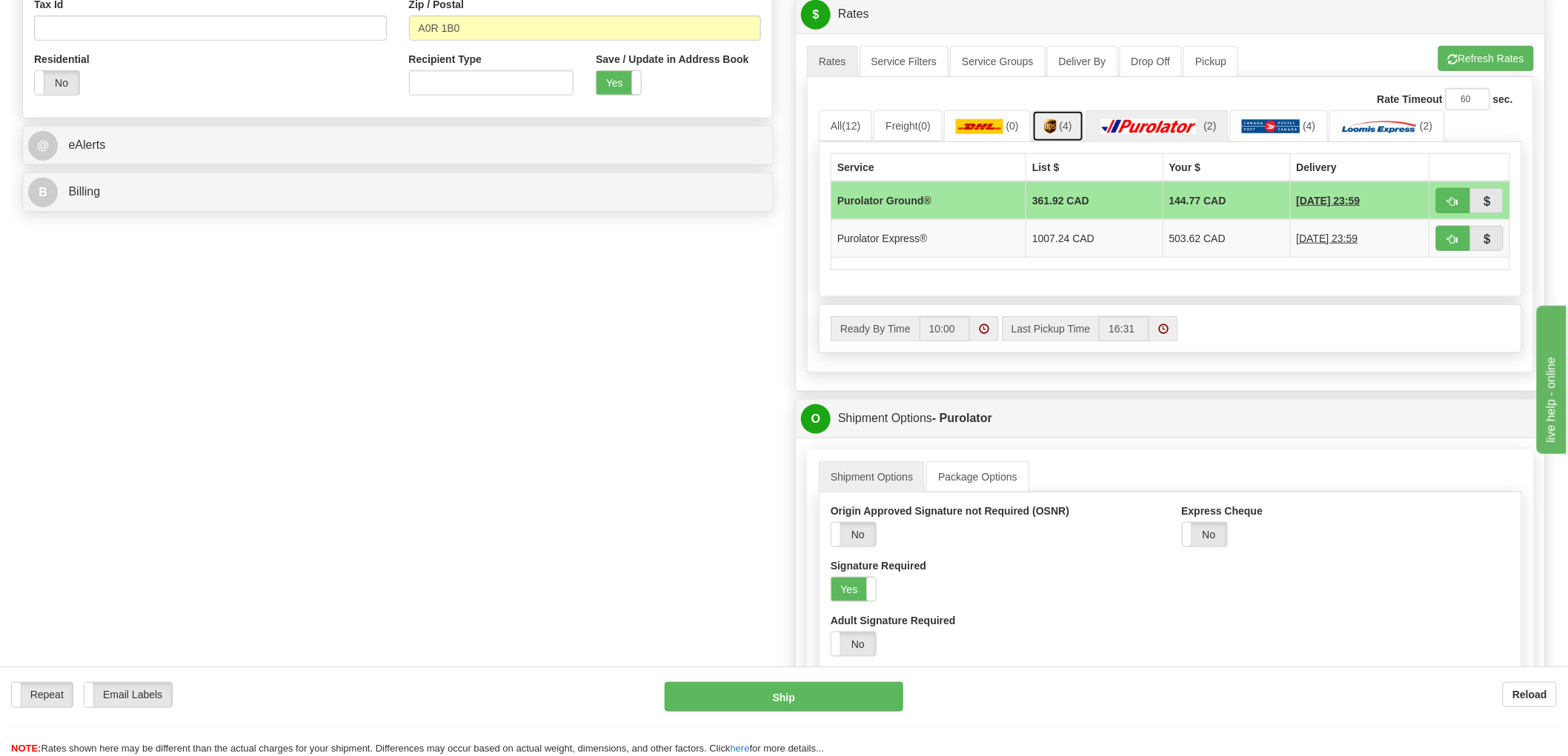
click at [1068, 114] on link "(4)" at bounding box center [1058, 126] width 52 height 32
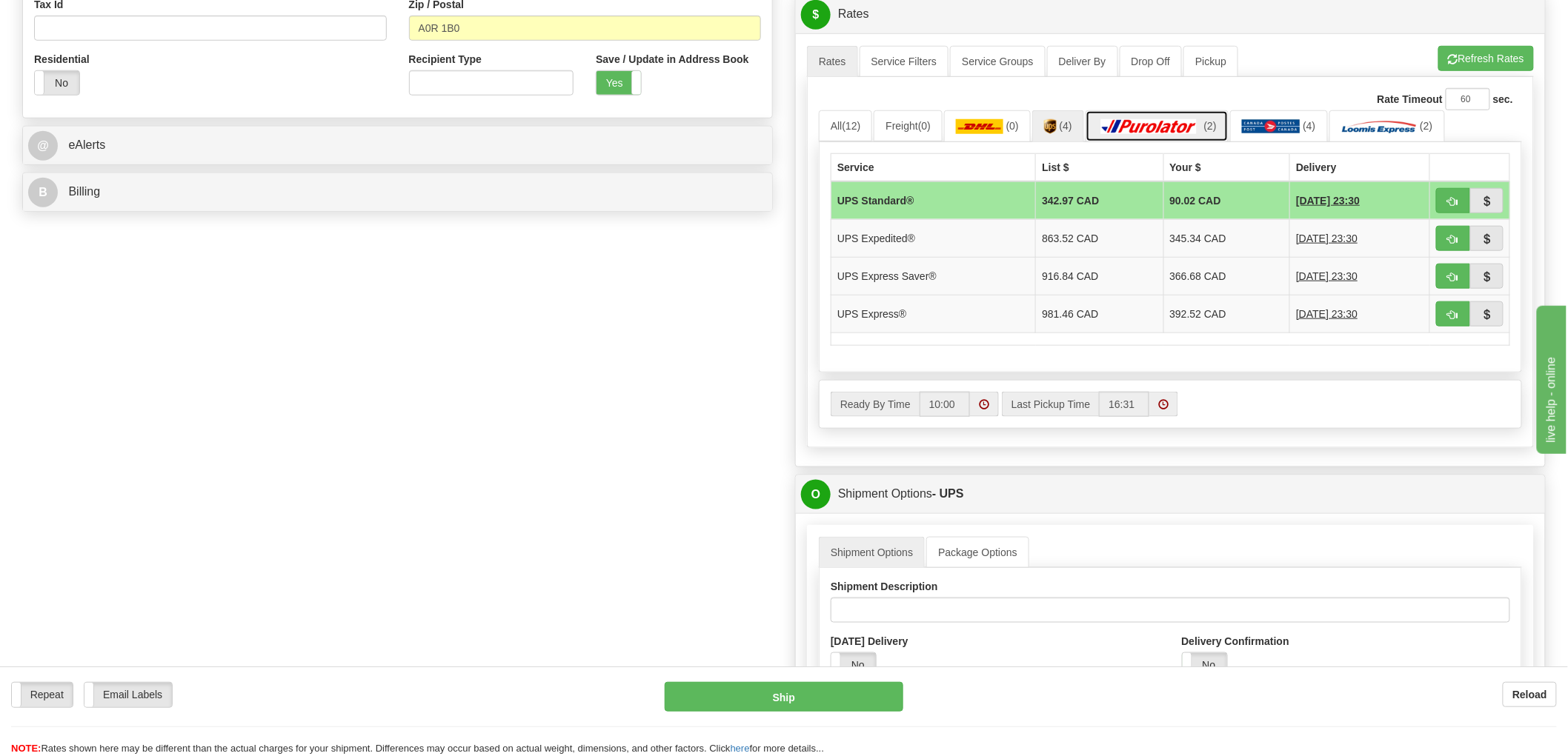
click at [1178, 131] on img at bounding box center [1148, 127] width 104 height 15
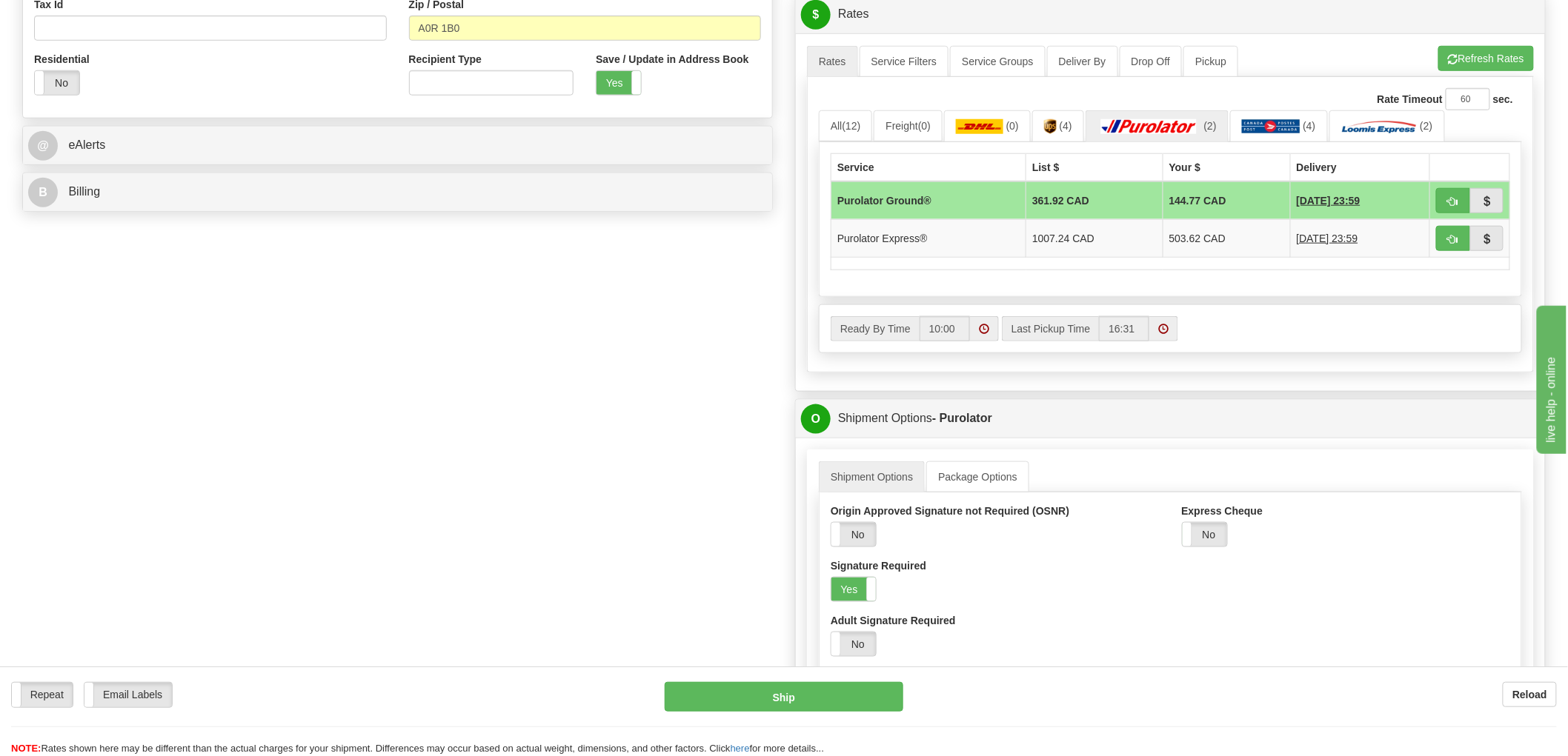
scroll to position [83, 0]
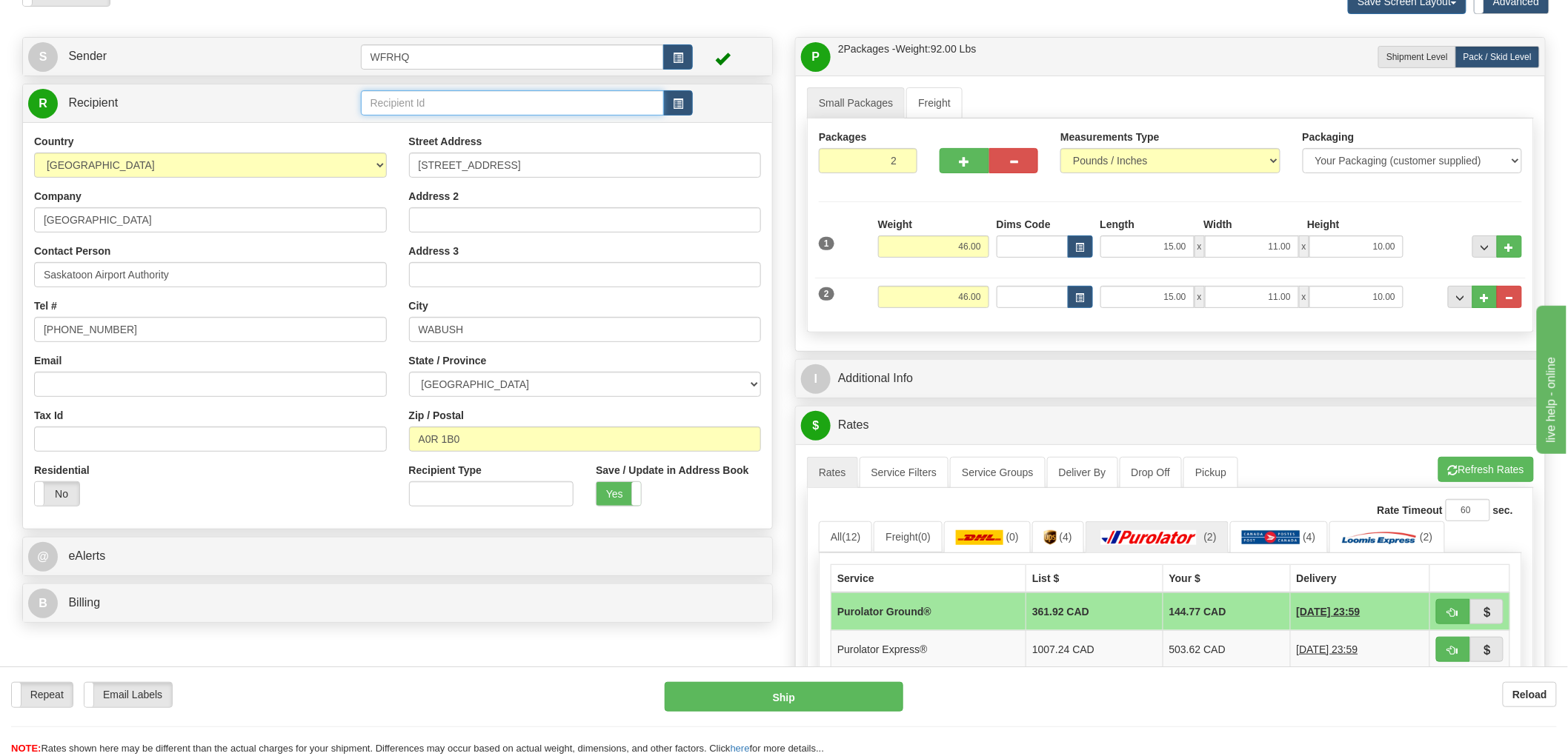
click at [477, 106] on input "text" at bounding box center [513, 103] width 304 height 26
type input "SASK2625"
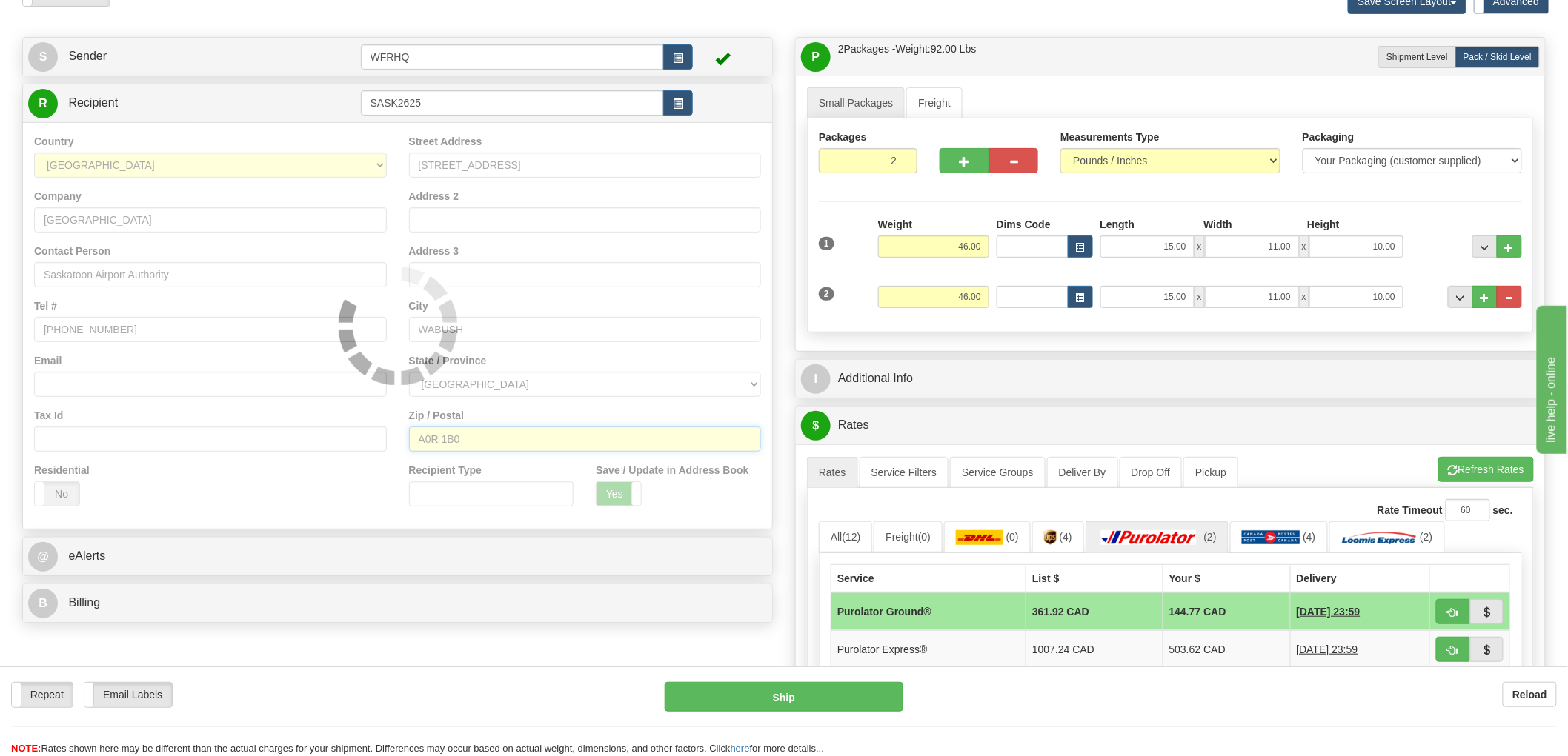
drag, startPoint x: 475, startPoint y: 441, endPoint x: 349, endPoint y: 454, distance: 126.7
click at [349, 454] on div "Country [GEOGRAPHIC_DATA] [GEOGRAPHIC_DATA] [GEOGRAPHIC_DATA] [GEOGRAPHIC_DATA]…" at bounding box center [397, 326] width 749 height 384
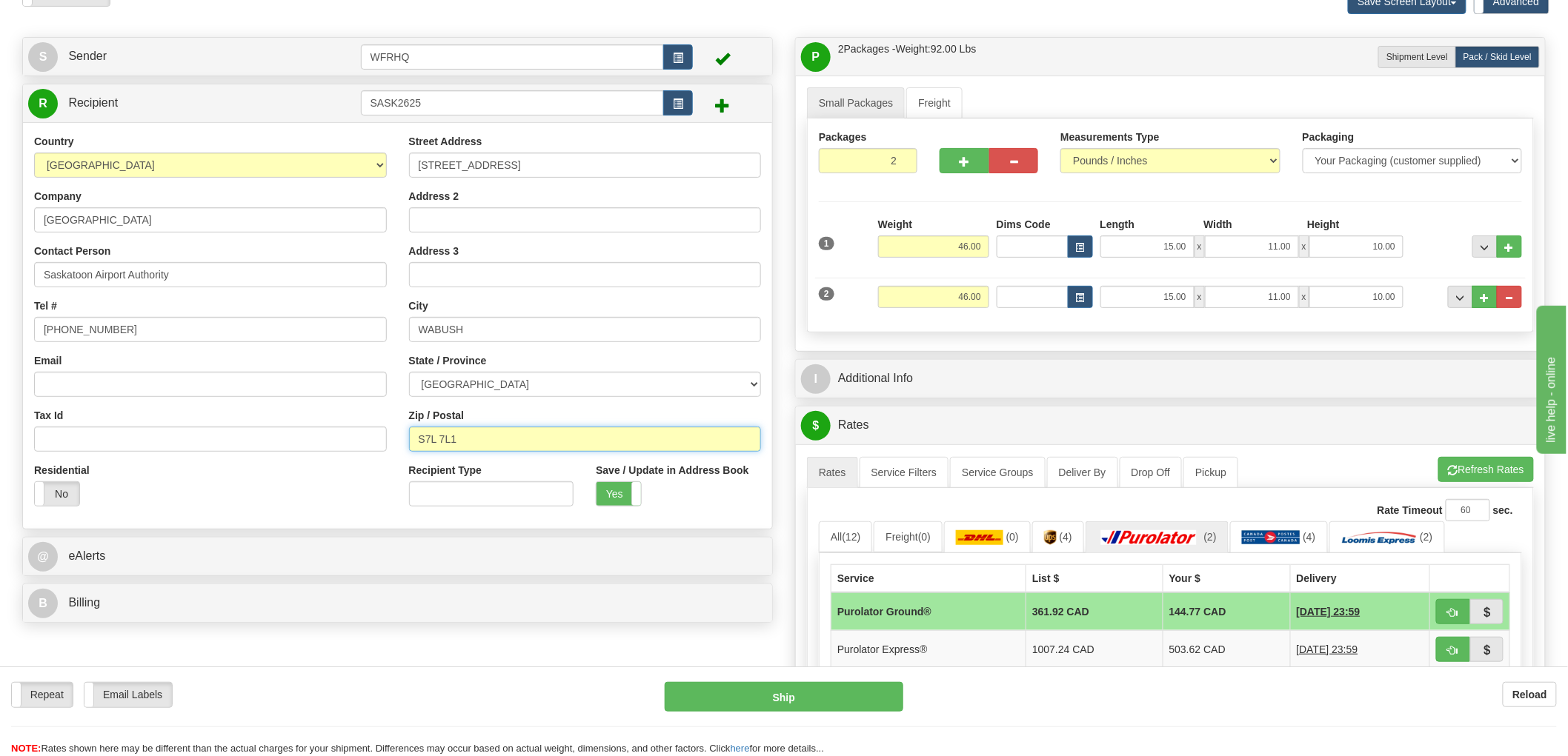
type input "S7L 7L1"
click at [484, 161] on input "[STREET_ADDRESS]" at bounding box center [585, 165] width 352 height 26
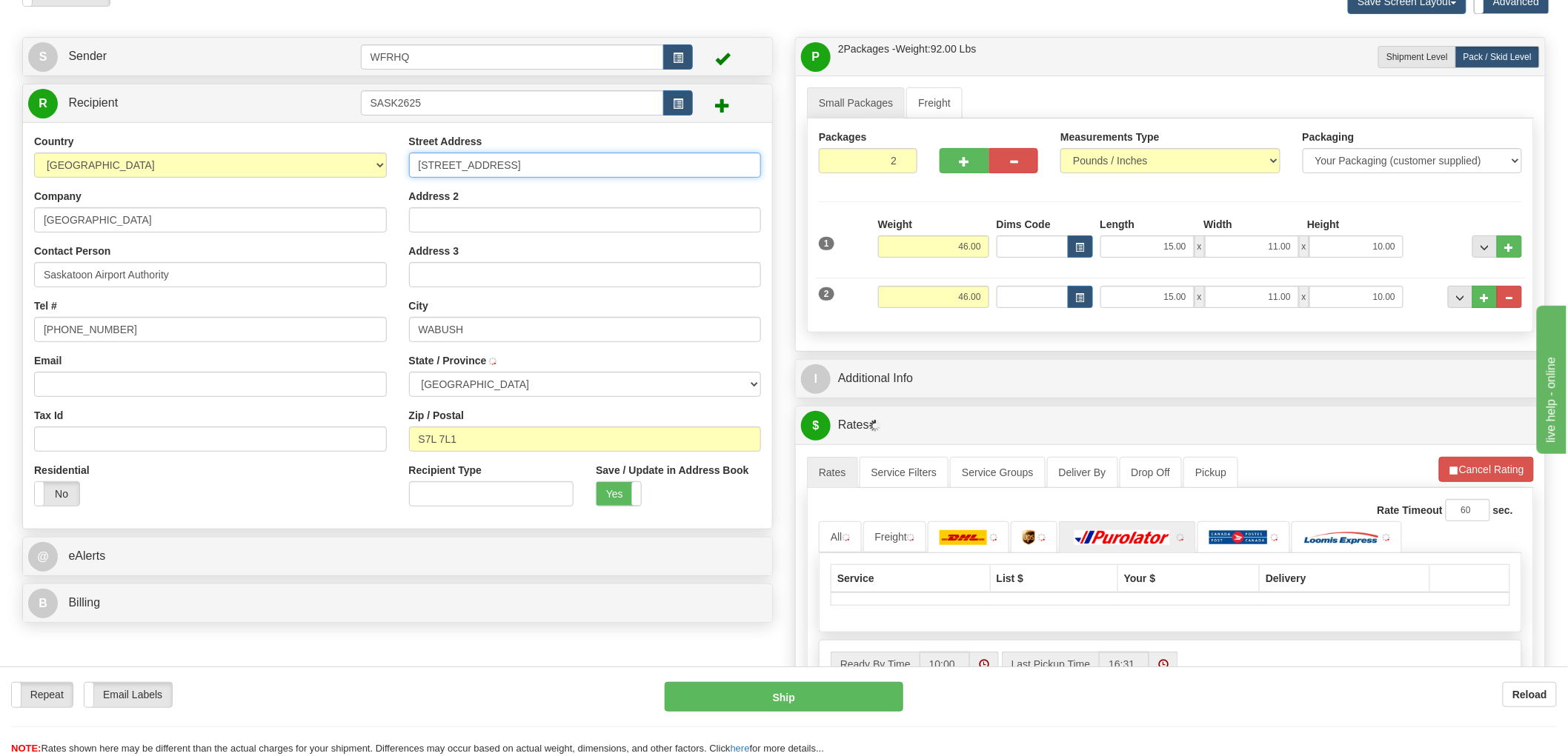
type input "SASKATOON"
select select "SK"
drag, startPoint x: 517, startPoint y: 165, endPoint x: 372, endPoint y: 177, distance: 145.5
click at [372, 177] on div "Country [GEOGRAPHIC_DATA] [GEOGRAPHIC_DATA] [GEOGRAPHIC_DATA] [GEOGRAPHIC_DATA]…" at bounding box center [397, 326] width 749 height 384
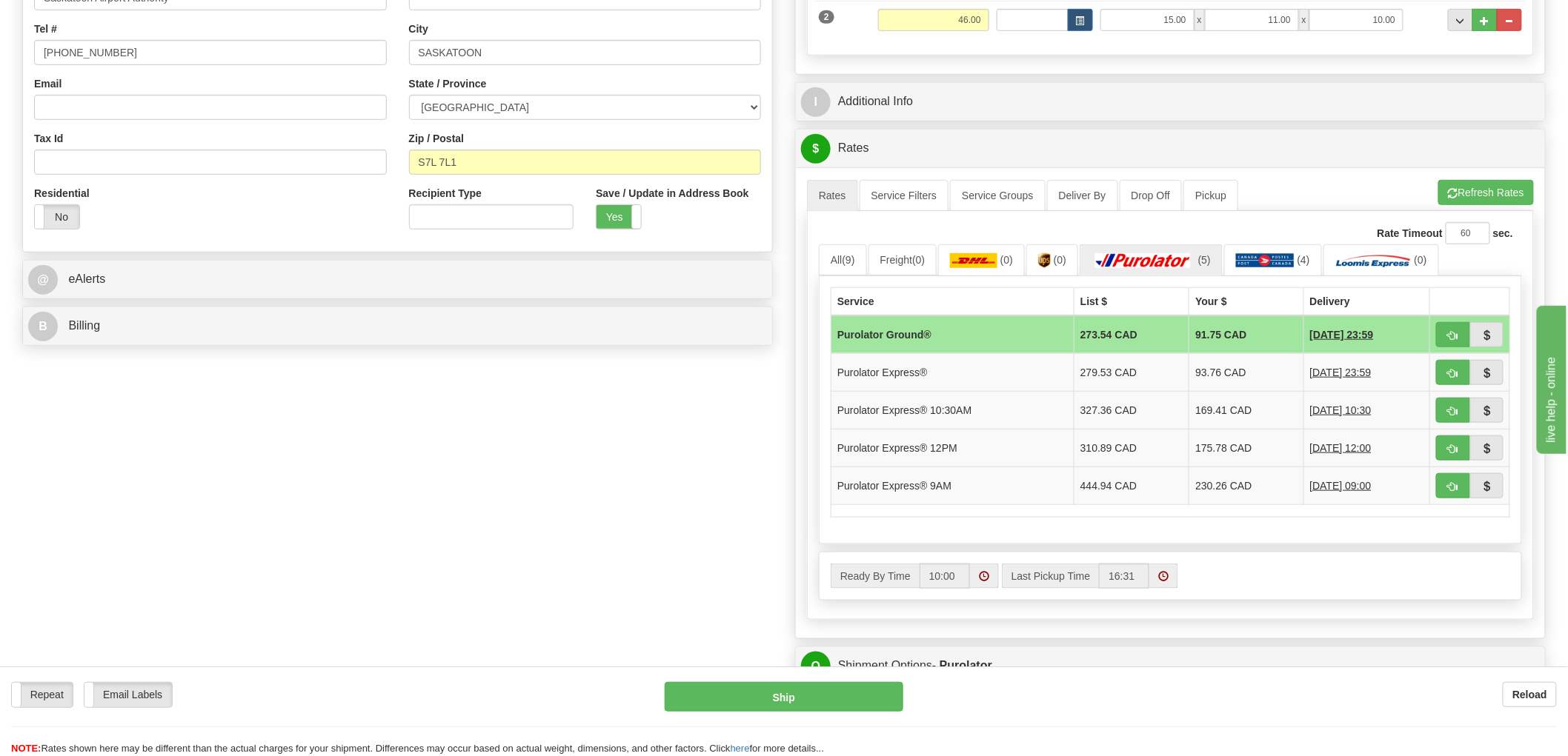
scroll to position [329, 0]
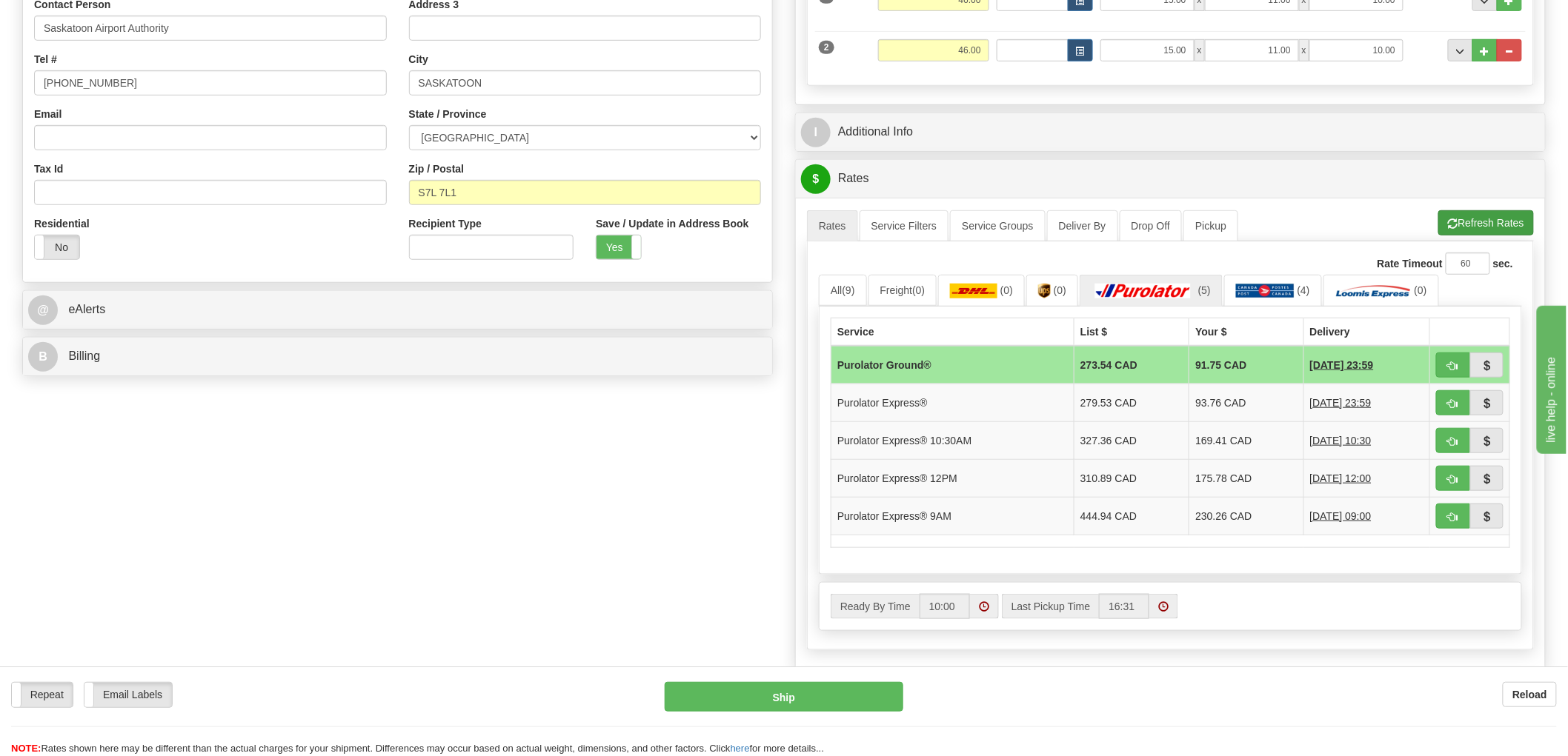
type input "[STREET_ADDRESS]"
click at [1497, 222] on button "Refresh Rates" at bounding box center [1485, 223] width 96 height 26
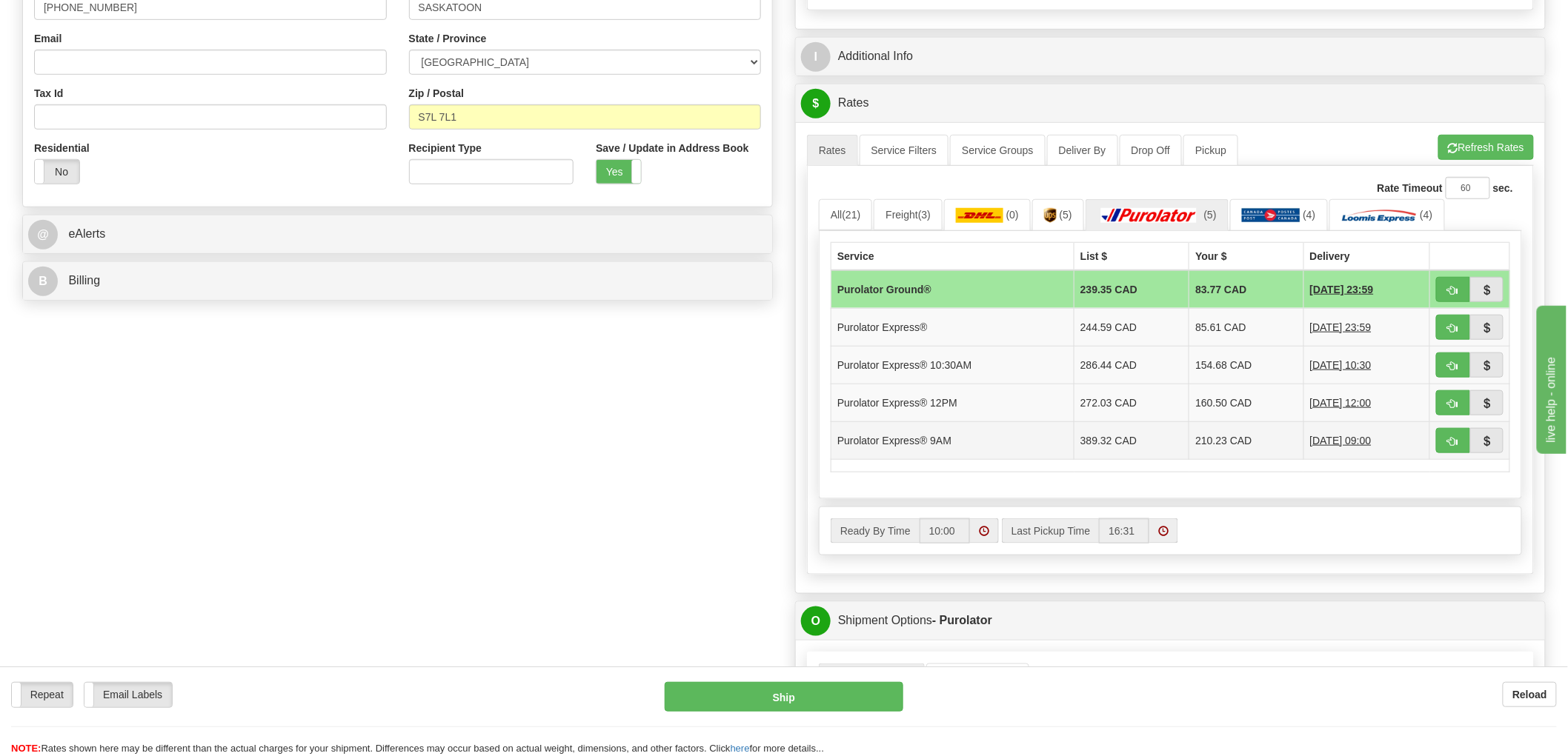
scroll to position [411, 0]
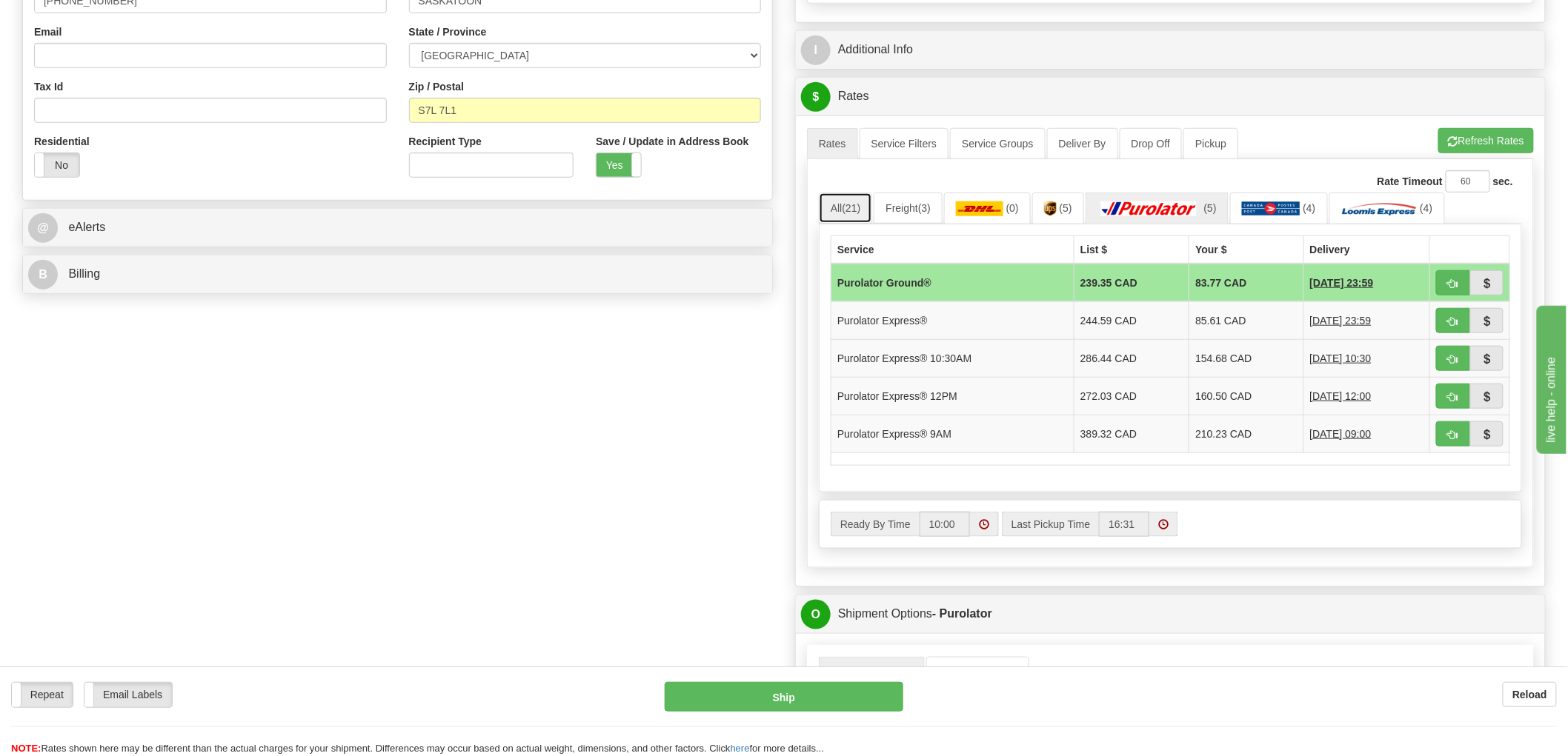
click at [854, 209] on span "(21)" at bounding box center [852, 208] width 19 height 11
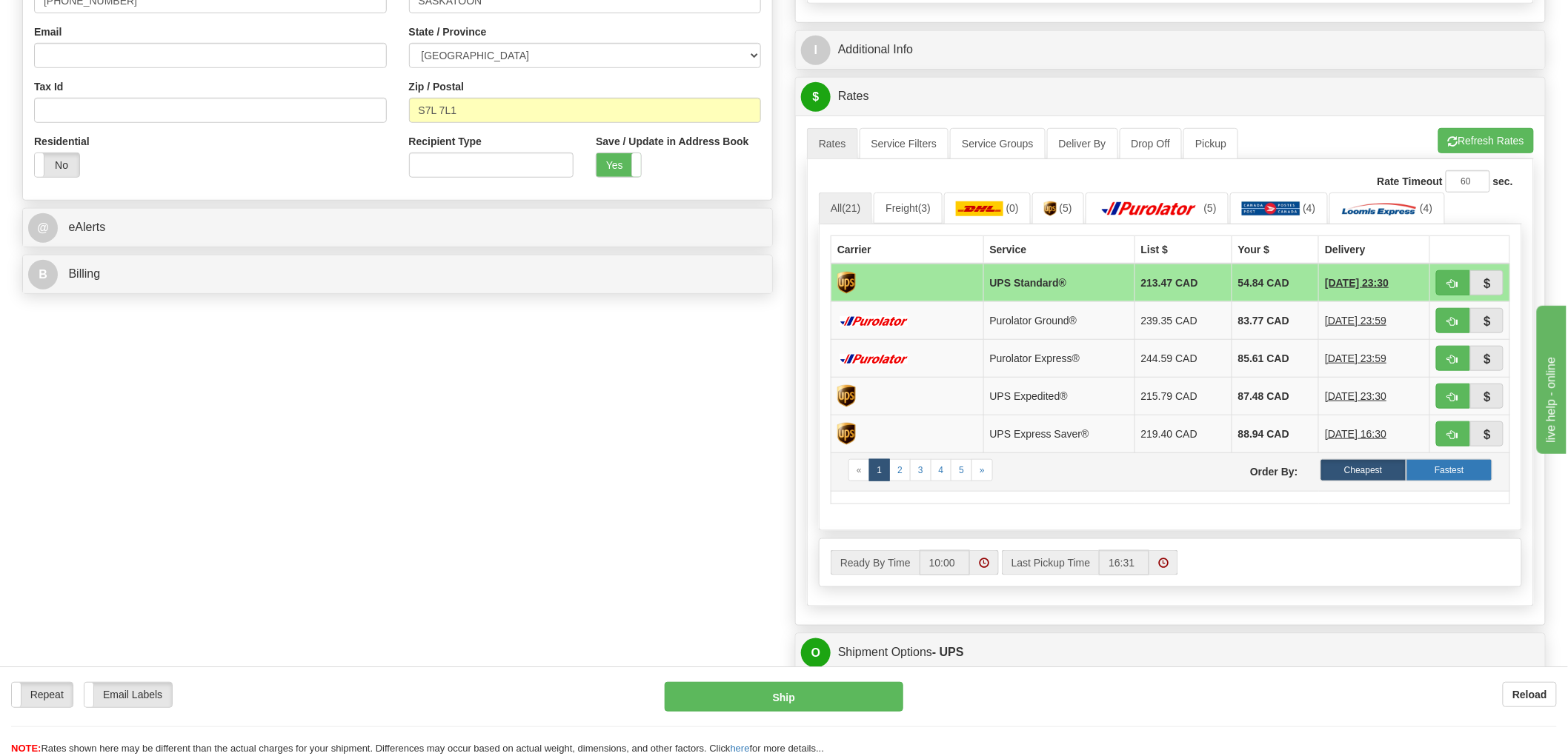
click at [1443, 473] on label "Fastest" at bounding box center [1448, 470] width 85 height 22
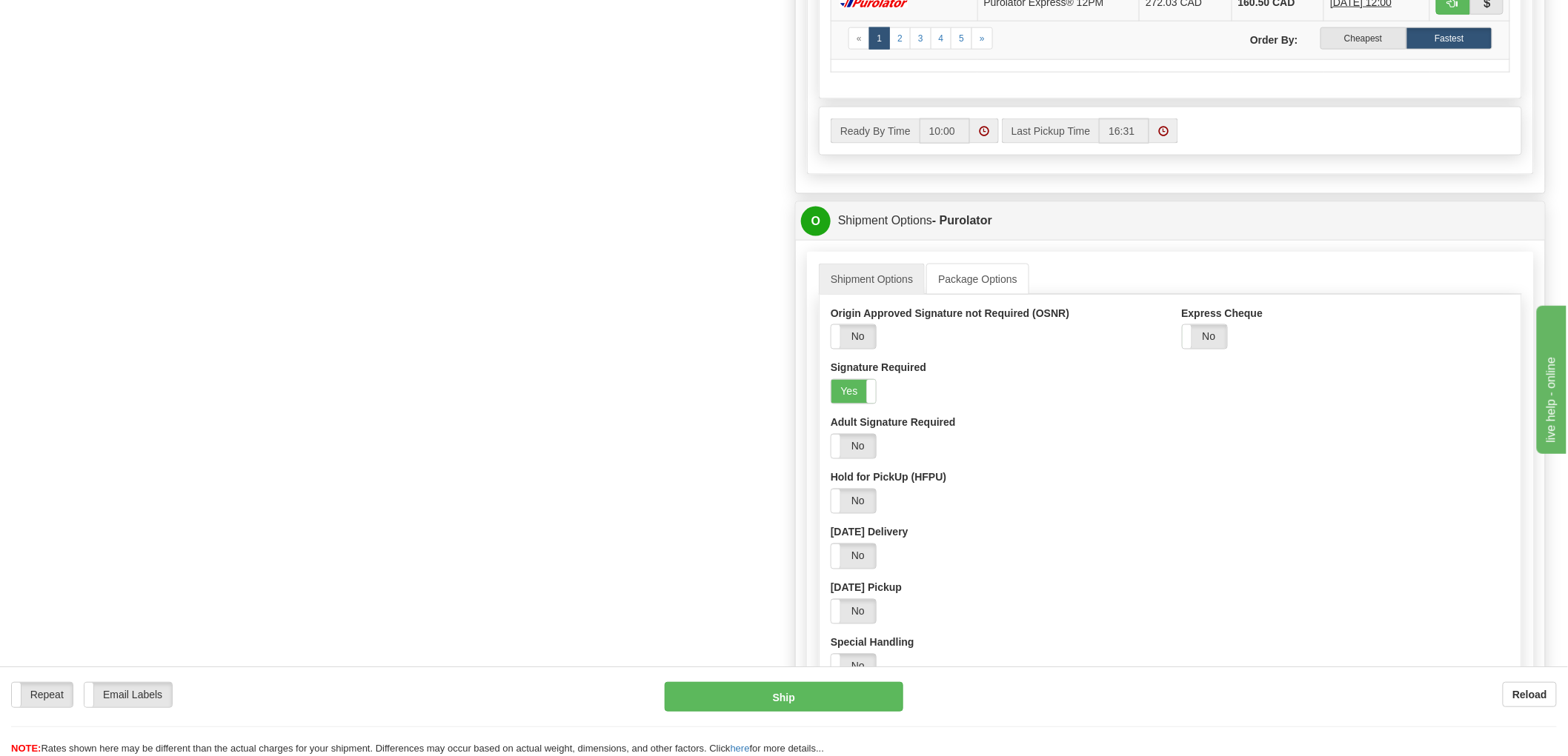
scroll to position [988, 0]
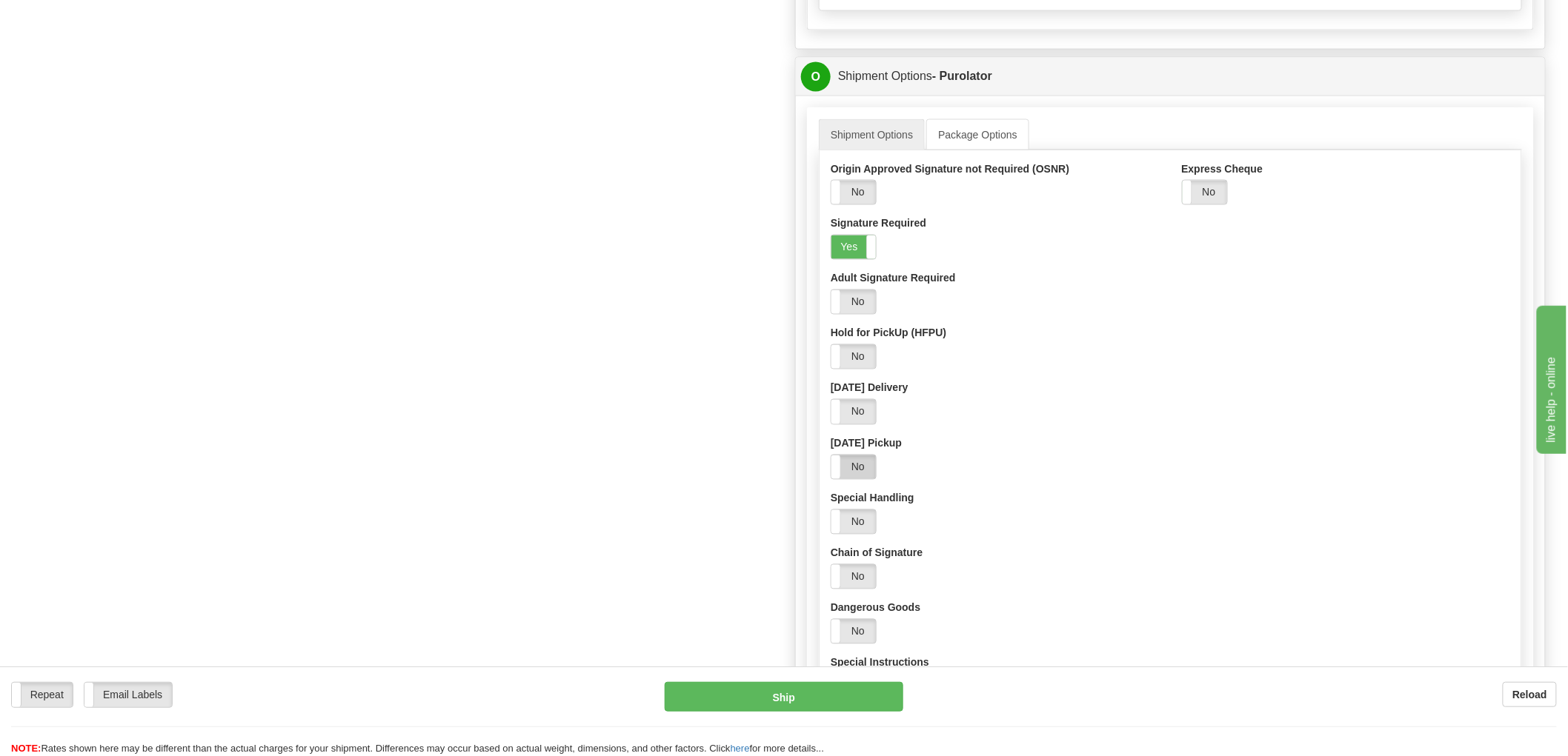
click at [853, 470] on label "No" at bounding box center [853, 467] width 45 height 24
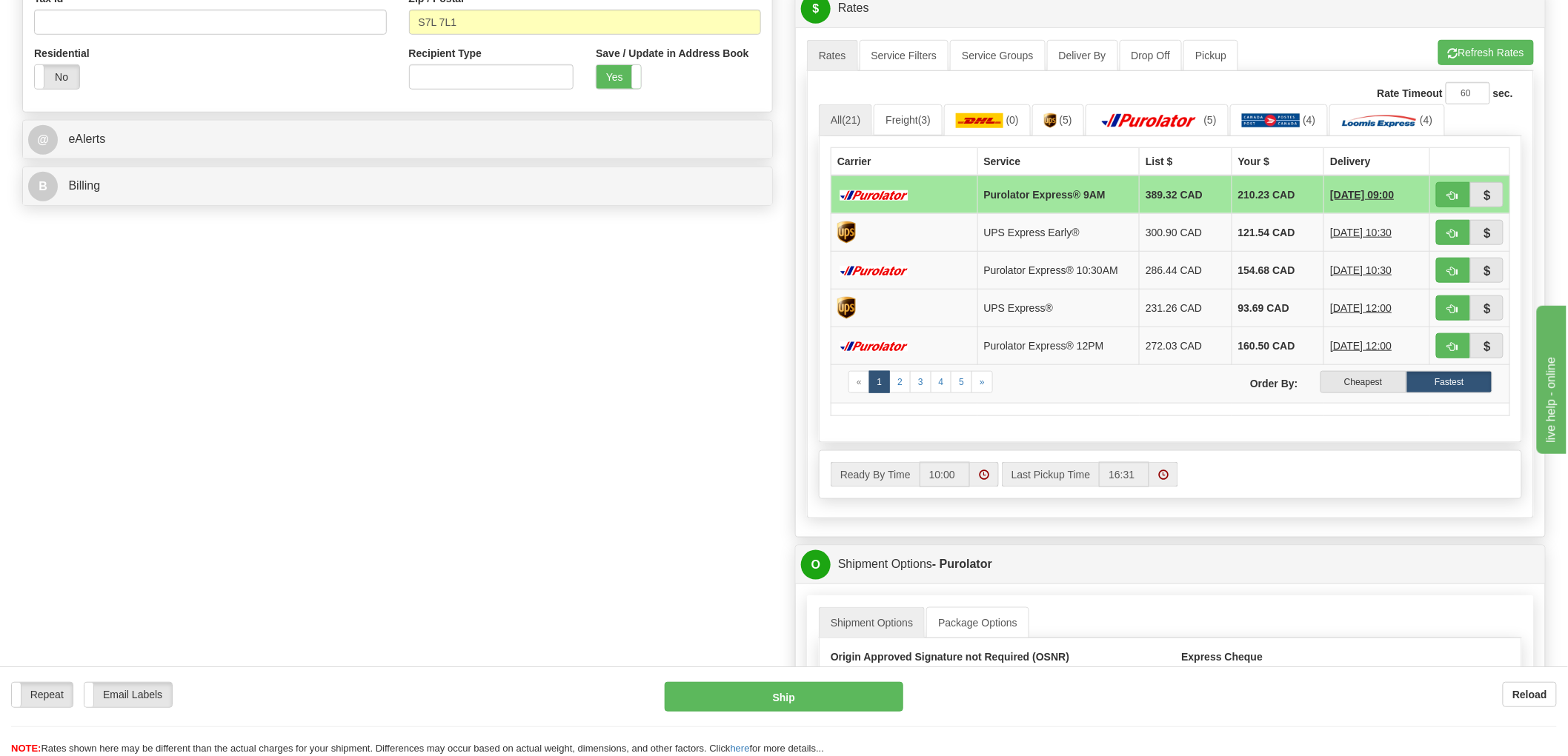
scroll to position [411, 0]
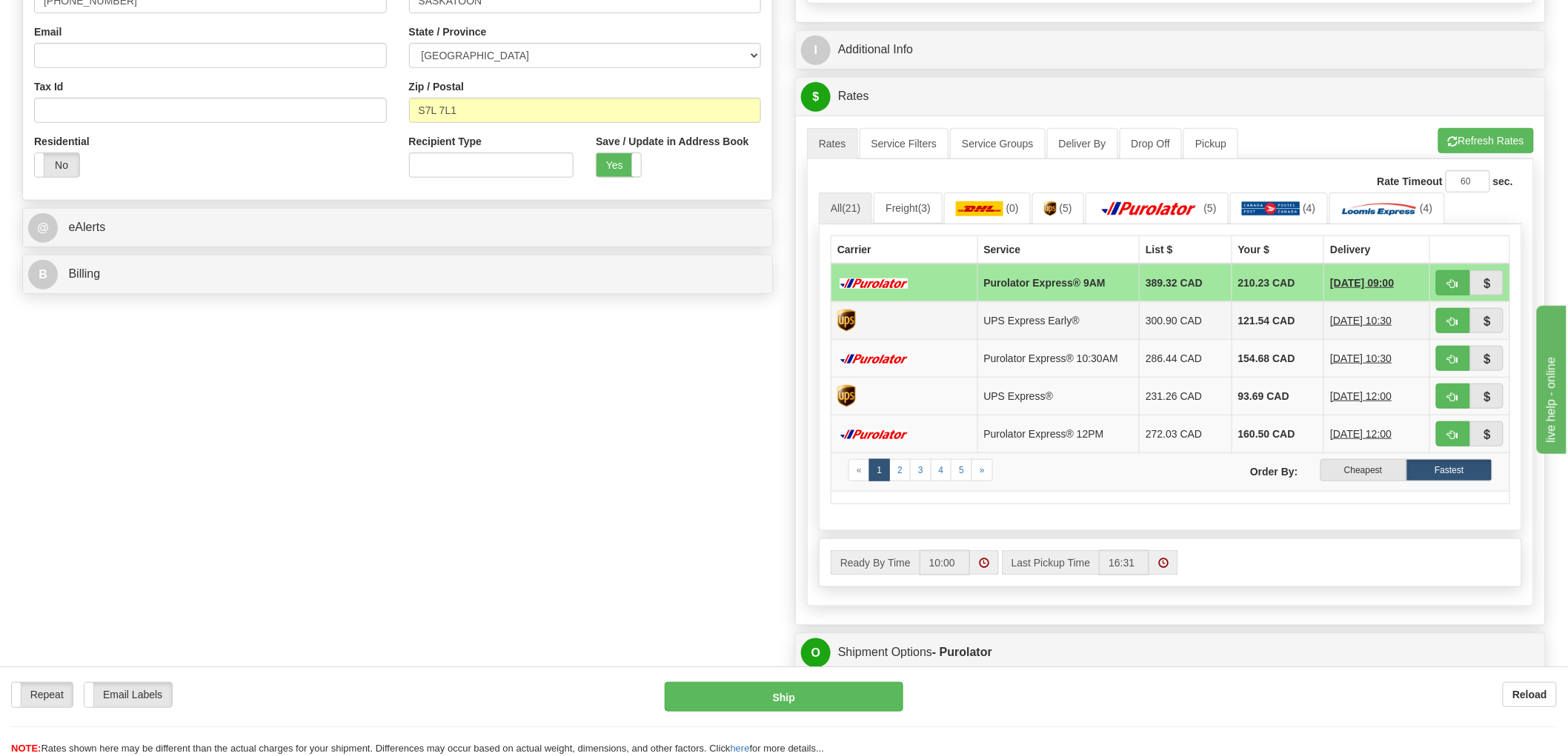
click at [935, 322] on td at bounding box center [904, 320] width 146 height 38
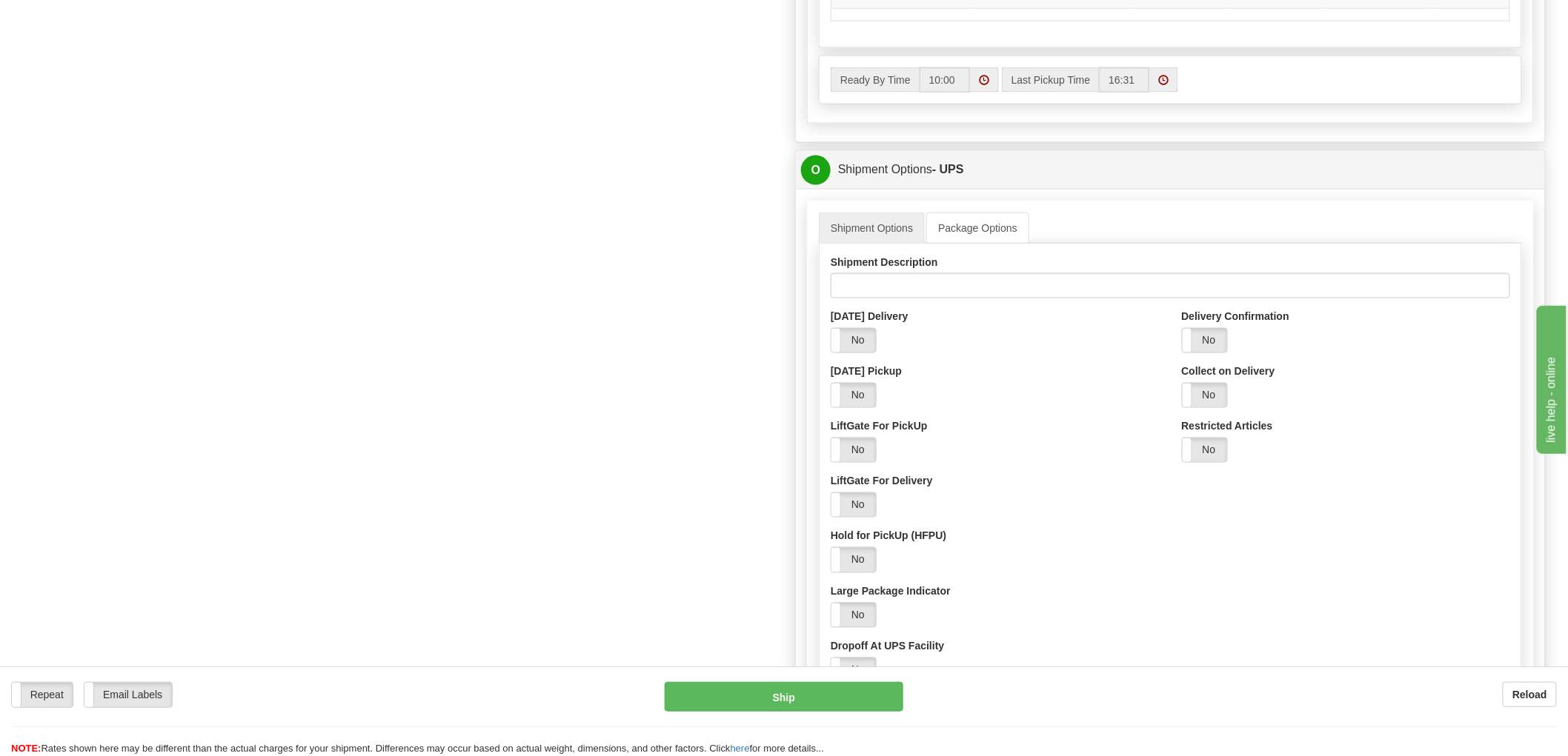
scroll to position [905, 0]
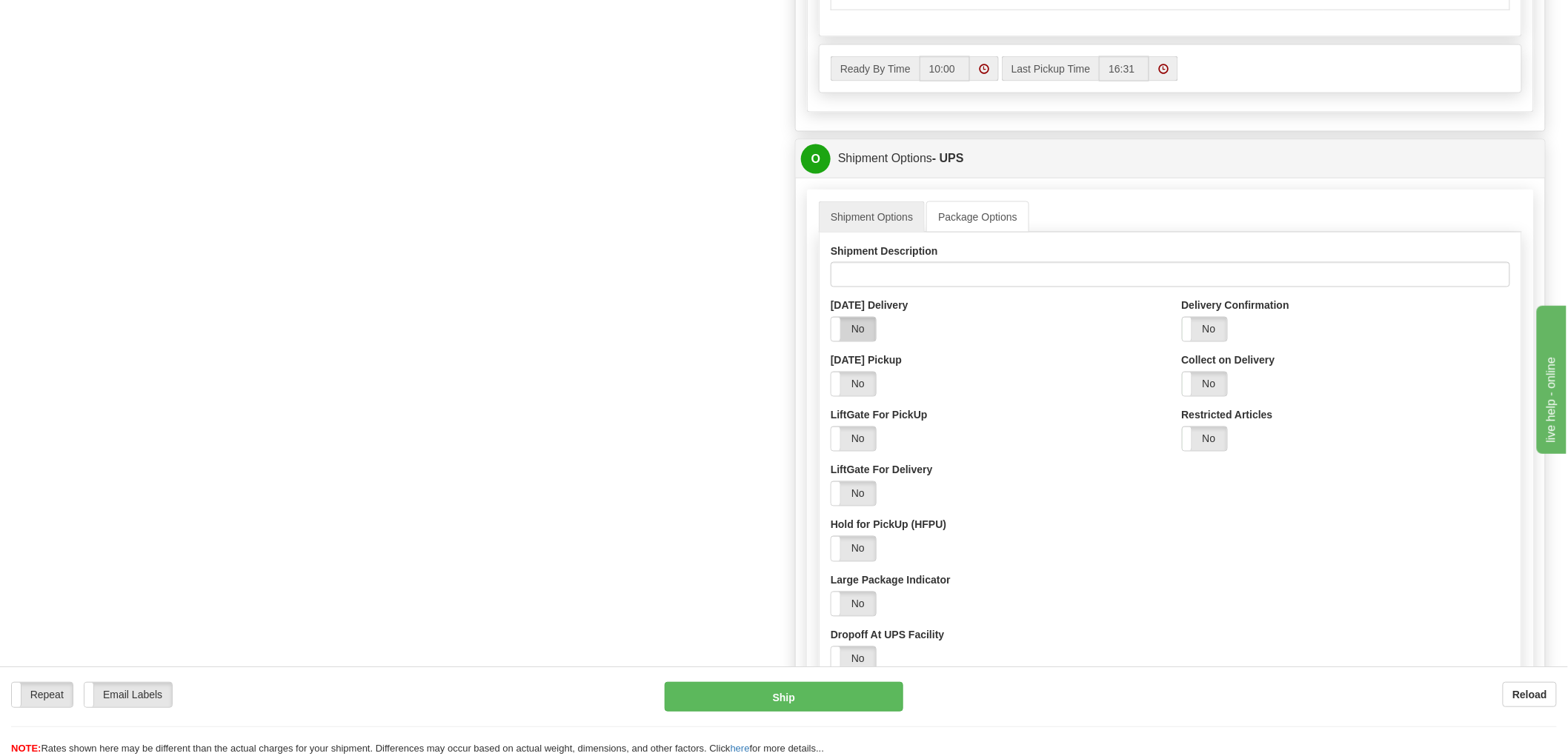
click at [869, 328] on label "No" at bounding box center [853, 330] width 45 height 24
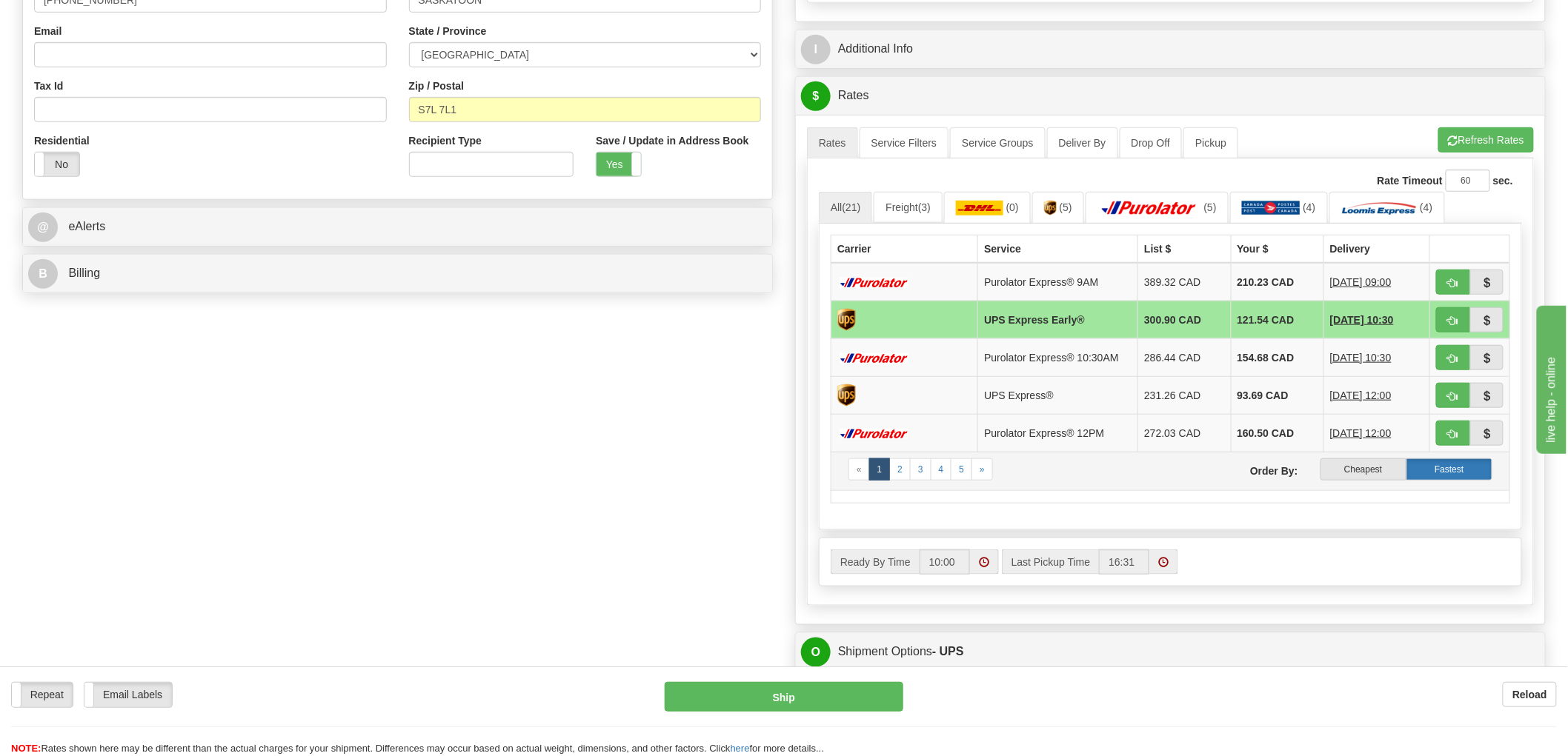
scroll to position [411, 0]
click at [1489, 150] on button "Refresh Rates" at bounding box center [1485, 141] width 96 height 26
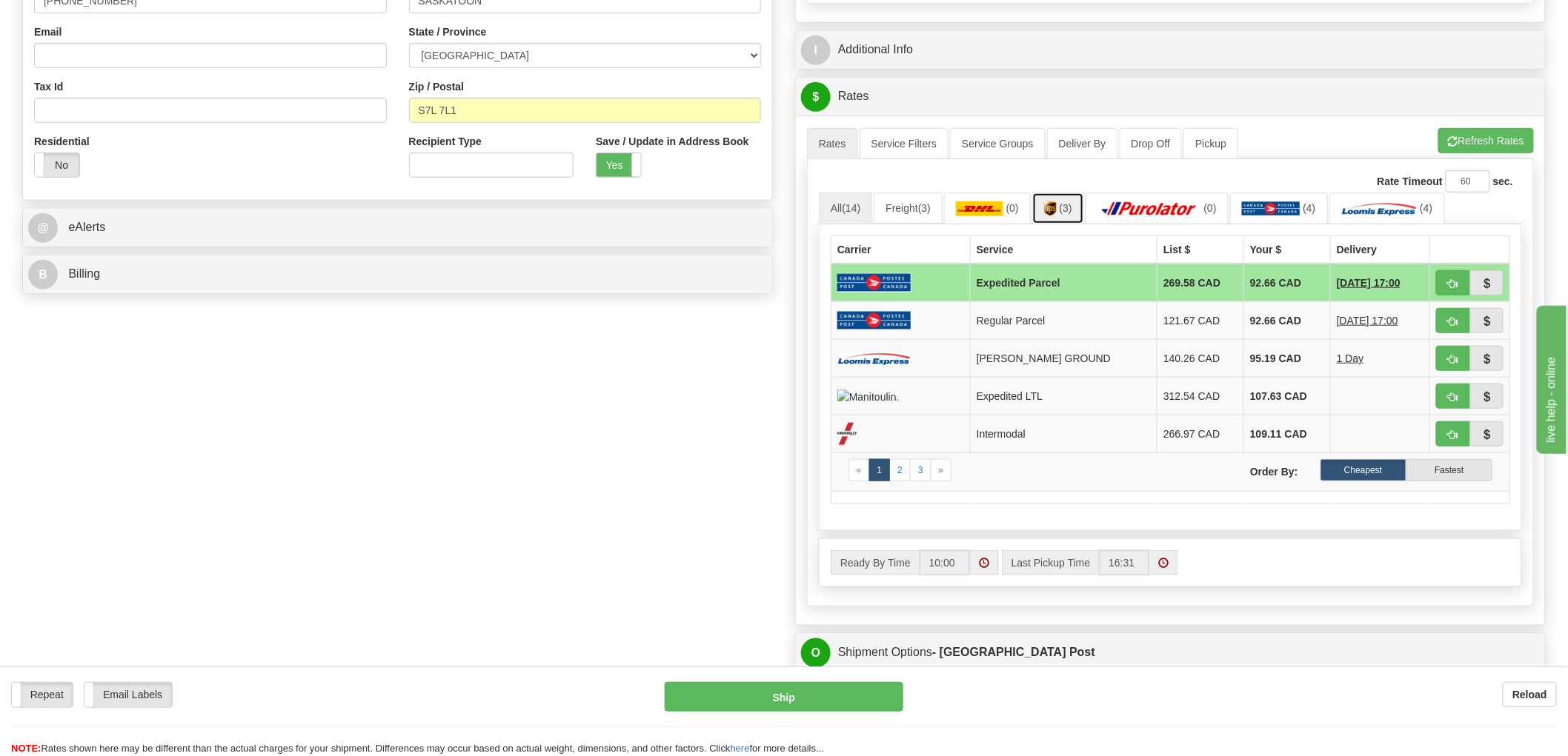
click at [1078, 210] on link "(3)" at bounding box center [1058, 209] width 52 height 32
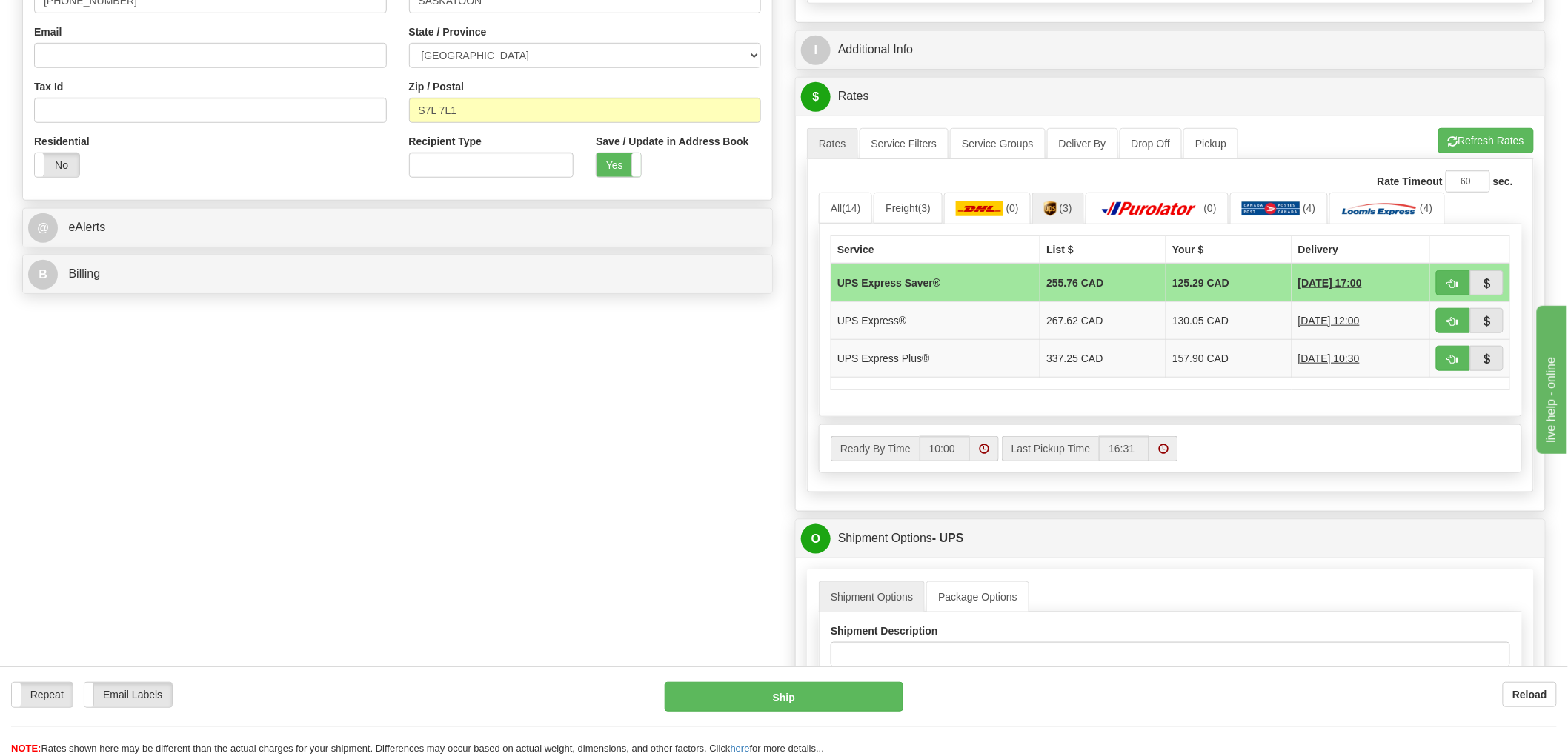
click at [606, 609] on div "S Sender WFRHQ" at bounding box center [784, 630] width 1545 height 1843
click at [684, 634] on div "S Sender WFRHQ" at bounding box center [784, 630] width 1545 height 1843
